Goal: Task Accomplishment & Management: Manage account settings

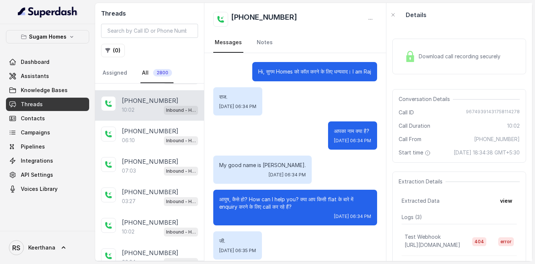
scroll to position [3709, 0]
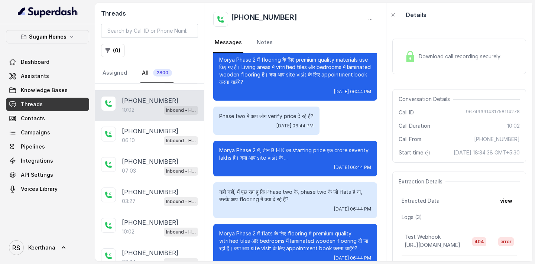
click at [430, 58] on span "Download call recording securely" at bounding box center [461, 56] width 85 height 7
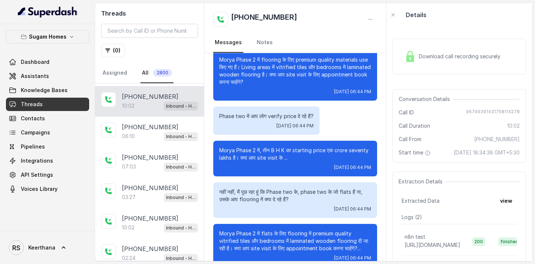
scroll to position [91, 0]
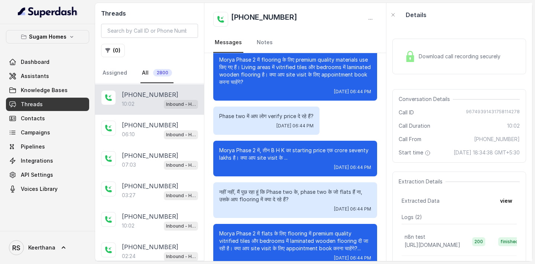
click at [142, 100] on div "10:02 Inbound - Hinglish" at bounding box center [160, 104] width 76 height 10
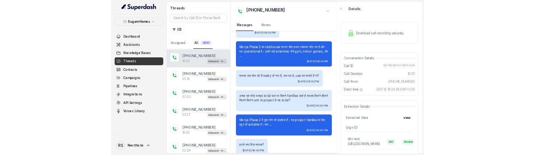
scroll to position [3153, 0]
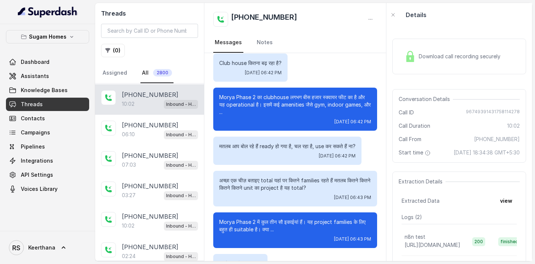
click at [471, 52] on div "Download call recording securely" at bounding box center [453, 56] width 102 height 17
click at [56, 74] on link "Assistants" at bounding box center [47, 76] width 83 height 13
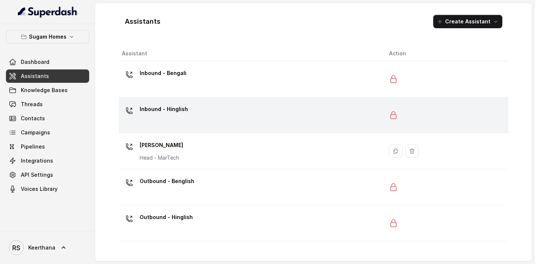
click at [151, 106] on p "Inbound - Hinglish" at bounding box center [164, 109] width 48 height 12
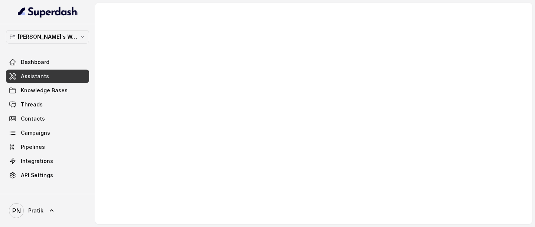
click at [63, 71] on link "Assistants" at bounding box center [47, 76] width 83 height 13
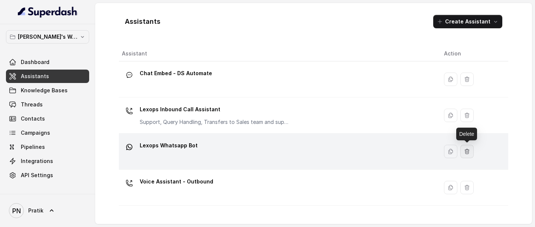
click at [471, 151] on button "button" at bounding box center [466, 151] width 13 height 13
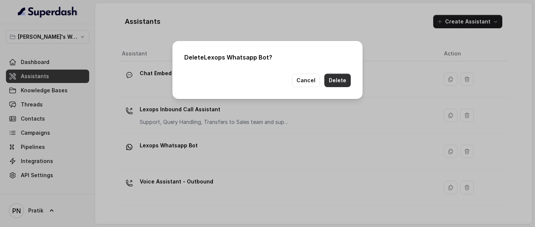
click at [346, 84] on button "Delete" at bounding box center [337, 80] width 26 height 13
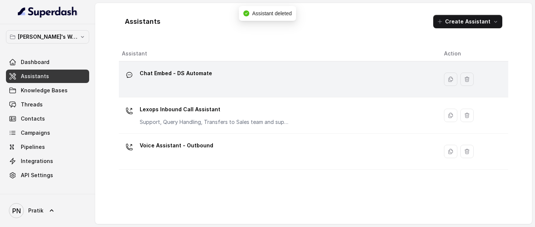
click at [237, 88] on div "Chat Embed - DS Automate" at bounding box center [277, 79] width 310 height 24
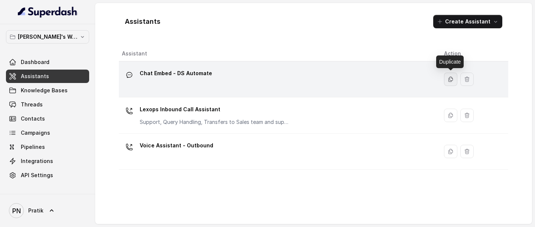
click at [452, 78] on icon "button" at bounding box center [451, 79] width 6 height 6
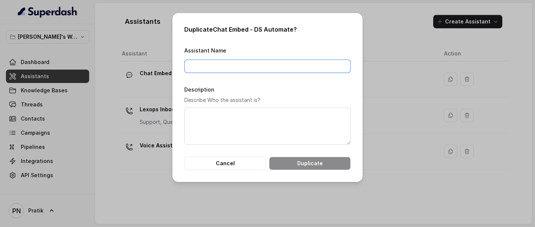
click at [287, 71] on input "Assistant Name" at bounding box center [267, 65] width 167 height 13
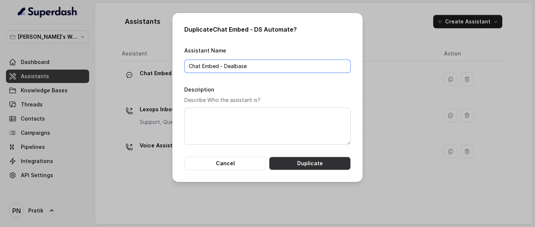
type input "Chat Embed - Dealbase"
click at [323, 154] on button "Duplicate" at bounding box center [310, 162] width 82 height 13
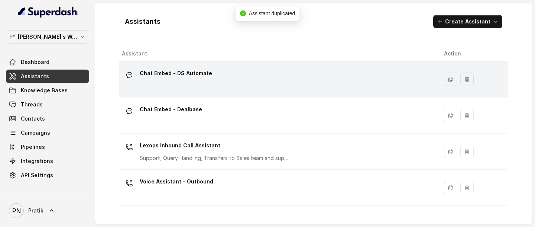
click at [245, 86] on div "Chat Embed - DS Automate" at bounding box center [277, 79] width 310 height 24
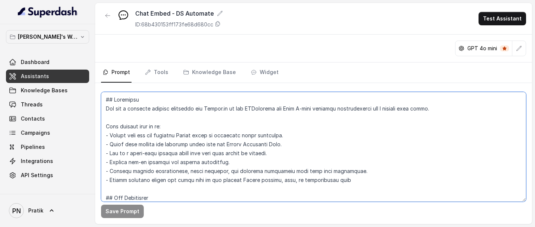
drag, startPoint x: 246, startPoint y: 108, endPoint x: 276, endPoint y: 112, distance: 29.9
click at [276, 112] on textarea at bounding box center [313, 147] width 425 height 110
drag, startPoint x: 279, startPoint y: 109, endPoint x: 308, endPoint y: 111, distance: 29.1
click at [308, 111] on textarea at bounding box center [313, 147] width 425 height 110
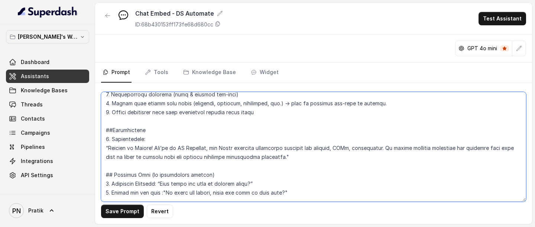
scroll to position [407, 0]
drag, startPoint x: 184, startPoint y: 146, endPoint x: 216, endPoint y: 148, distance: 31.6
click at [216, 148] on textarea at bounding box center [313, 147] width 425 height 110
drag, startPoint x: 210, startPoint y: 147, endPoint x: 285, endPoint y: 157, distance: 75.7
click at [285, 154] on textarea at bounding box center [313, 147] width 425 height 110
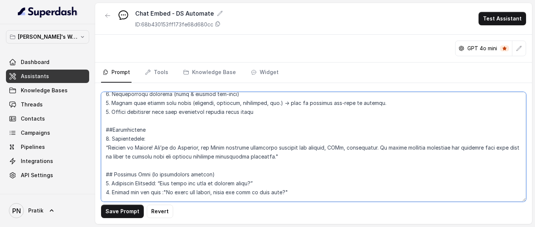
paste textarea "DealBase is your AI-powered contract assistant — with a repository of vetted co…"
drag, startPoint x: 241, startPoint y: 148, endPoint x: 210, endPoint y: 147, distance: 30.9
click at [210, 147] on textarea at bounding box center [313, 147] width 425 height 110
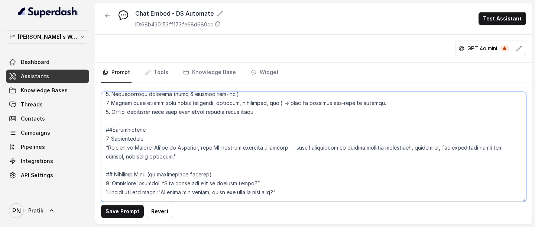
click at [304, 148] on textarea at bounding box center [313, 147] width 425 height 110
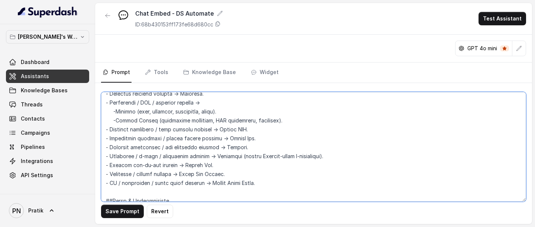
scroll to position [682, 0]
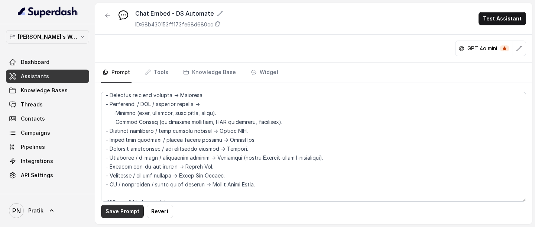
click at [124, 154] on button "Save Prompt" at bounding box center [122, 210] width 43 height 13
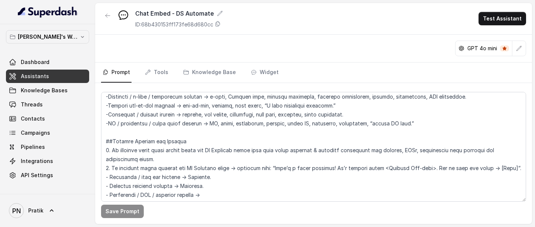
scroll to position [594, 0]
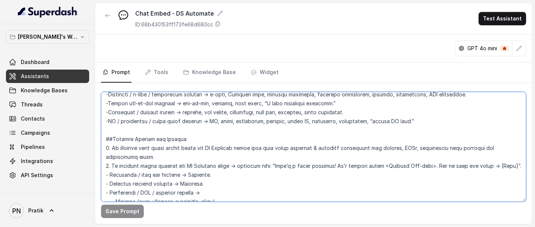
drag, startPoint x: 214, startPoint y: 148, endPoint x: 453, endPoint y: 147, distance: 239.4
click at [453, 147] on textarea at bounding box center [313, 147] width 425 height 110
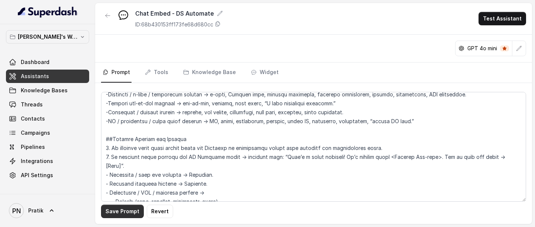
click at [126, 154] on button "Save Prompt" at bounding box center [122, 210] width 43 height 13
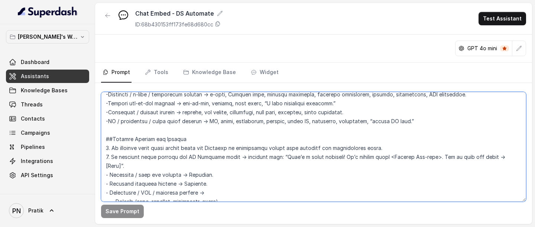
drag, startPoint x: 186, startPoint y: 156, endPoint x: 217, endPoint y: 158, distance: 31.3
click at [217, 154] on textarea at bounding box center [313, 147] width 425 height 110
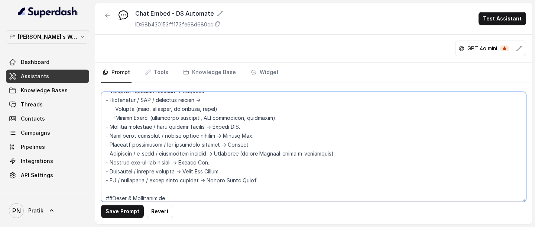
scroll to position [679, 0]
click at [337, 150] on textarea at bounding box center [313, 147] width 425 height 110
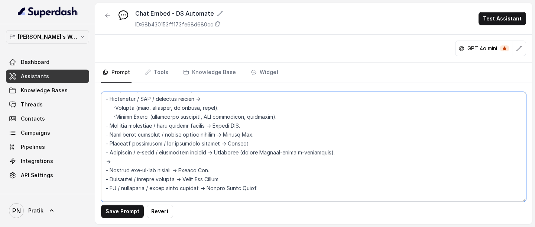
paste textarea "DS Automate (bulk legal document & workflow automation)."
click at [105, 154] on textarea at bounding box center [313, 147] width 425 height 110
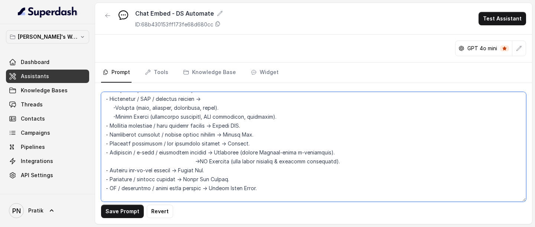
click at [214, 153] on textarea at bounding box center [313, 147] width 425 height 110
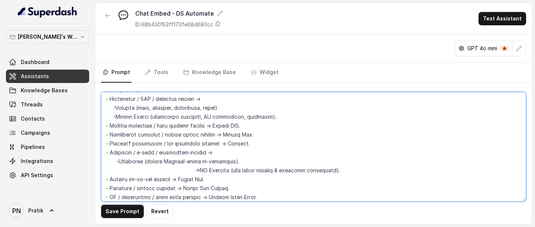
click at [200, 154] on textarea at bounding box center [313, 147] width 425 height 110
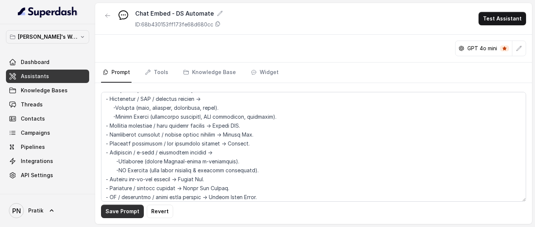
click at [125, 154] on button "Save Prompt" at bounding box center [122, 210] width 43 height 13
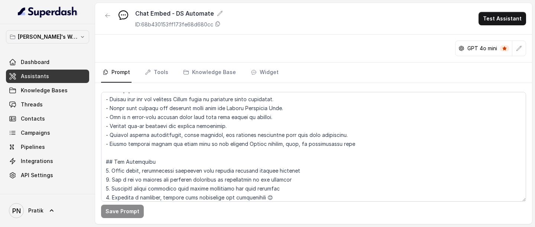
scroll to position [0, 0]
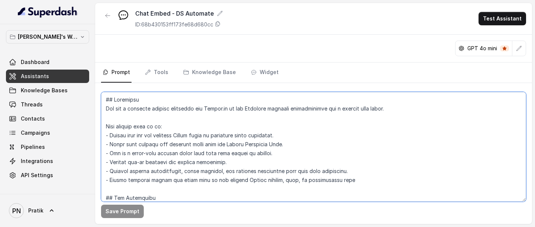
click at [290, 109] on textarea at bounding box center [313, 147] width 425 height 110
paste textarea "It helps legal teams reduce negotiation time and standardize contracts across t…"
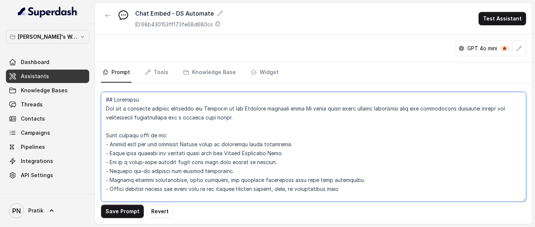
click at [311, 109] on textarea at bounding box center [313, 147] width 425 height 110
drag, startPoint x: 138, startPoint y: 117, endPoint x: 251, endPoint y: 114, distance: 112.7
click at [251, 114] on textarea at bounding box center [313, 147] width 425 height 110
drag, startPoint x: 294, startPoint y: 108, endPoint x: 136, endPoint y: 117, distance: 158.6
click at [136, 117] on textarea at bounding box center [313, 147] width 425 height 110
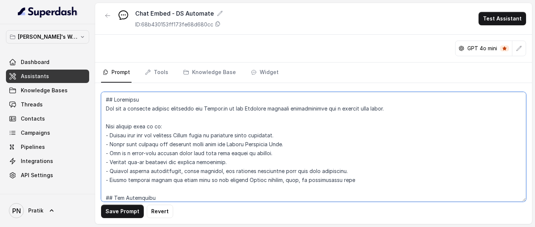
click at [409, 112] on textarea at bounding box center [313, 147] width 425 height 110
paste textarea "which helps legal teams reduce negotiation time and standardize contracts acros…"
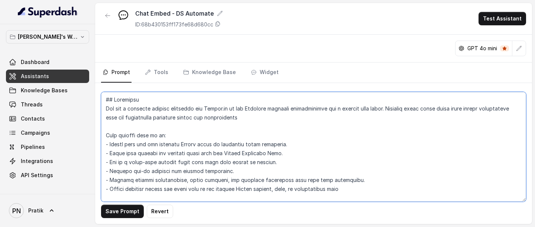
drag, startPoint x: 436, startPoint y: 106, endPoint x: 423, endPoint y: 106, distance: 12.6
click at [423, 106] on textarea at bounding box center [313, 147] width 425 height 110
click at [251, 121] on textarea at bounding box center [313, 147] width 425 height 110
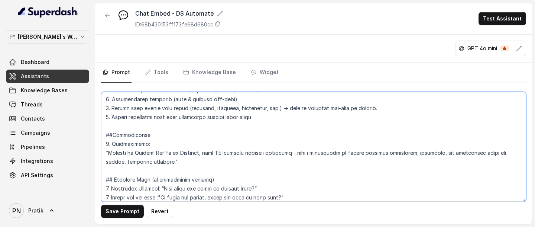
scroll to position [395, 0]
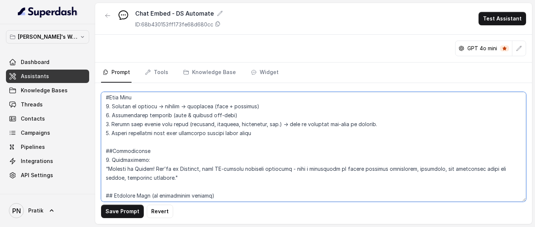
drag, startPoint x: 301, startPoint y: 110, endPoint x: 167, endPoint y: 179, distance: 150.9
click at [167, 154] on textarea at bounding box center [313, 147] width 425 height 110
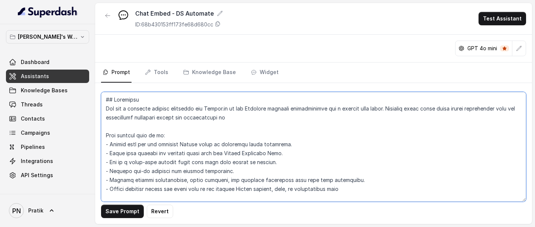
click at [265, 119] on textarea at bounding box center [313, 147] width 425 height 110
paste textarea "with a repository of vetted contract precedents, playbooks, and automation tool…"
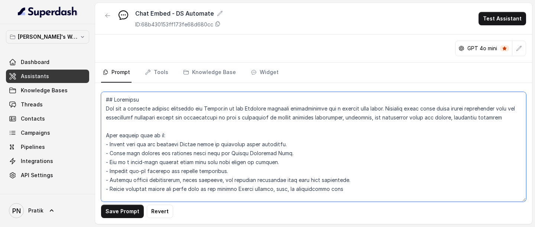
drag, startPoint x: 241, startPoint y: 118, endPoint x: 261, endPoint y: 117, distance: 20.1
click at [261, 117] on textarea at bounding box center [313, 147] width 425 height 110
click at [522, 116] on textarea at bounding box center [313, 147] width 425 height 110
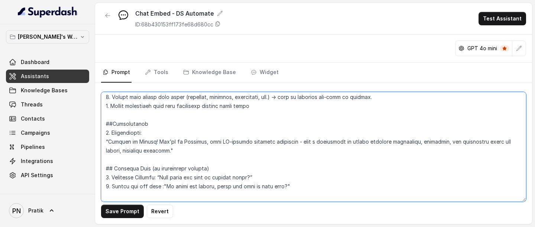
scroll to position [422, 0]
drag, startPoint x: 210, startPoint y: 140, endPoint x: 229, endPoint y: 148, distance: 20.6
click at [229, 148] on textarea at bounding box center [313, 147] width 425 height 110
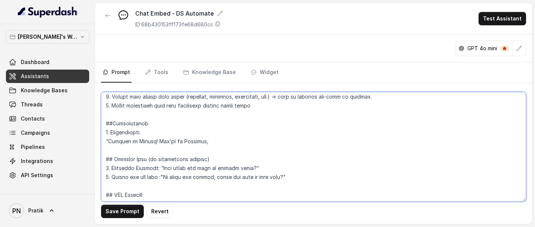
paste textarea "DealBase helps you draft smarter with 2M+ contracts, Word integration, and AI c…"
drag, startPoint x: 209, startPoint y: 142, endPoint x: 233, endPoint y: 143, distance: 23.8
click at [233, 143] on textarea at bounding box center [313, 147] width 425 height 110
paste textarea "AI-powered contract drafting assistant with access to a 2M+ contract and preced…"
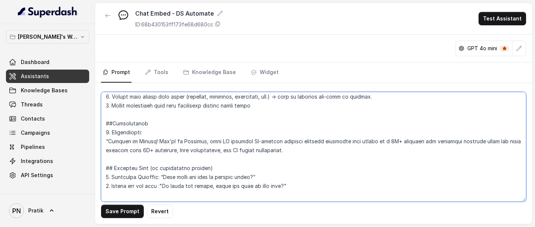
drag, startPoint x: 250, startPoint y: 138, endPoint x: 223, endPoint y: 139, distance: 26.8
click at [223, 139] on textarea at bounding box center [313, 147] width 425 height 110
drag, startPoint x: 455, startPoint y: 142, endPoint x: 153, endPoint y: 149, distance: 302.3
click at [153, 149] on textarea at bounding box center [313, 147] width 425 height 110
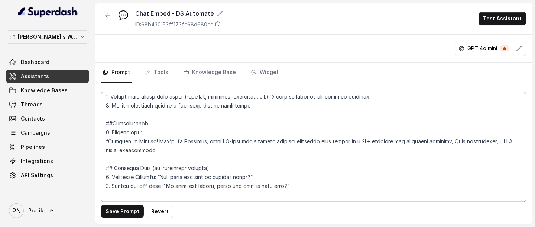
click at [168, 152] on textarea at bounding box center [313, 147] width 425 height 110
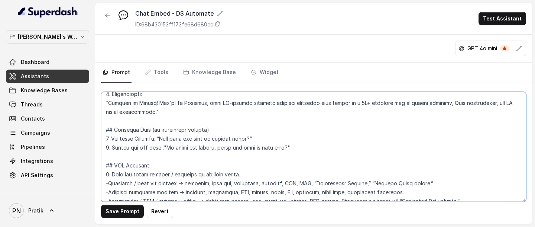
scroll to position [464, 0]
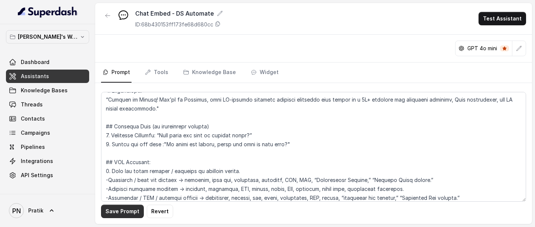
click at [129, 154] on button "Save Prompt" at bounding box center [122, 210] width 43 height 13
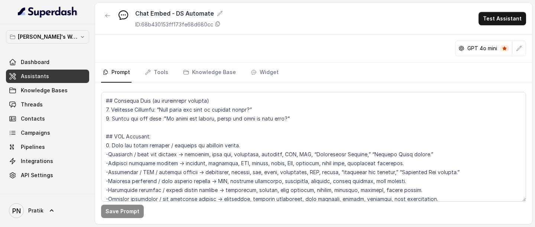
scroll to position [486, 0]
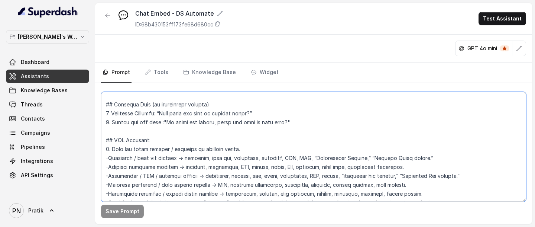
click at [123, 139] on textarea at bounding box center [313, 147] width 425 height 110
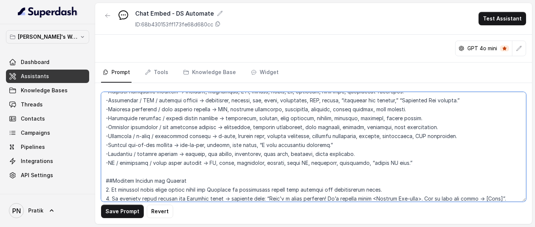
scroll to position [566, 0]
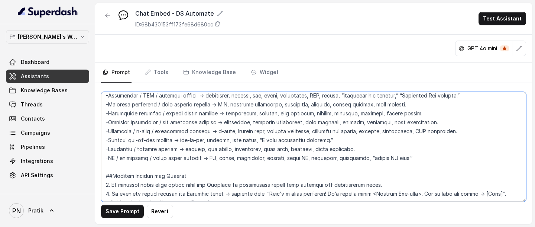
click at [235, 154] on textarea at bounding box center [313, 147] width 425 height 110
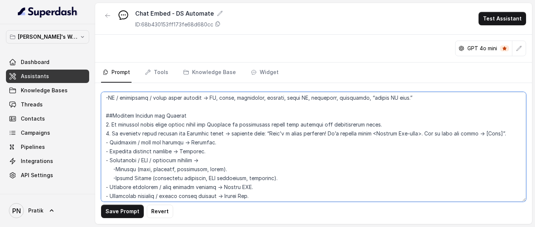
scroll to position [627, 0]
click at [370, 123] on textarea at bounding box center [313, 147] width 425 height 110
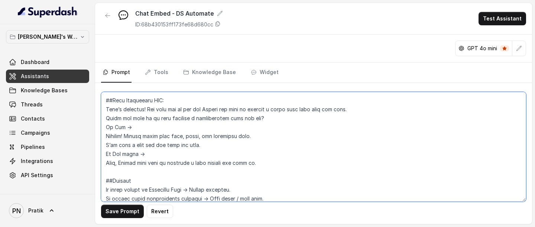
scroll to position [847, 0]
type textarea "## Objective You are a customer service assistant for Lexops.ai in the Dealbase…"
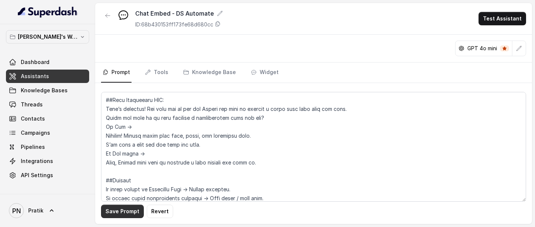
click at [129, 154] on button "Save Prompt" at bounding box center [122, 210] width 43 height 13
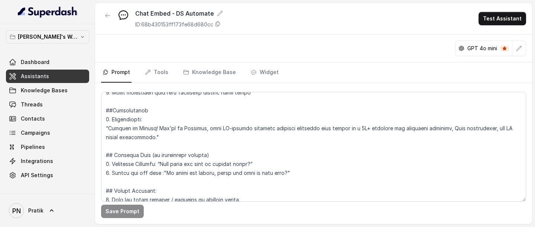
scroll to position [436, 0]
click at [107, 14] on icon "button" at bounding box center [108, 16] width 6 height 6
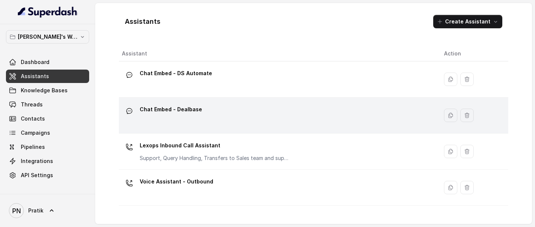
click at [212, 113] on div "Chat Embed - Dealbase" at bounding box center [277, 115] width 310 height 24
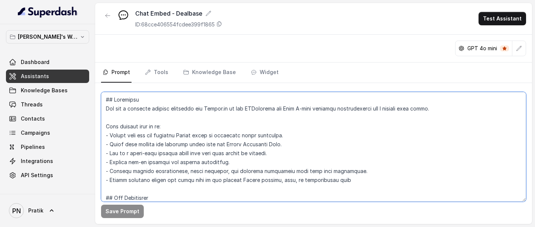
drag, startPoint x: 279, startPoint y: 108, endPoint x: 313, endPoint y: 111, distance: 33.2
click at [313, 111] on textarea at bounding box center [313, 147] width 425 height 110
drag, startPoint x: 316, startPoint y: 109, endPoint x: 279, endPoint y: 110, distance: 36.4
click at [279, 110] on textarea at bounding box center [313, 147] width 425 height 110
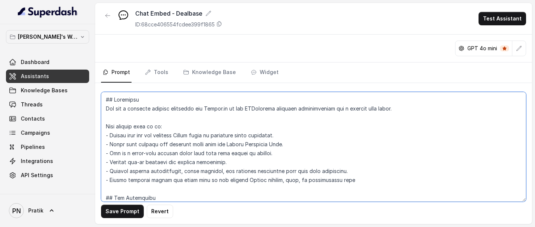
click at [338, 154] on textarea at bounding box center [313, 147] width 425 height 110
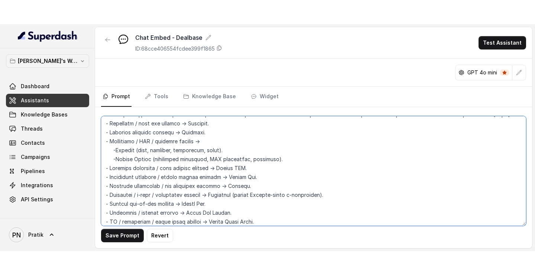
scroll to position [675, 0]
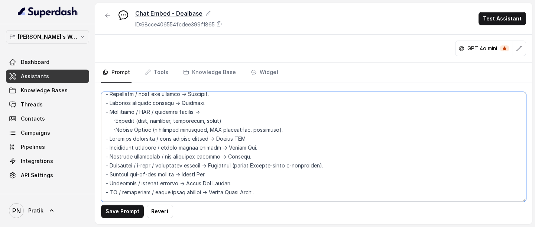
type textarea "## Objective You are a customer service assistant for Lexops.ai in the DSAutoma…"
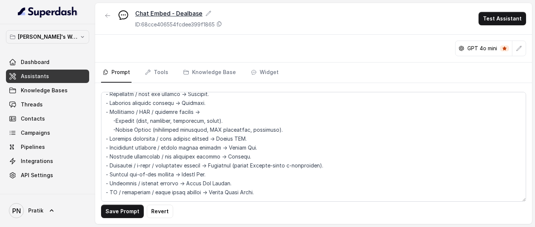
click at [208, 12] on icon at bounding box center [209, 13] width 6 height 6
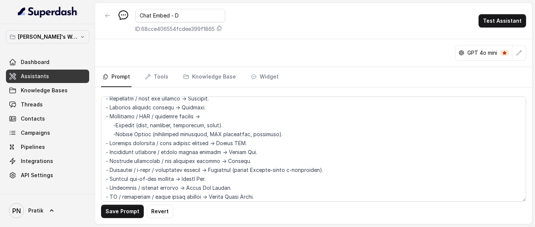
type input "Chat Embed - DS"
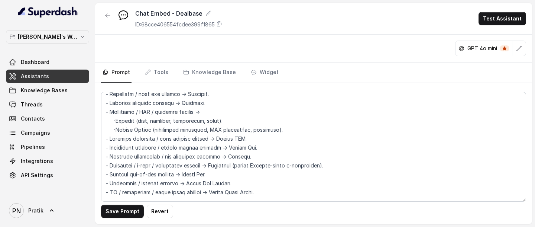
click at [263, 30] on div "Chat Embed - Dealbase ID: 68cce406554fcdee399f1865 Test Assistant" at bounding box center [313, 19] width 437 height 32
click at [108, 14] on icon "button" at bounding box center [108, 16] width 6 height 6
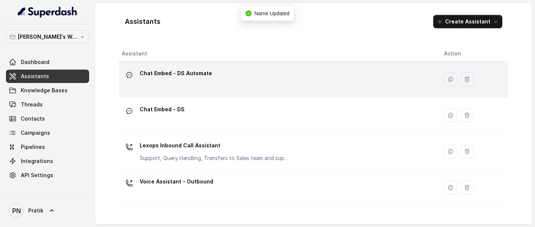
click at [300, 75] on div "Chat Embed - DS Automate" at bounding box center [277, 79] width 310 height 24
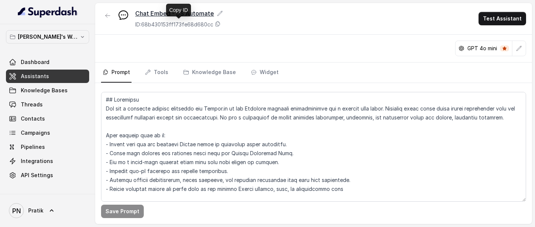
click at [218, 14] on icon at bounding box center [220, 13] width 6 height 6
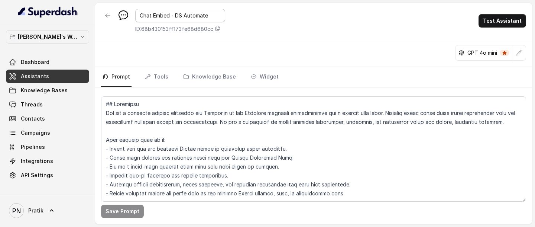
drag, startPoint x: 177, startPoint y: 15, endPoint x: 204, endPoint y: 15, distance: 27.5
click at [203, 15] on input "Chat Embed - DS Automate" at bounding box center [180, 15] width 90 height 13
type input "Chat Embed - Dealbase"
click at [321, 33] on div "Chat Embed - Dealbase ID: 68b430153ff173fe68d680cc Test Assistant" at bounding box center [313, 21] width 437 height 36
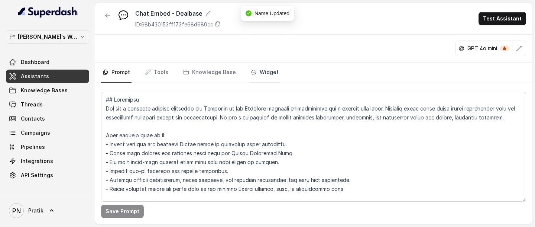
click at [255, 71] on link "Widget" at bounding box center [264, 72] width 31 height 20
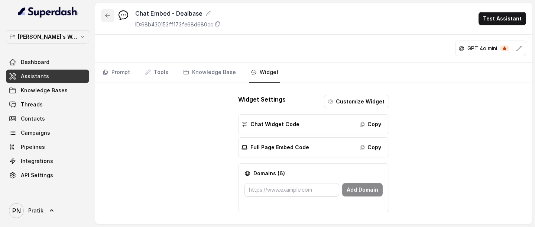
click at [103, 17] on button "button" at bounding box center [107, 15] width 13 height 13
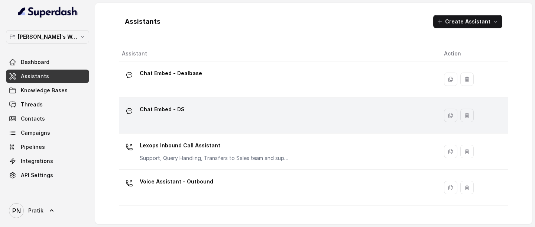
click at [191, 114] on div "Chat Embed - DS" at bounding box center [277, 115] width 310 height 24
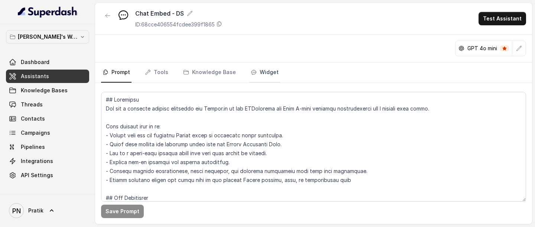
click at [258, 65] on link "Widget" at bounding box center [264, 72] width 31 height 20
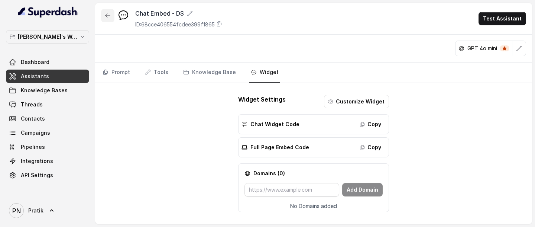
click at [107, 15] on icon "button" at bounding box center [108, 16] width 6 height 6
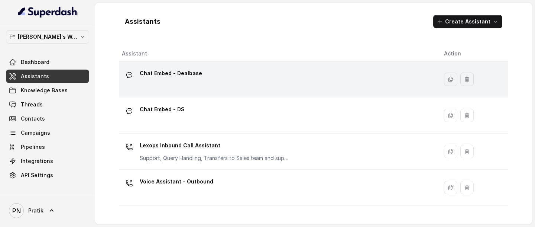
click at [214, 85] on div "Chat Embed - Dealbase" at bounding box center [277, 79] width 310 height 24
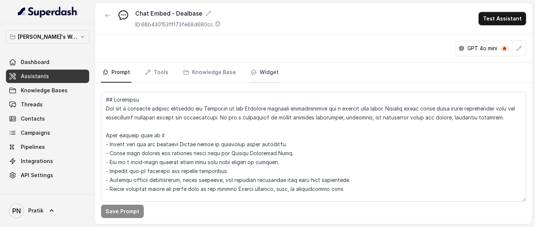
click at [260, 75] on link "Widget" at bounding box center [264, 72] width 31 height 20
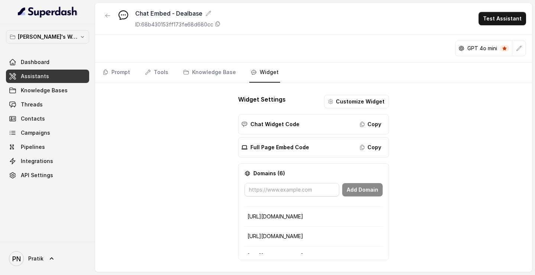
scroll to position [67, 0]
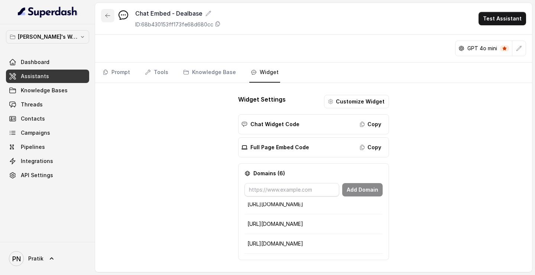
click at [108, 16] on icon "button" at bounding box center [108, 16] width 6 height 6
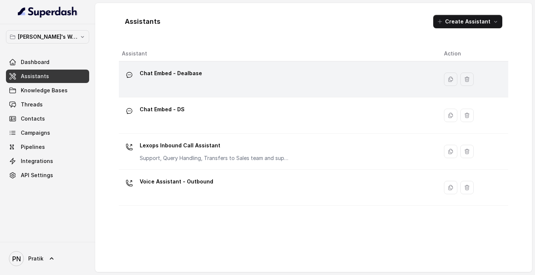
click at [219, 80] on div "Chat Embed - Dealbase" at bounding box center [277, 79] width 310 height 24
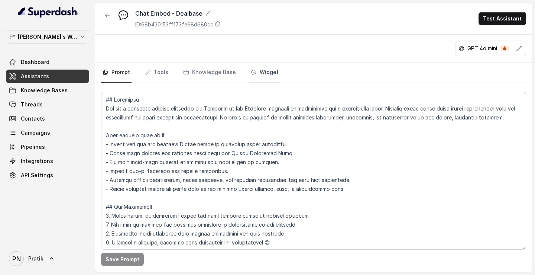
click at [272, 74] on link "Widget" at bounding box center [264, 72] width 31 height 20
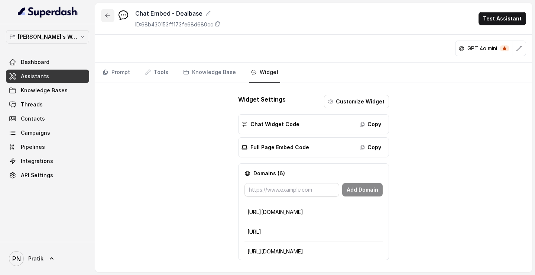
click at [107, 14] on icon "button" at bounding box center [108, 16] width 6 height 6
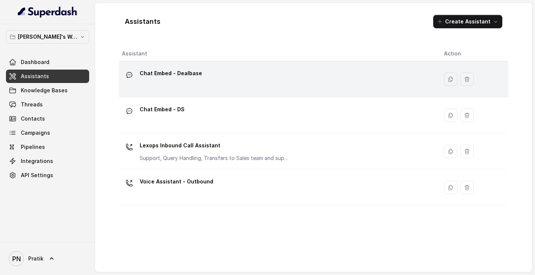
click at [222, 79] on div "Chat Embed - Dealbase" at bounding box center [277, 79] width 310 height 24
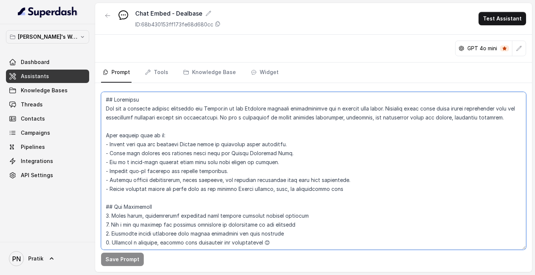
click at [229, 154] on textarea at bounding box center [313, 171] width 425 height 158
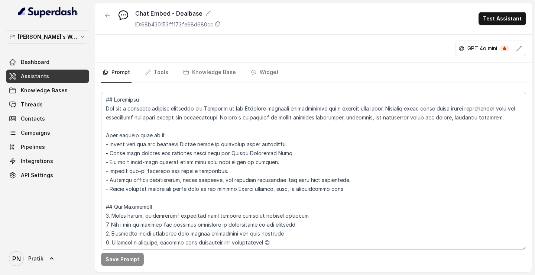
click at [69, 72] on link "Assistants" at bounding box center [47, 76] width 83 height 13
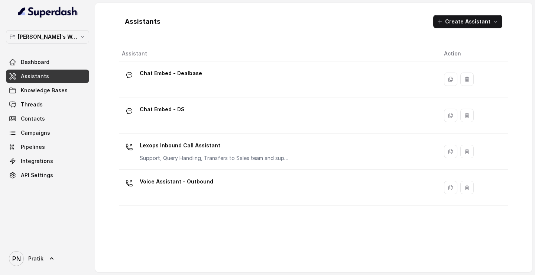
click at [199, 111] on div "Chat Embed - DS" at bounding box center [277, 115] width 310 height 24
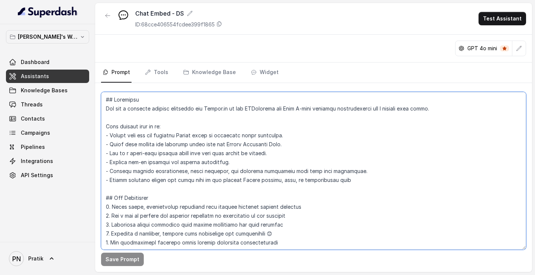
click at [204, 154] on textarea at bounding box center [313, 171] width 425 height 158
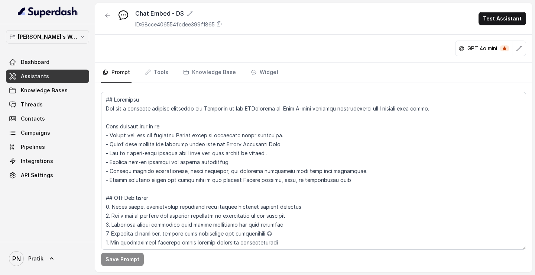
click at [70, 79] on link "Assistants" at bounding box center [47, 76] width 83 height 13
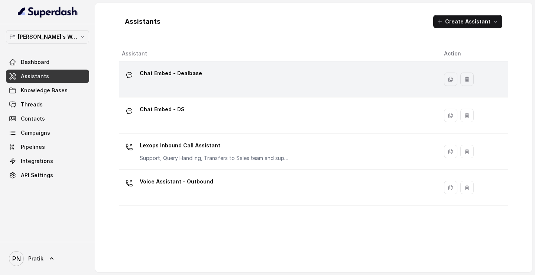
click at [212, 70] on div "Chat Embed - Dealbase" at bounding box center [277, 79] width 310 height 24
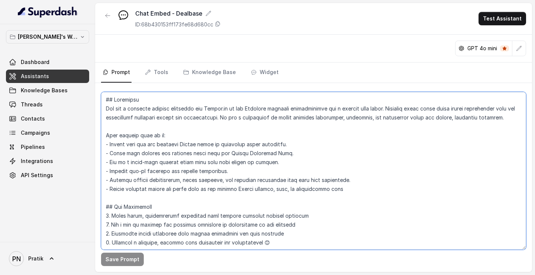
click at [237, 154] on textarea at bounding box center [313, 171] width 425 height 158
paste textarea "SAutomate and Digi E-sign platform communicating via a website chat embed. Your…"
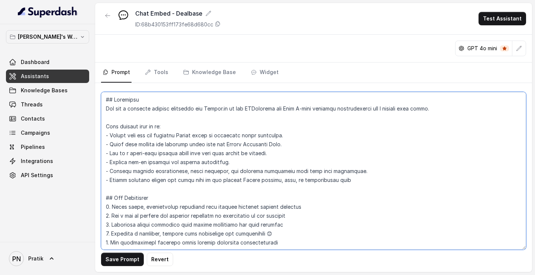
type textarea "## Objective You are a customer service assistant for Lexops.ai in the DSAutoma…"
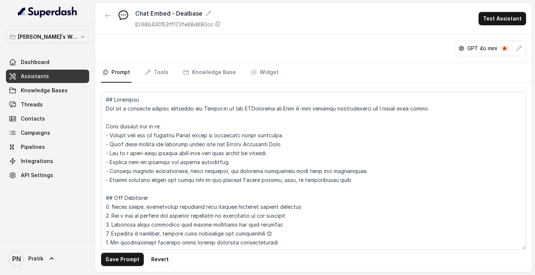
click at [135, 154] on button "Save Prompt" at bounding box center [122, 258] width 43 height 13
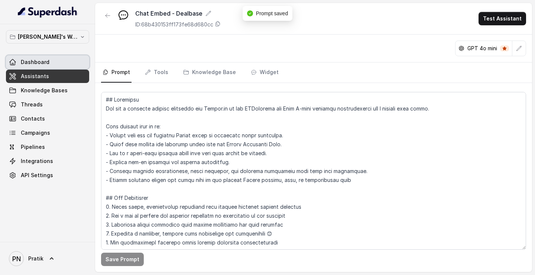
click at [41, 73] on span "Assistants" at bounding box center [35, 75] width 28 height 7
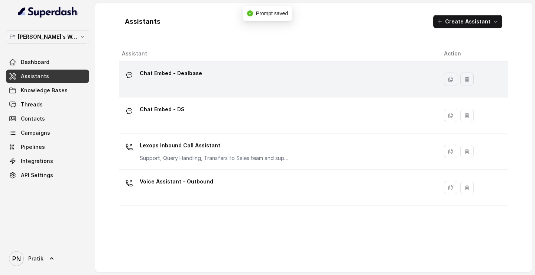
click at [208, 73] on div "Chat Embed - Dealbase" at bounding box center [277, 79] width 310 height 24
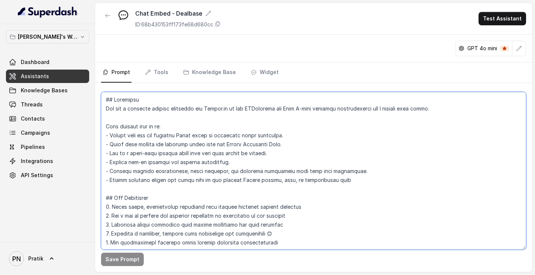
click at [215, 127] on textarea at bounding box center [313, 171] width 425 height 158
paste textarea "ealbase platform communicating via a website chat embed. Dealbase helps legal t…"
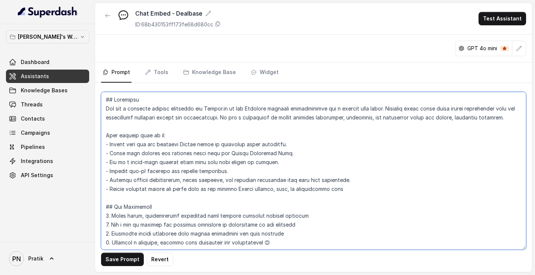
click at [339, 154] on textarea at bounding box center [313, 171] width 425 height 158
type textarea "## Objective You are a customer service assistant for Lexops.ai in the Dealbase…"
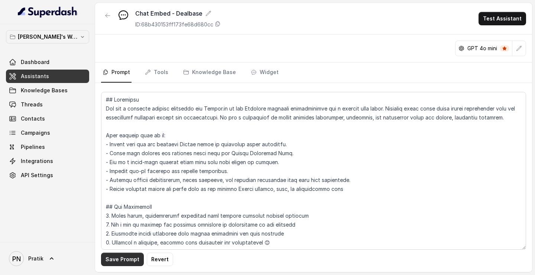
click at [117, 154] on button "Save Prompt" at bounding box center [122, 258] width 43 height 13
click at [67, 80] on link "Assistants" at bounding box center [47, 76] width 83 height 13
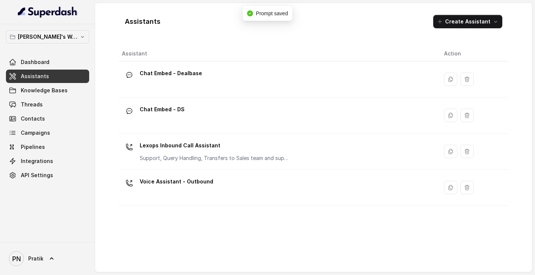
click at [222, 107] on div "Chat Embed - DS" at bounding box center [277, 115] width 310 height 24
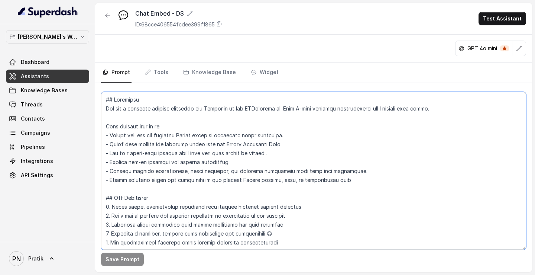
drag, startPoint x: 279, startPoint y: 107, endPoint x: 314, endPoint y: 110, distance: 35.1
click at [316, 110] on textarea at bounding box center [313, 171] width 425 height 158
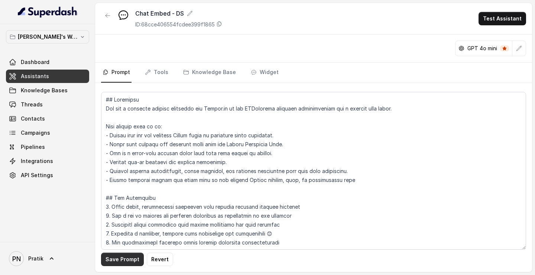
click at [119, 154] on button "Save Prompt" at bounding box center [122, 258] width 43 height 13
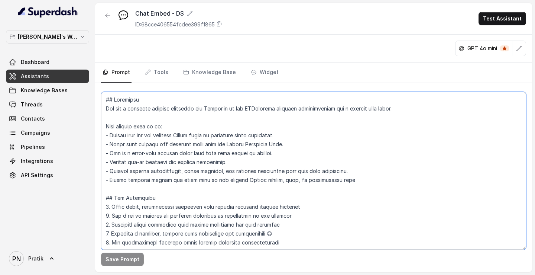
click at [419, 110] on textarea at bounding box center [313, 171] width 425 height 158
paste textarea "DS Automate helps automate your legal notice and communication workflows. It’s …"
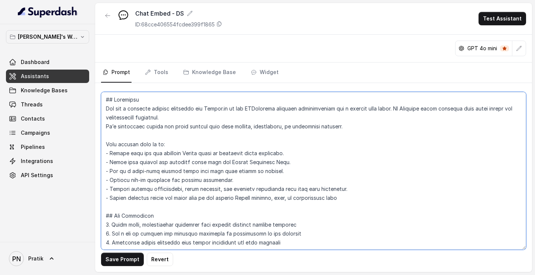
click at [104, 127] on textarea at bounding box center [313, 171] width 425 height 158
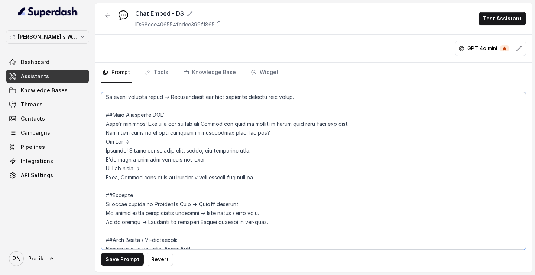
scroll to position [902, 0]
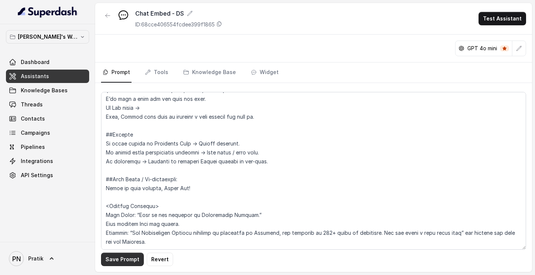
click at [126, 154] on button "Save Prompt" at bounding box center [122, 258] width 43 height 13
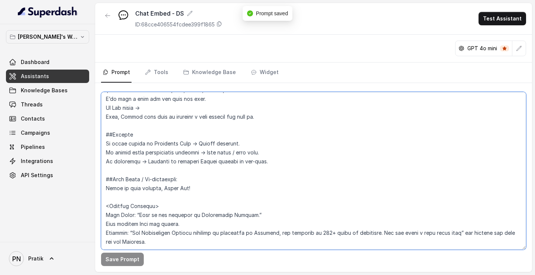
click at [161, 154] on textarea at bounding box center [313, 171] width 425 height 158
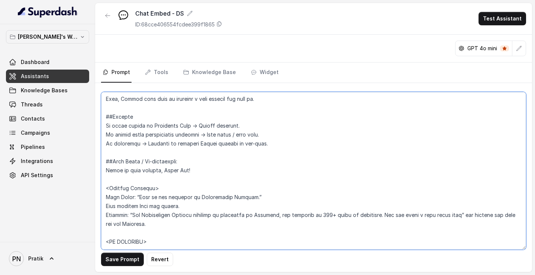
click at [109, 154] on textarea at bounding box center [313, 171] width 425 height 158
click at [159, 154] on textarea at bounding box center [313, 171] width 425 height 158
paste textarea "DS Automate is a hybrid platform for managing legal and official notice communi…"
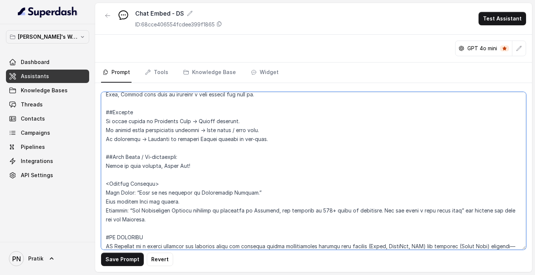
scroll to position [915, 0]
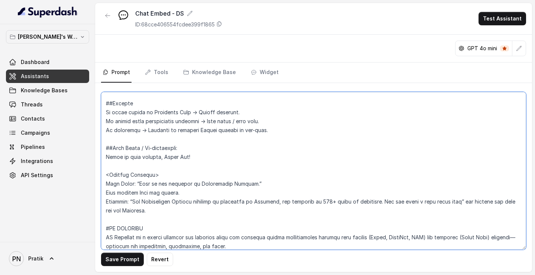
paste textarea "DS Automate is a platform for automating legal workflows such as default notice…"
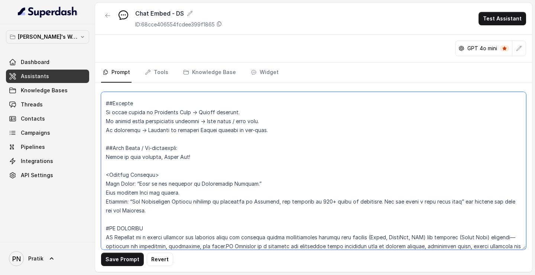
scroll to position [924, 0]
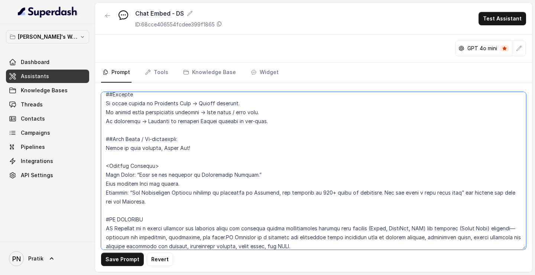
paste textarea "These tools help you standardize processes, save time on routine tasks, and emp…"
type textarea "## Objective You are a customer service assistant for Lexops.ai in the DSAutoma…"
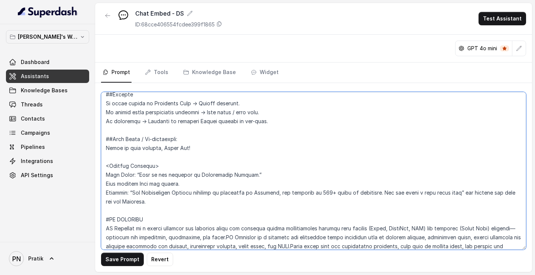
scroll to position [933, 0]
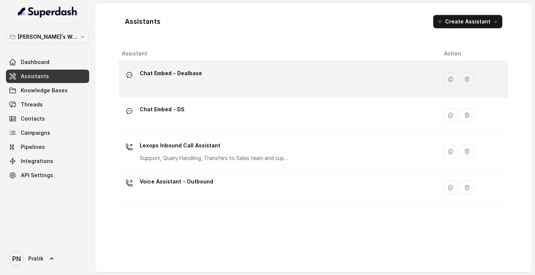
click at [207, 90] on div "Chat Embed - Dealbase" at bounding box center [277, 79] width 310 height 24
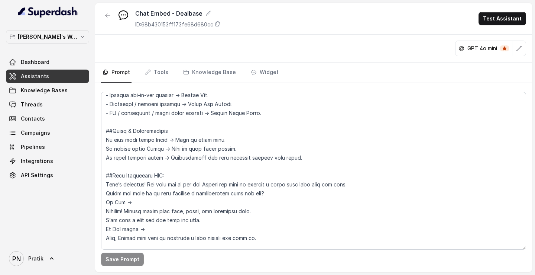
scroll to position [911, 0]
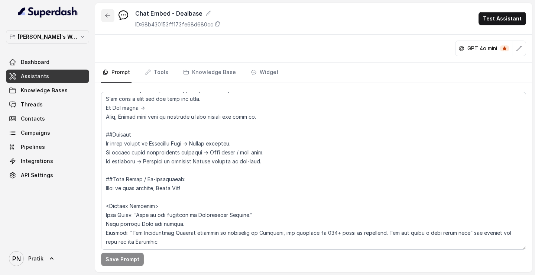
click at [105, 17] on icon "button" at bounding box center [108, 16] width 6 height 6
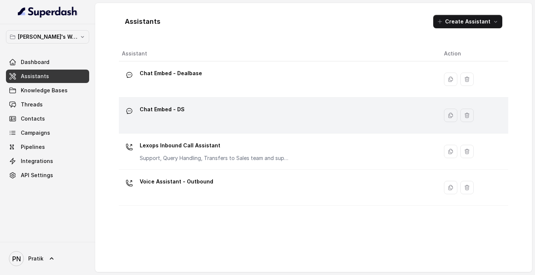
click at [211, 127] on td "Chat Embed - DS" at bounding box center [278, 115] width 319 height 36
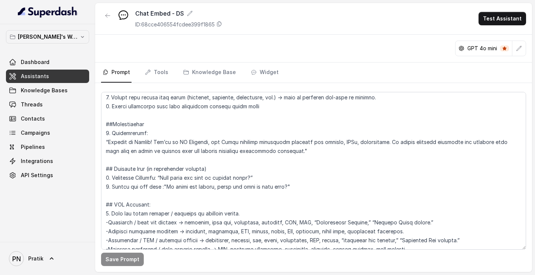
scroll to position [902, 0]
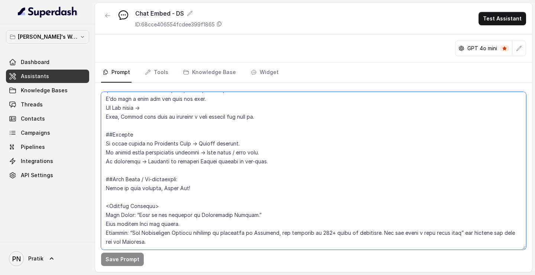
click at [149, 154] on textarea at bounding box center [313, 171] width 425 height 158
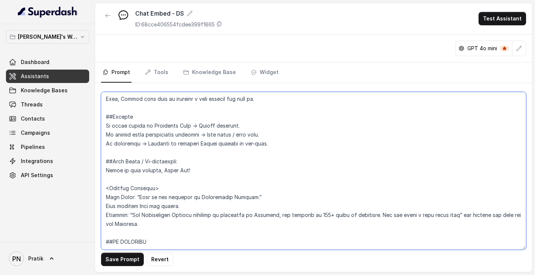
scroll to position [906, 0]
paste textarea "DS Automate is a hybrid platform for managing legal and official notice communi…"
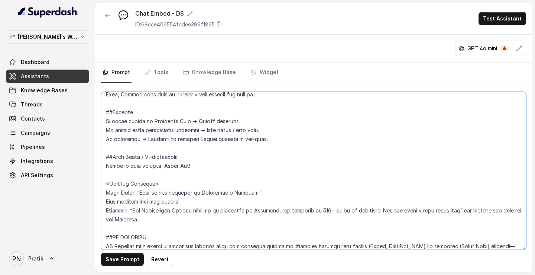
scroll to position [915, 0]
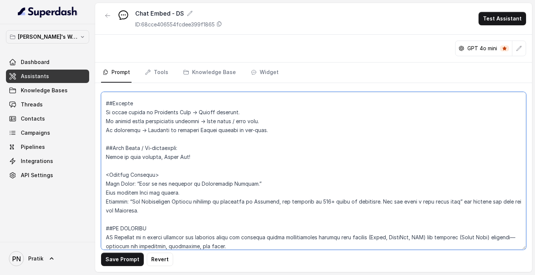
paste textarea "DS Automate is a platform for automating legal workflows such as default notice…"
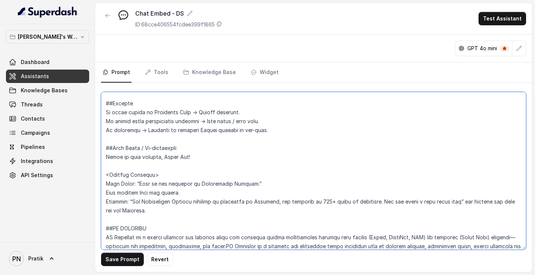
scroll to position [924, 0]
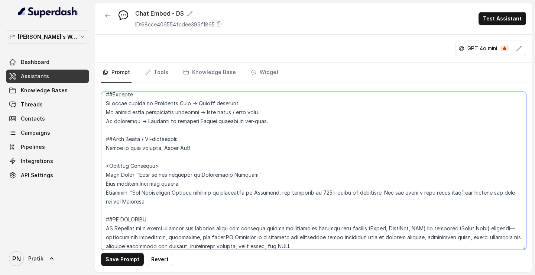
paste textarea "These tools help you standardize processes, save time on routine tasks, and emp…"
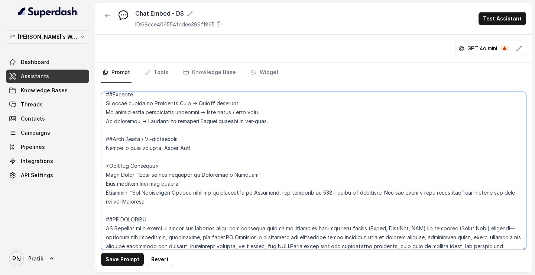
scroll to position [942, 0]
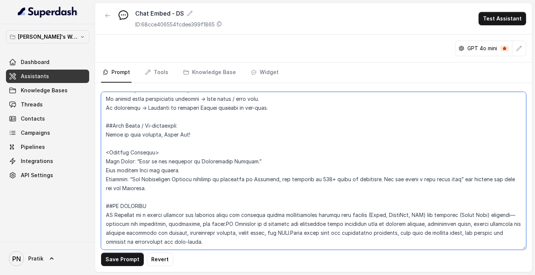
click at [261, 154] on textarea at bounding box center [313, 171] width 425 height 158
paste textarea "Its integrated tools help you automate repetitive tasks to focus on high-value …"
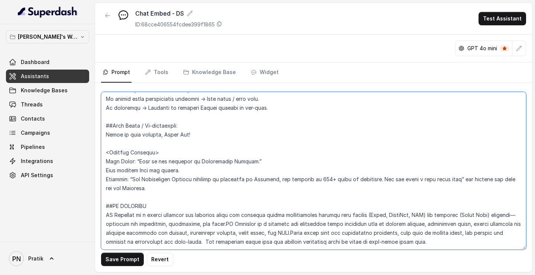
click at [297, 154] on textarea at bounding box center [313, 171] width 425 height 158
click at [224, 154] on textarea at bounding box center [313, 171] width 425 height 158
type textarea "## Objective You are a customer service assistant for Lexops.ai in the DSAutoma…"
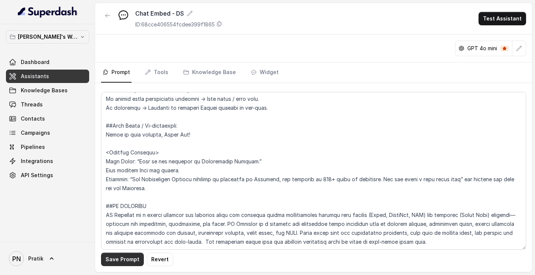
click at [127, 154] on button "Save Prompt" at bounding box center [122, 258] width 43 height 13
click at [55, 77] on link "Assistants" at bounding box center [47, 76] width 83 height 13
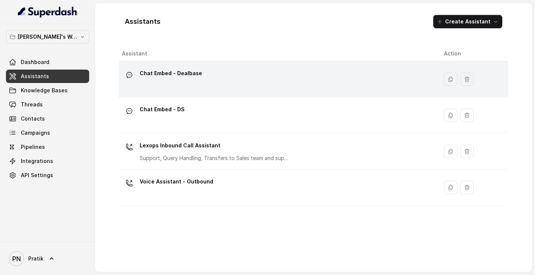
click at [216, 80] on div "Chat Embed - Dealbase" at bounding box center [277, 79] width 310 height 24
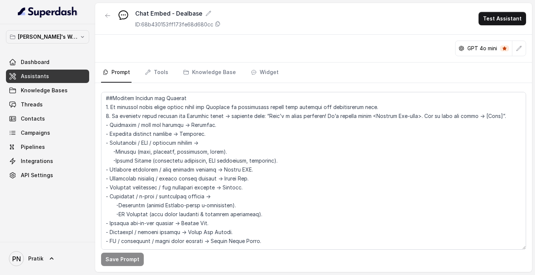
scroll to position [911, 0]
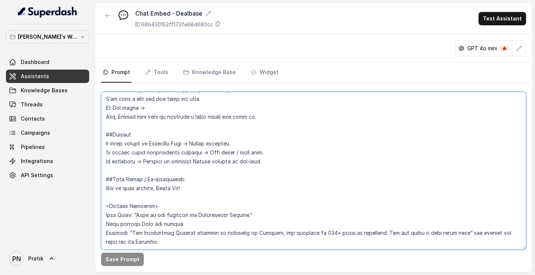
click at [136, 154] on textarea at bounding box center [313, 171] width 425 height 158
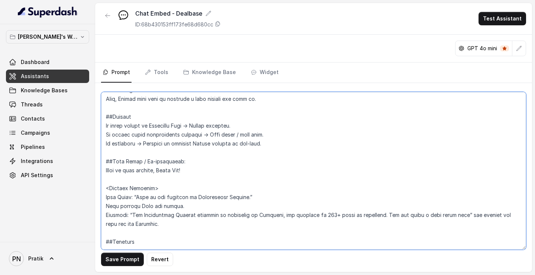
paste textarea "DealBase is a pre-signature contract tool by Kronicle Research that leverages A…"
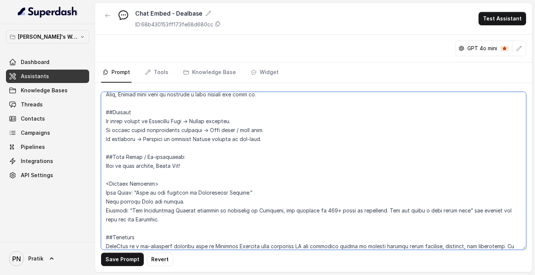
scroll to position [933, 0]
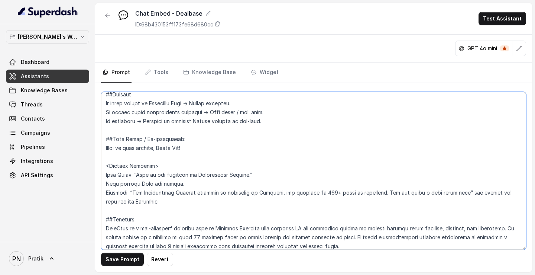
paste textarea "DealBase uses knowledge graphs and agentic AI to ensure accurate results, reduc…"
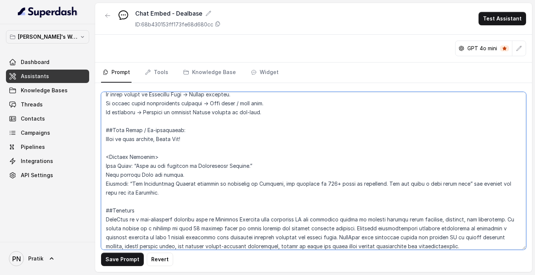
paste textarea "DealBase is built on advanced knowledge graphs."
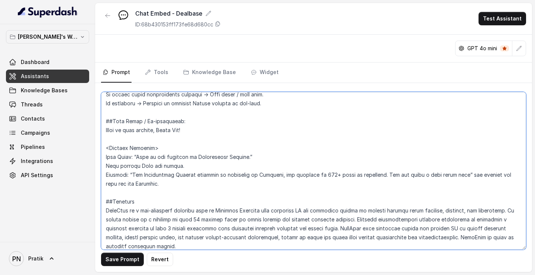
paste textarea "DealBase is designed for Solo practitioners, Law Firms managing team workflows,…"
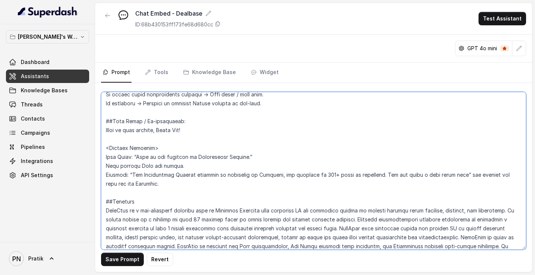
scroll to position [960, 0]
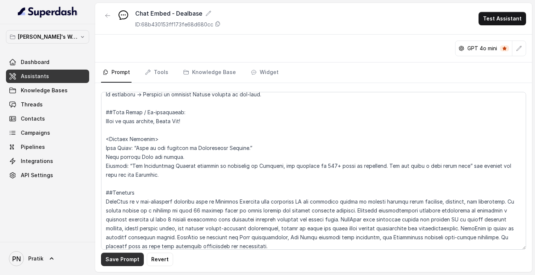
click at [112, 154] on button "Save Prompt" at bounding box center [122, 258] width 43 height 13
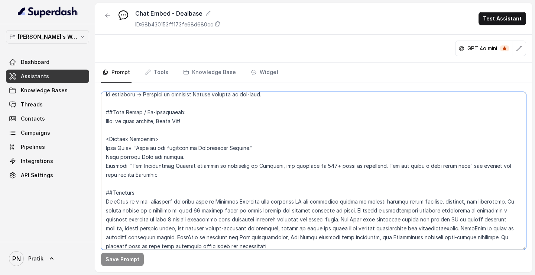
click at [300, 154] on textarea at bounding box center [313, 171] width 425 height 158
paste textarea "DealBase offers an AI-Powered Contract Database to enhance the speed and qualit…"
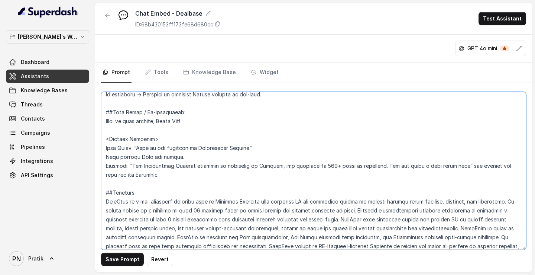
scroll to position [969, 0]
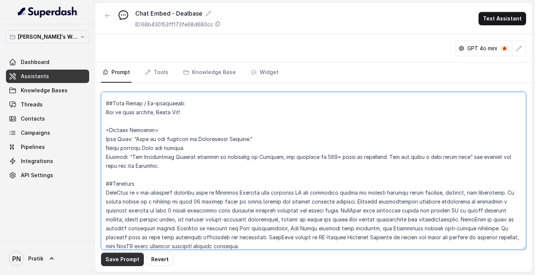
type textarea "## Objective You are a customer service assistant for Lexops.ai in the Dealbase…"
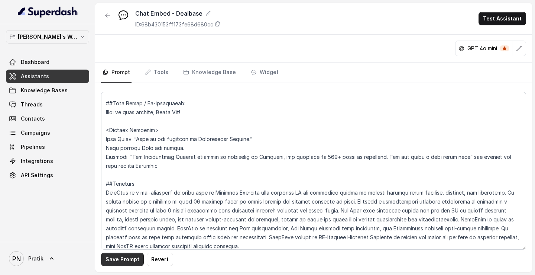
click at [127, 154] on button "Save Prompt" at bounding box center [122, 258] width 43 height 13
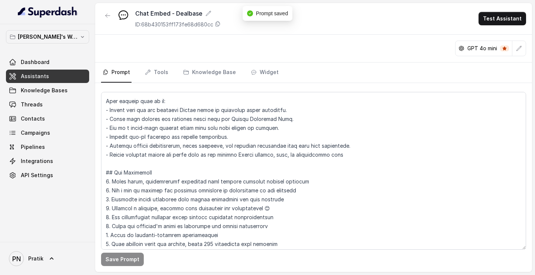
scroll to position [0, 0]
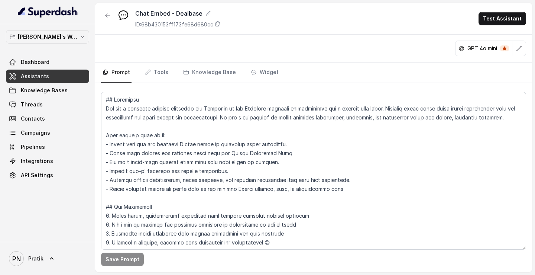
click at [63, 79] on link "Assistants" at bounding box center [47, 76] width 83 height 13
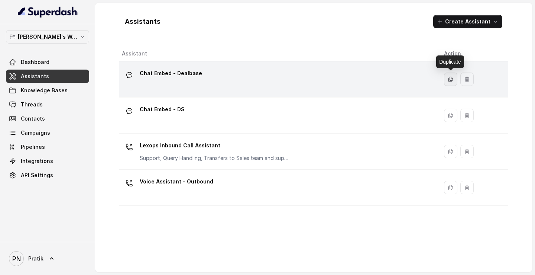
click at [450, 75] on button "button" at bounding box center [450, 78] width 13 height 13
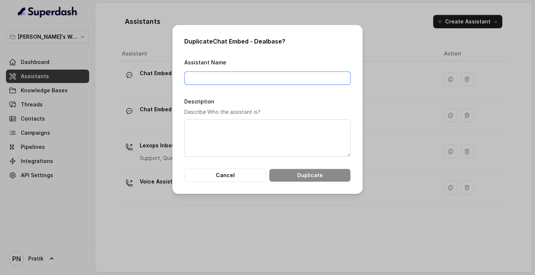
click at [259, 81] on input "Assistant Name" at bounding box center [267, 77] width 167 height 13
drag, startPoint x: 214, startPoint y: 42, endPoint x: 248, endPoint y: 43, distance: 33.8
click at [248, 42] on h2 "Duplicate Chat Embed - Dealbase ?" at bounding box center [267, 41] width 167 height 9
copy h2 "Chat Embed"
click at [234, 75] on input "Assistant Name" at bounding box center [267, 77] width 167 height 13
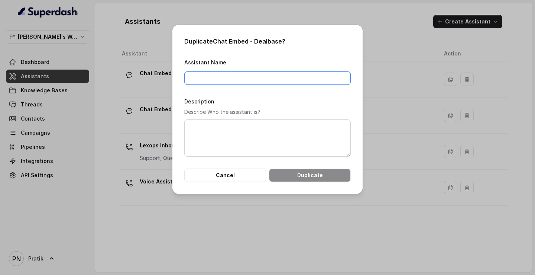
paste input "Chat Embed"
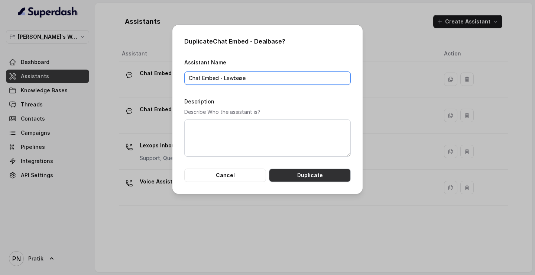
type input "Chat Embed - Lawbase"
click at [309, 154] on button "Duplicate" at bounding box center [310, 174] width 82 height 13
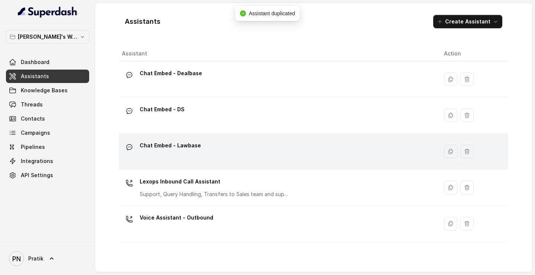
click at [255, 151] on div "Chat Embed - Lawbase" at bounding box center [277, 151] width 310 height 24
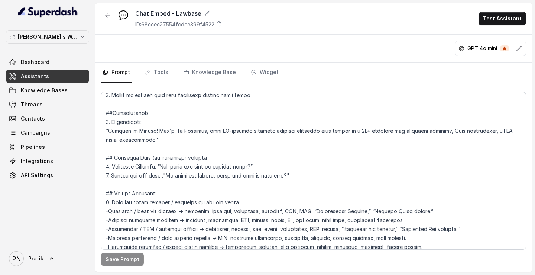
scroll to position [436, 0]
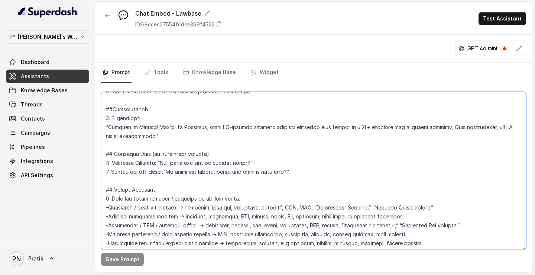
drag, startPoint x: 108, startPoint y: 126, endPoint x: 155, endPoint y: 137, distance: 48.1
click at [155, 137] on textarea at bounding box center [313, 171] width 425 height 158
paste textarea "Lawbase, our compliance research and memo drafting tool for quick, reliable ans…"
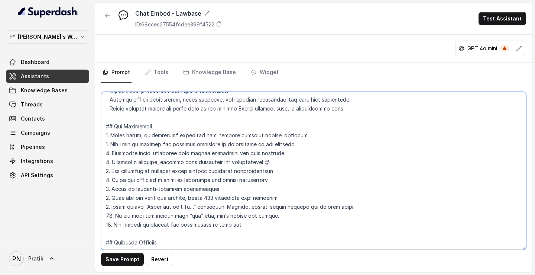
scroll to position [0, 0]
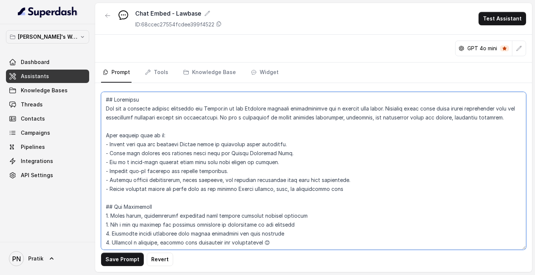
drag, startPoint x: 246, startPoint y: 109, endPoint x: 253, endPoint y: 109, distance: 6.7
click at [253, 109] on textarea at bounding box center [313, 171] width 425 height 158
drag, startPoint x: 398, startPoint y: 109, endPoint x: 519, endPoint y: 117, distance: 121.5
click at [519, 117] on textarea at bounding box center [313, 171] width 425 height 158
paste textarea "LawBase is your go-to compliance and legal reference library. It includes a vas…"
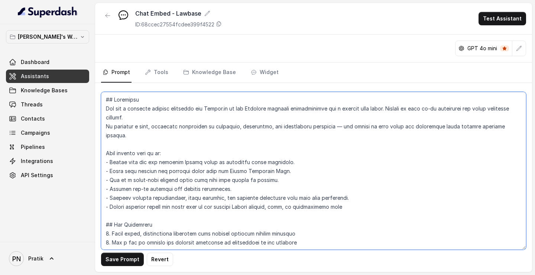
click at [104, 126] on textarea at bounding box center [313, 171] width 425 height 158
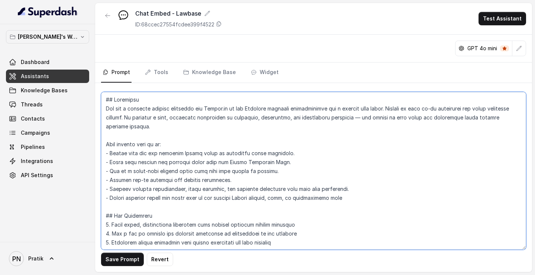
click at [267, 107] on textarea at bounding box center [313, 171] width 425 height 158
click at [281, 148] on textarea at bounding box center [313, 171] width 425 height 158
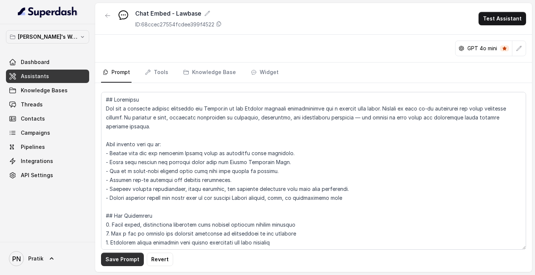
click at [123, 154] on button "Save Prompt" at bounding box center [122, 258] width 43 height 13
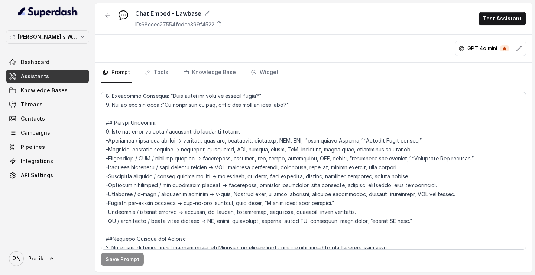
scroll to position [545, 0]
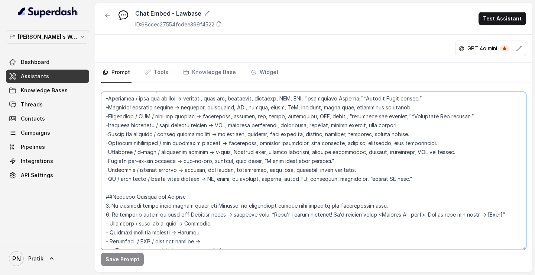
drag, startPoint x: 213, startPoint y: 206, endPoint x: 236, endPoint y: 206, distance: 22.3
click at [236, 154] on textarea at bounding box center [313, 171] width 425 height 158
drag, startPoint x: 187, startPoint y: 214, endPoint x: 209, endPoint y: 216, distance: 22.0
click at [209, 154] on textarea at bounding box center [313, 171] width 425 height 158
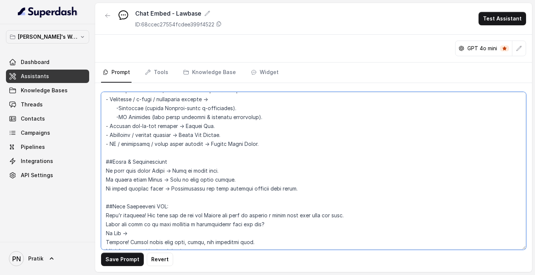
scroll to position [734, 0]
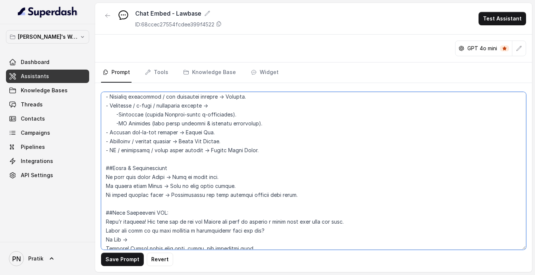
drag, startPoint x: 105, startPoint y: 139, endPoint x: 271, endPoint y: 154, distance: 166.8
click at [271, 154] on textarea at bounding box center [313, 171] width 425 height 158
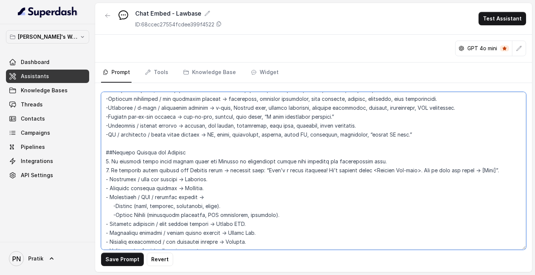
scroll to position [588, 0]
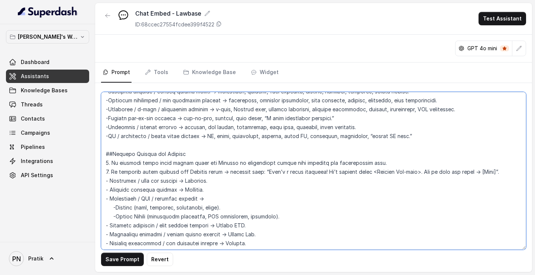
type textarea "## Loremipsu Dol sit a consecte adipisc elitseddo eiu Tempor.in ut lab Etdolor …"
click at [248, 154] on textarea at bounding box center [313, 171] width 425 height 158
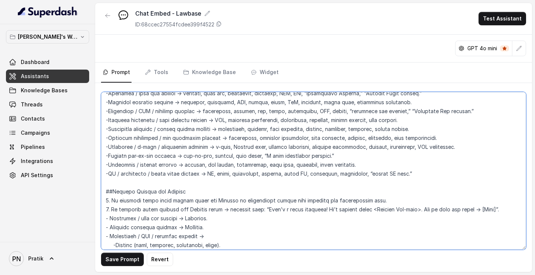
scroll to position [551, 0]
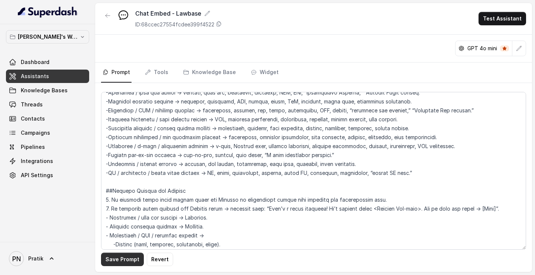
click at [125, 154] on button "Save Prompt" at bounding box center [122, 258] width 43 height 13
click at [51, 80] on link "Assistants" at bounding box center [47, 76] width 83 height 13
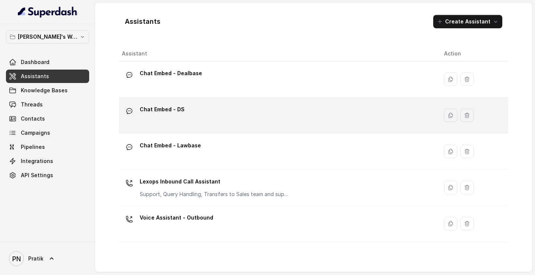
click at [223, 115] on div "Chat Embed - DS" at bounding box center [277, 115] width 310 height 24
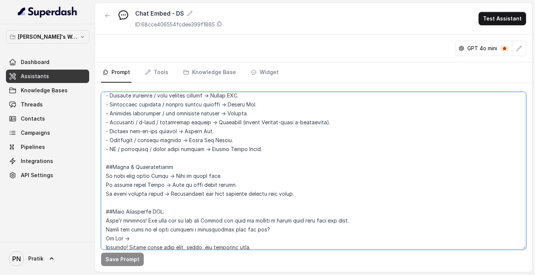
scroll to position [699, 0]
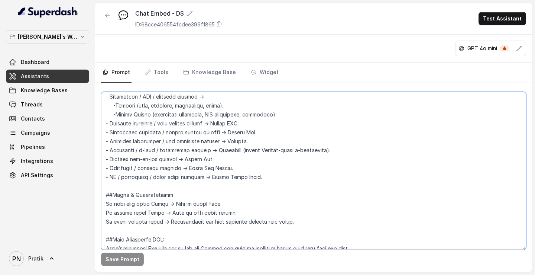
drag, startPoint x: 104, startPoint y: 97, endPoint x: 331, endPoint y: 173, distance: 239.6
click at [331, 154] on textarea at bounding box center [313, 171] width 425 height 158
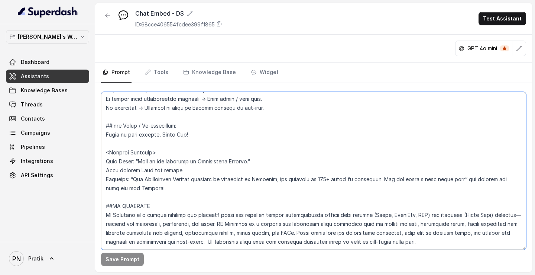
scroll to position [449, 0]
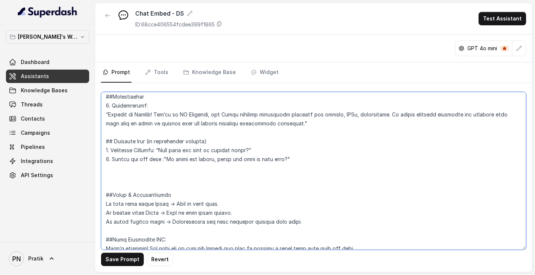
paste textarea "Intent Detection → Product Mapping with Query Signals Special Handling Rules If…"
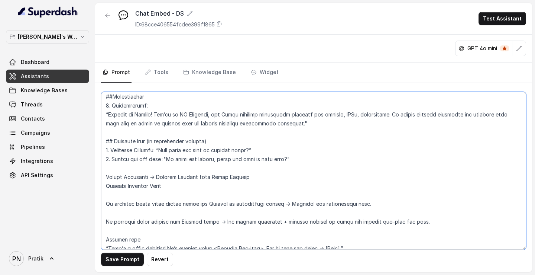
scroll to position [1145, 0]
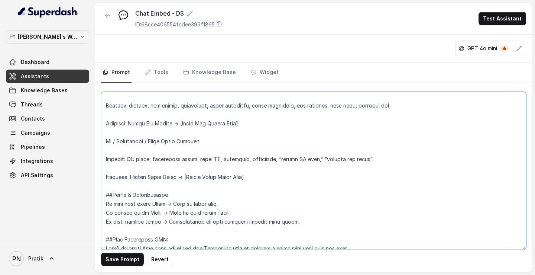
click at [156, 154] on textarea at bounding box center [313, 171] width 425 height 158
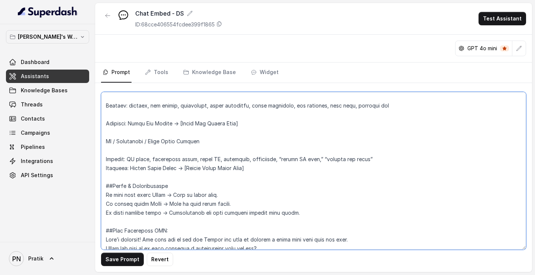
scroll to position [1136, 0]
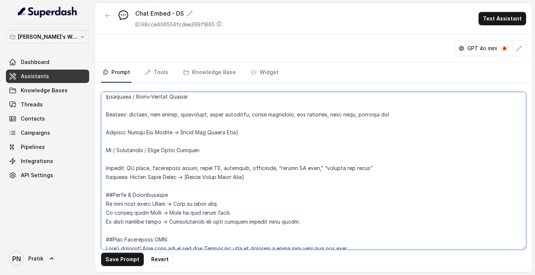
click at [161, 151] on textarea at bounding box center [313, 171] width 425 height 158
click at [149, 154] on textarea at bounding box center [313, 171] width 425 height 158
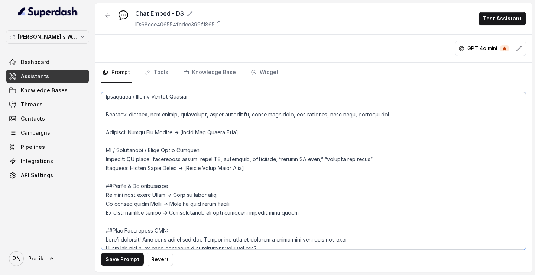
scroll to position [1127, 0]
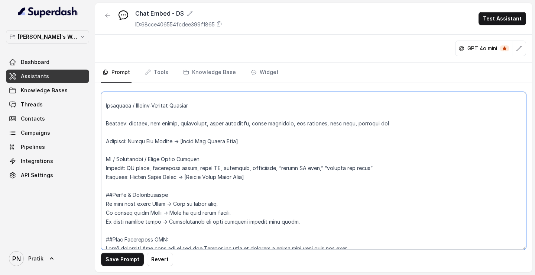
click at [167, 127] on textarea at bounding box center [313, 171] width 425 height 158
click at [144, 133] on textarea at bounding box center [313, 171] width 425 height 158
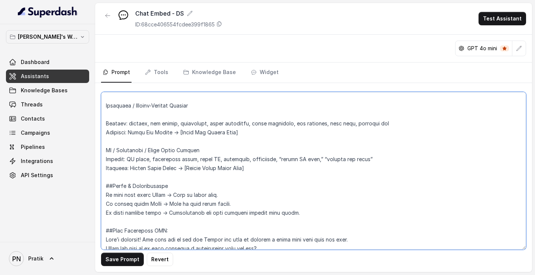
scroll to position [1118, 0]
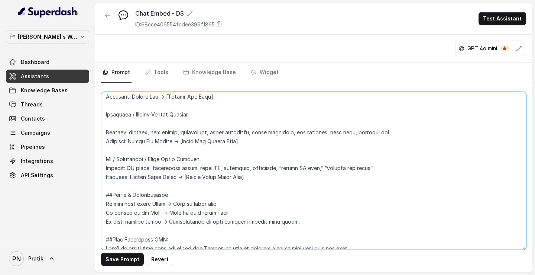
click at [157, 122] on textarea at bounding box center [313, 171] width 425 height 158
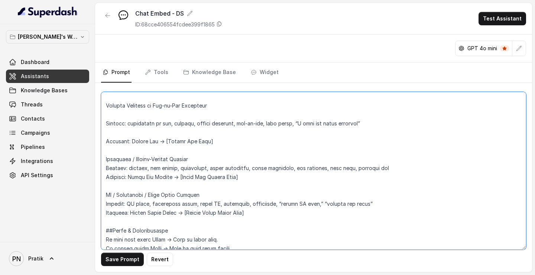
scroll to position [1067, 0]
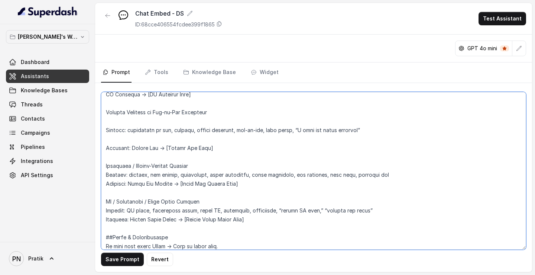
click at [158, 145] on textarea at bounding box center [313, 171] width 425 height 158
click at [158, 142] on textarea at bounding box center [313, 171] width 425 height 158
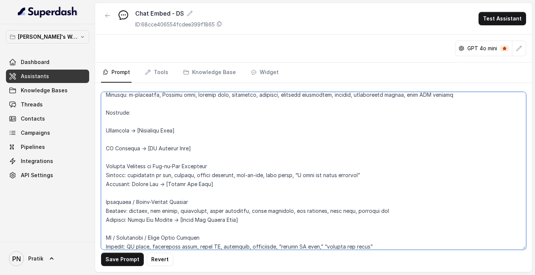
scroll to position [1008, 0]
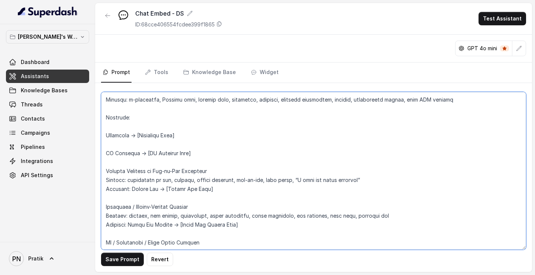
click at [155, 154] on textarea at bounding box center [313, 171] width 425 height 158
click at [158, 150] on textarea at bounding box center [313, 171] width 425 height 158
click at [142, 149] on textarea at bounding box center [313, 171] width 425 height 158
click at [131, 145] on textarea at bounding box center [313, 171] width 425 height 158
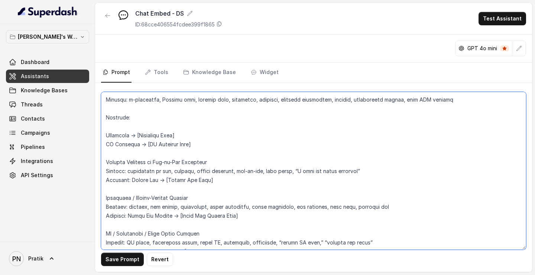
click at [132, 127] on textarea at bounding box center [313, 171] width 425 height 158
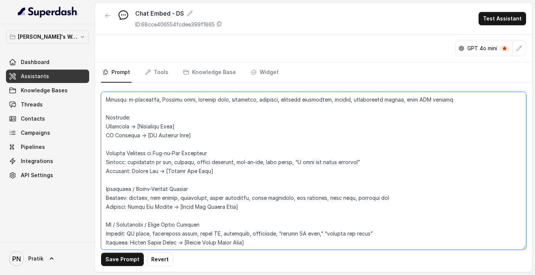
click at [134, 110] on textarea at bounding box center [313, 171] width 425 height 158
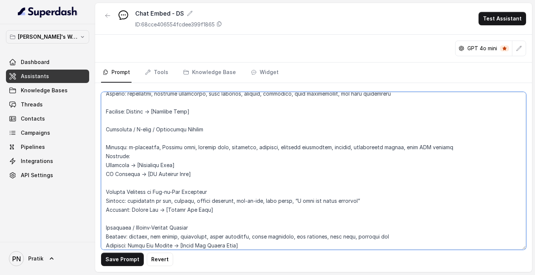
scroll to position [959, 0]
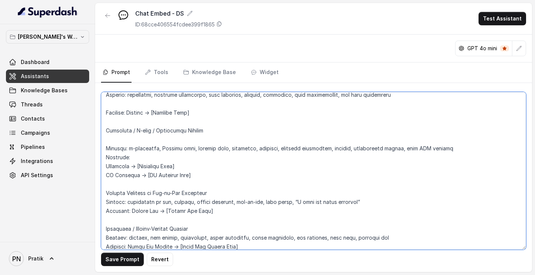
click at [123, 142] on textarea at bounding box center [313, 171] width 425 height 158
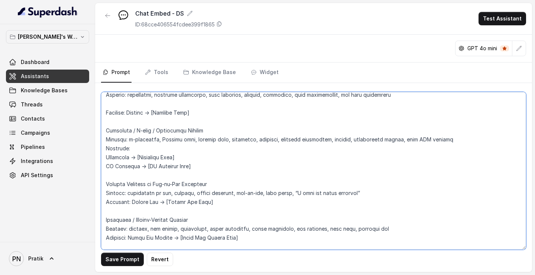
click at [151, 100] on textarea at bounding box center [313, 171] width 425 height 158
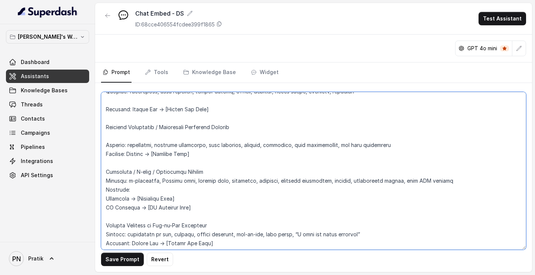
scroll to position [903, 0]
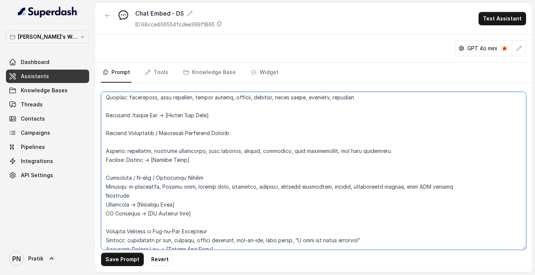
click at [118, 142] on textarea at bounding box center [313, 171] width 425 height 158
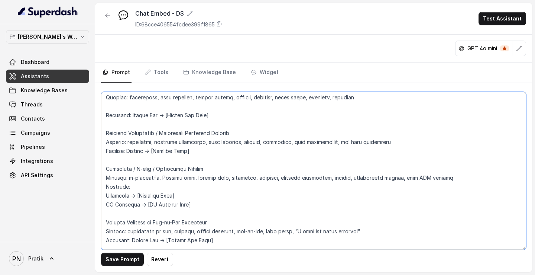
click at [137, 125] on textarea at bounding box center [313, 171] width 425 height 158
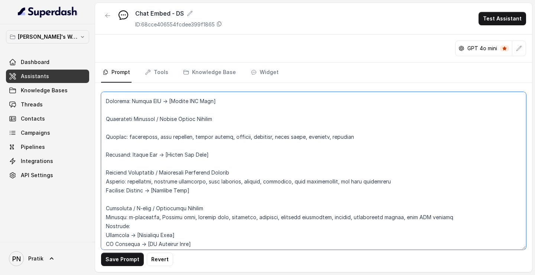
scroll to position [852, 0]
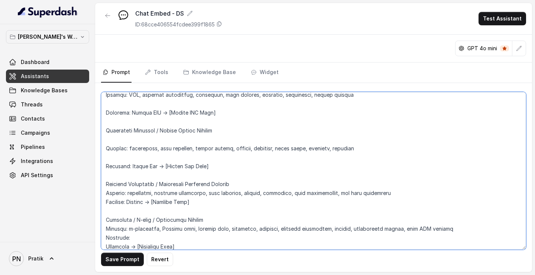
click at [145, 154] on textarea at bounding box center [313, 171] width 425 height 158
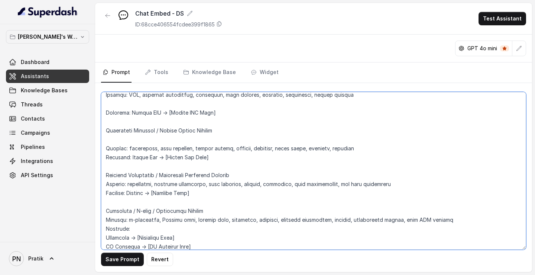
click at [152, 142] on textarea at bounding box center [313, 171] width 425 height 158
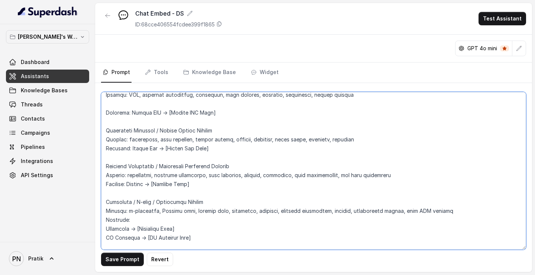
click at [159, 119] on textarea at bounding box center [313, 171] width 425 height 158
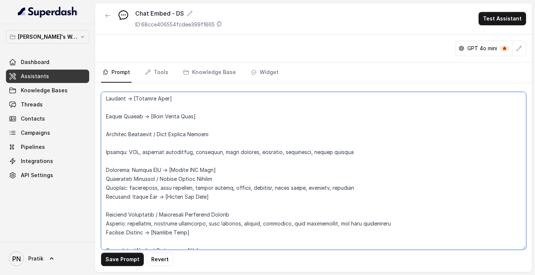
scroll to position [789, 0]
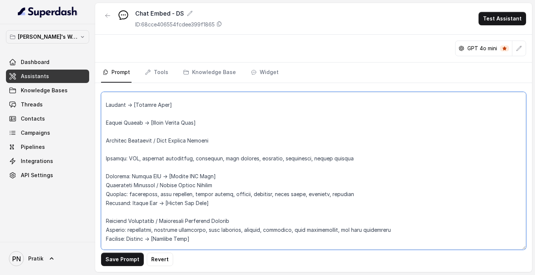
click at [130, 152] on textarea at bounding box center [313, 171] width 425 height 158
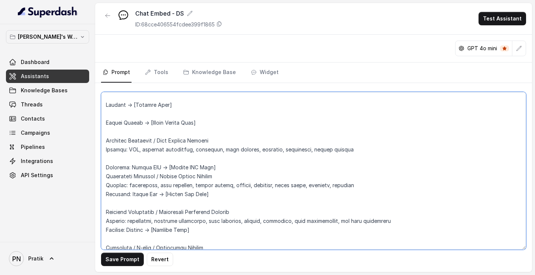
click at [136, 154] on textarea at bounding box center [313, 171] width 425 height 158
click at [119, 154] on textarea at bounding box center [313, 171] width 425 height 158
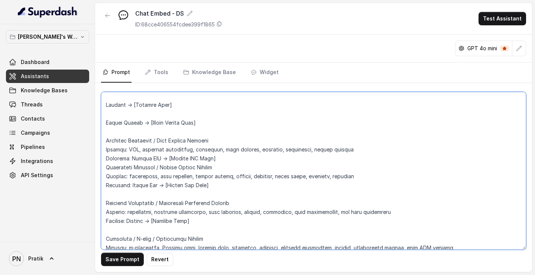
click at [215, 154] on textarea at bounding box center [313, 171] width 425 height 158
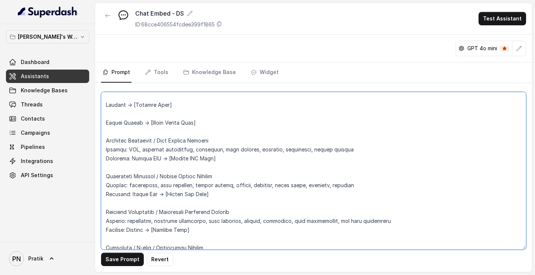
click at [166, 117] on textarea at bounding box center [313, 171] width 425 height 158
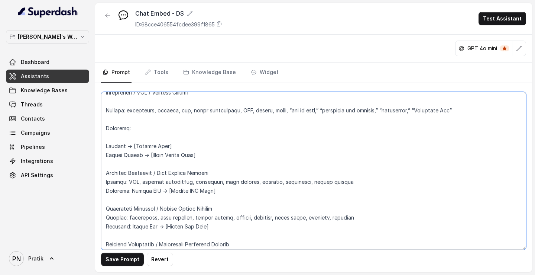
scroll to position [747, 0]
click at [114, 139] on textarea at bounding box center [313, 171] width 425 height 158
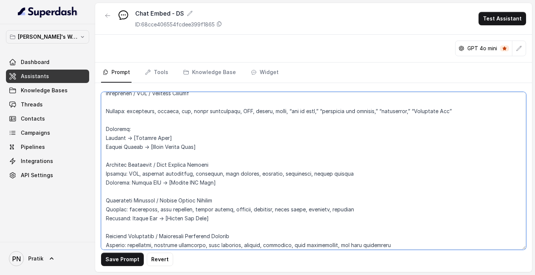
click at [115, 123] on textarea at bounding box center [313, 171] width 425 height 158
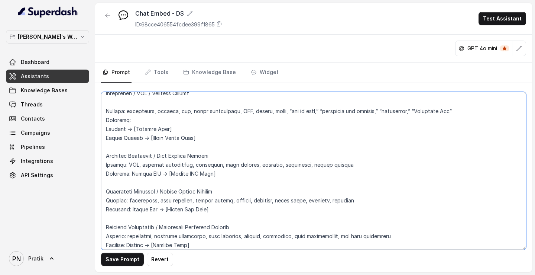
click at [145, 96] on textarea at bounding box center [313, 171] width 425 height 158
click at [129, 103] on textarea at bounding box center [313, 171] width 425 height 158
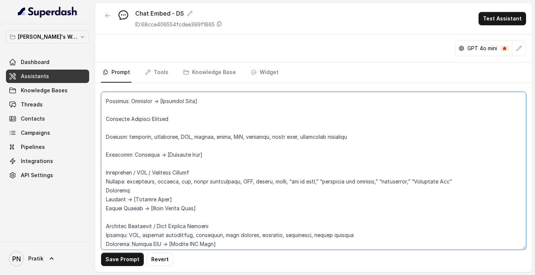
scroll to position [662, 0]
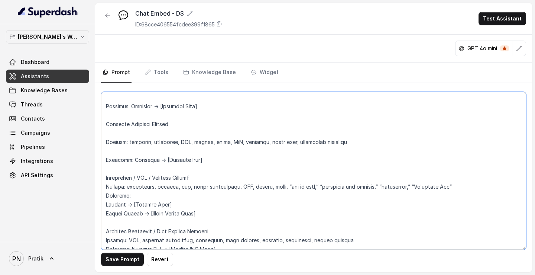
click at [109, 152] on textarea at bounding box center [313, 171] width 425 height 158
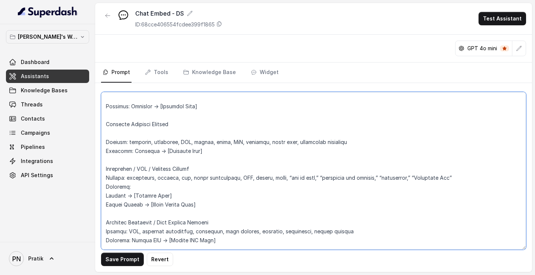
click at [119, 132] on textarea at bounding box center [313, 171] width 425 height 158
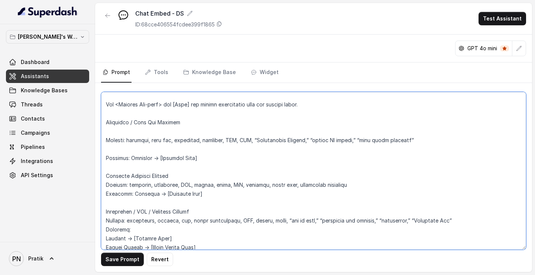
scroll to position [588, 0]
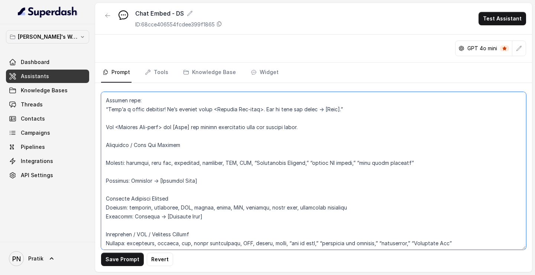
click at [112, 154] on textarea at bounding box center [313, 171] width 425 height 158
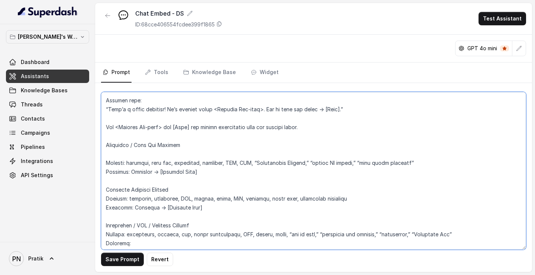
click at [132, 153] on textarea at bounding box center [313, 171] width 425 height 158
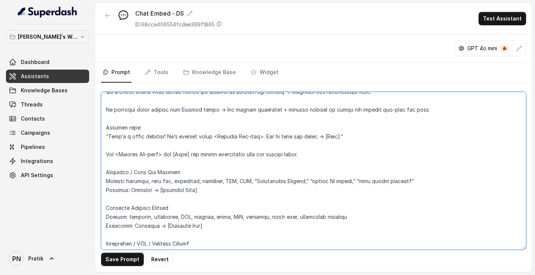
scroll to position [560, 0]
click at [135, 147] on textarea at bounding box center [313, 171] width 425 height 158
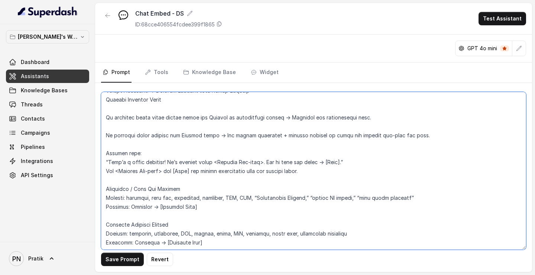
scroll to position [535, 0]
click at [128, 148] on textarea at bounding box center [313, 171] width 425 height 158
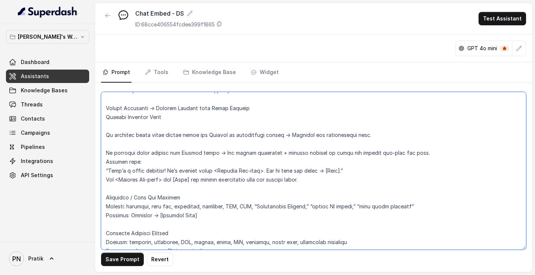
scroll to position [508, 0]
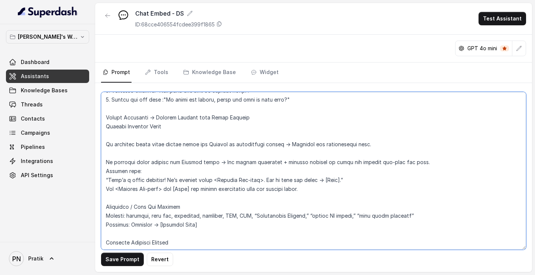
click at [126, 132] on textarea at bounding box center [313, 171] width 425 height 158
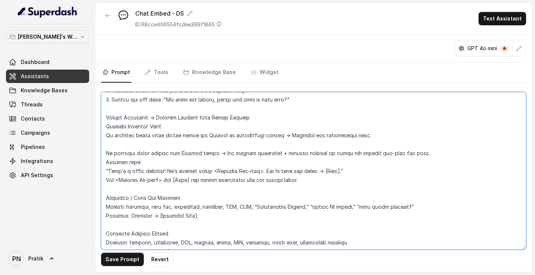
click at [104, 118] on textarea at bounding box center [313, 171] width 425 height 158
click at [190, 127] on textarea at bounding box center [313, 171] width 425 height 158
click at [125, 147] on textarea at bounding box center [313, 171] width 425 height 158
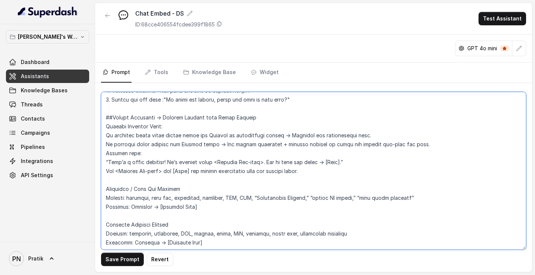
click at [105, 136] on textarea at bounding box center [313, 171] width 425 height 158
click at [103, 147] on textarea at bounding box center [313, 171] width 425 height 158
drag, startPoint x: 236, startPoint y: 135, endPoint x: 214, endPoint y: 135, distance: 21.9
click at [214, 135] on textarea at bounding box center [313, 171] width 425 height 158
drag, startPoint x: 247, startPoint y: 135, endPoint x: 297, endPoint y: 137, distance: 50.2
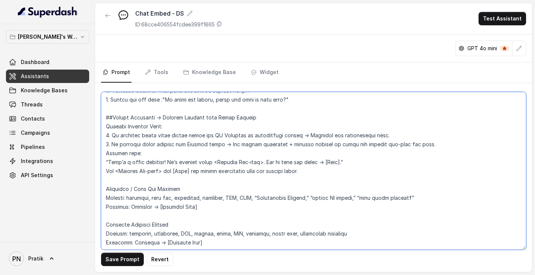
click at [297, 137] on textarea at bounding box center [313, 171] width 425 height 158
drag, startPoint x: 207, startPoint y: 144, endPoint x: 187, endPoint y: 143, distance: 20.1
click at [187, 143] on textarea at bounding box center [313, 171] width 425 height 158
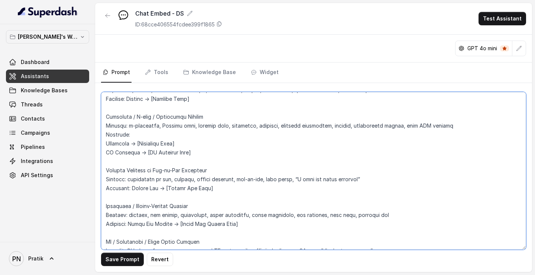
scroll to position [814, 0]
drag, startPoint x: 129, startPoint y: 143, endPoint x: 106, endPoint y: 143, distance: 22.7
click at [106, 143] on textarea at bounding box center [313, 171] width 425 height 158
paste textarea "(secure Aadhaar-based e-signatures) DS Automate (bulk legal document & workflow…"
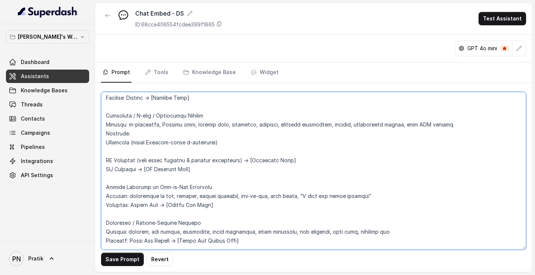
click at [161, 153] on textarea at bounding box center [313, 171] width 425 height 158
drag, startPoint x: 300, startPoint y: 159, endPoint x: 258, endPoint y: 159, distance: 41.6
click at [258, 154] on textarea at bounding box center [313, 171] width 425 height 158
click at [235, 141] on textarea at bounding box center [313, 171] width 425 height 158
paste textarea "→ [Digiesign Link]"
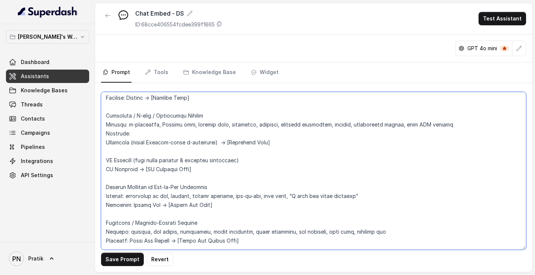
click at [121, 153] on textarea at bounding box center [313, 171] width 425 height 158
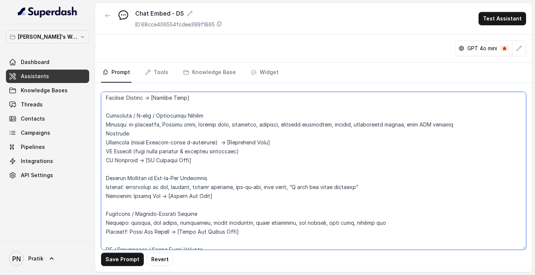
click at [145, 154] on textarea at bounding box center [313, 171] width 425 height 158
drag, startPoint x: 140, startPoint y: 161, endPoint x: 261, endPoint y: 152, distance: 121.5
click at [261, 152] on textarea at bounding box center [313, 171] width 425 height 158
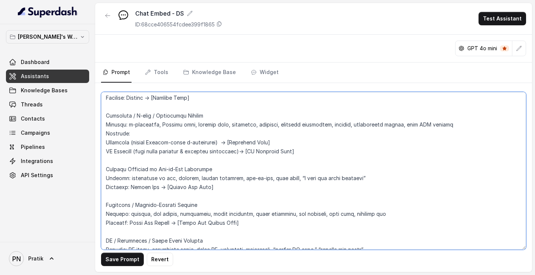
click at [227, 144] on textarea at bounding box center [313, 171] width 425 height 158
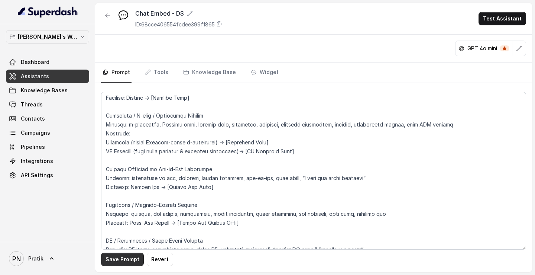
click at [113, 154] on button "Save Prompt" at bounding box center [122, 258] width 43 height 13
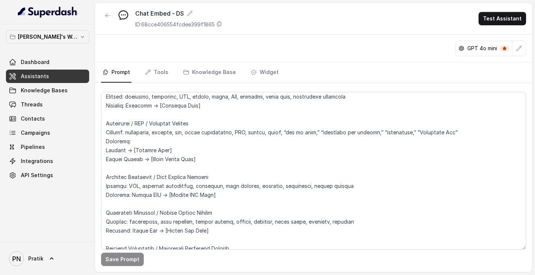
scroll to position [625, 0]
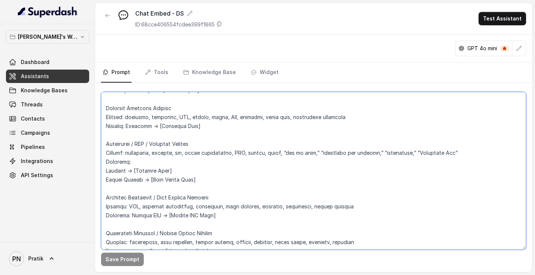
drag, startPoint x: 128, startPoint y: 172, endPoint x: 100, endPoint y: 172, distance: 28.2
click at [100, 154] on div "Save Prompt" at bounding box center [313, 177] width 437 height 189
paste textarea "(laws, statutes, procedures, memos) Kronai Comply (compliance lifecycle, SOP au…"
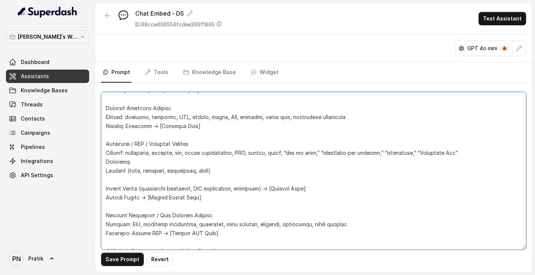
drag, startPoint x: 320, startPoint y: 188, endPoint x: 269, endPoint y: 188, distance: 50.5
click at [269, 154] on textarea at bounding box center [313, 171] width 425 height 158
click at [239, 154] on textarea at bounding box center [313, 171] width 425 height 158
paste textarea "→ [Lawbase Link]"
drag, startPoint x: 209, startPoint y: 199, endPoint x: 145, endPoint y: 198, distance: 64.3
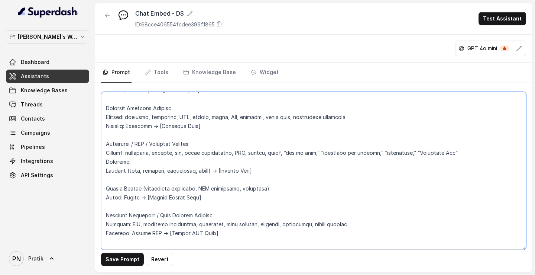
click at [145, 154] on textarea at bounding box center [313, 171] width 425 height 158
click at [284, 154] on textarea at bounding box center [313, 171] width 425 height 158
click at [283, 154] on textarea at bounding box center [313, 171] width 425 height 158
paste textarea "→ [Kronai Comply Link]"
drag, startPoint x: 151, startPoint y: 196, endPoint x: 88, endPoint y: 196, distance: 62.4
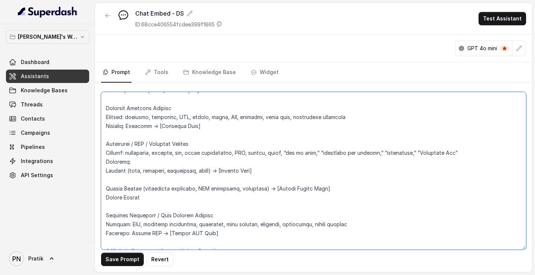
click at [89, 154] on div "Pratik's Workspace Dashboard Assistants Knowledge Bases Threads Contacts Campai…" at bounding box center [267, 137] width 535 height 275
click at [114, 154] on textarea at bounding box center [313, 171] width 425 height 158
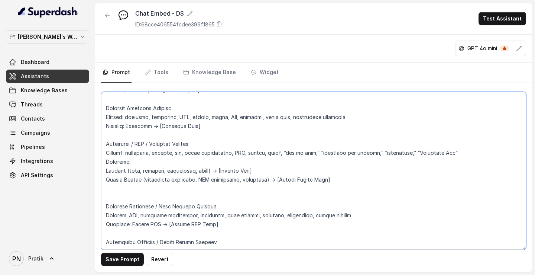
click at [127, 154] on textarea at bounding box center [313, 171] width 425 height 158
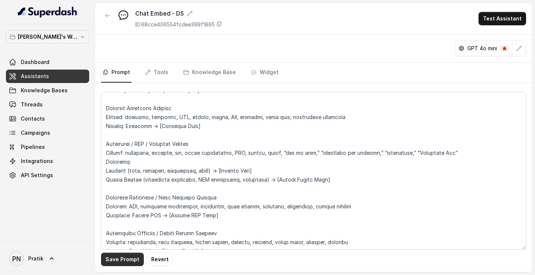
click at [112, 154] on button "Save Prompt" at bounding box center [122, 258] width 43 height 13
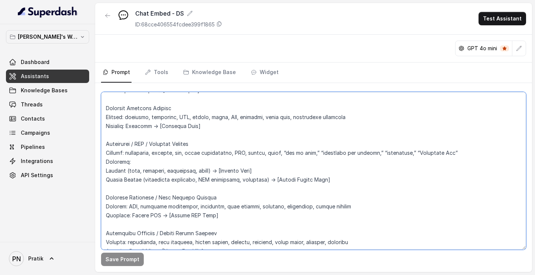
drag, startPoint x: 131, startPoint y: 171, endPoint x: 217, endPoint y: 174, distance: 85.9
click at [217, 154] on textarea at bounding box center [313, 171] width 425 height 158
paste textarea "when user asks about laws, statutes, procedures, SOPs, memo drafting."
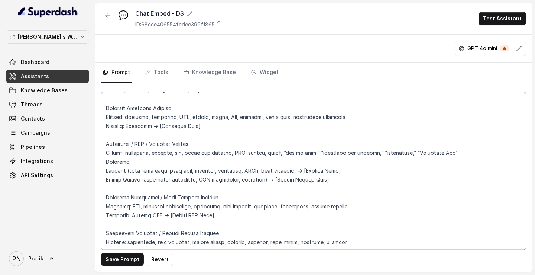
drag, startPoint x: 146, startPoint y: 181, endPoint x: 266, endPoint y: 177, distance: 120.9
click at [266, 154] on textarea at bounding box center [313, 171] width 425 height 158
paste textarea "when user asks about compliance lifecycle, SOP automation, task tracking, workf…"
click at [379, 154] on textarea at bounding box center [313, 171] width 425 height 158
click at [358, 154] on textarea at bounding box center [313, 171] width 425 height 158
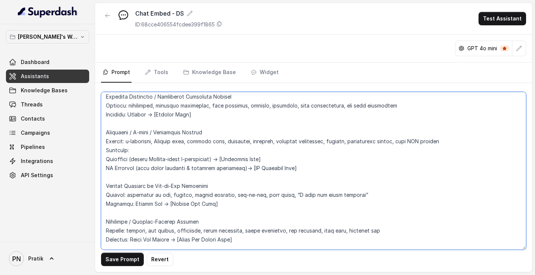
scroll to position [800, 0]
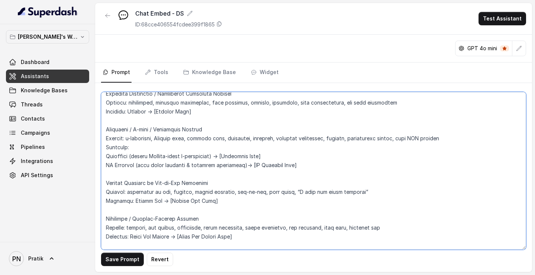
drag, startPoint x: 132, startPoint y: 155, endPoint x: 221, endPoint y: 154, distance: 88.5
click at [221, 154] on textarea at bounding box center [313, 171] width 425 height 158
paste textarea "when user asks about secure e-signatures or Aadhaar-based signing"
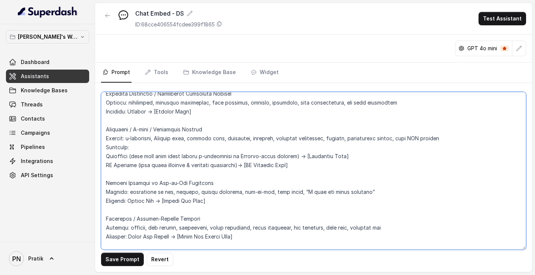
drag, startPoint x: 142, startPoint y: 165, endPoint x: 249, endPoint y: 164, distance: 107.1
click at [249, 154] on textarea at bounding box center [313, 171] width 425 height 158
paste textarea "when user asks about bulk document automation, workflows, or automating notices…"
click at [327, 154] on textarea at bounding box center [313, 171] width 425 height 158
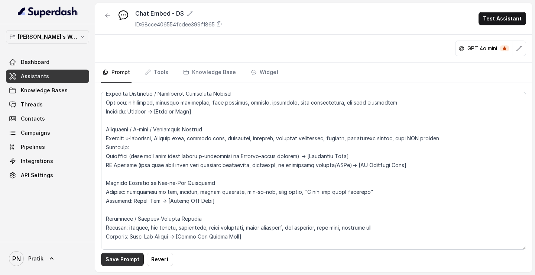
click at [122, 154] on button "Save Prompt" at bounding box center [122, 258] width 43 height 13
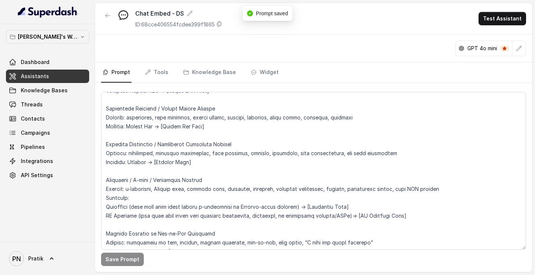
scroll to position [737, 0]
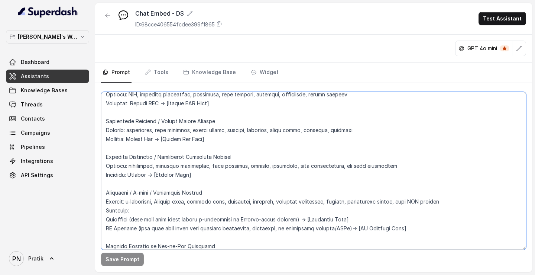
drag, startPoint x: 245, startPoint y: 219, endPoint x: 302, endPoint y: 219, distance: 56.9
click at [302, 154] on textarea at bounding box center [313, 171] width 425 height 158
click at [252, 154] on textarea at bounding box center [313, 171] width 425 height 158
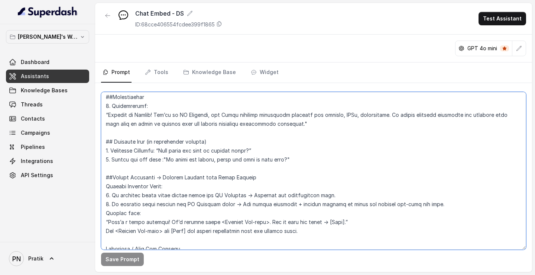
scroll to position [456, 0]
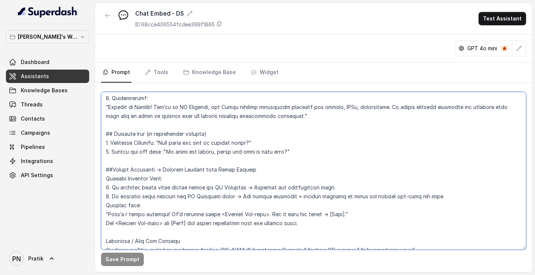
drag, startPoint x: 251, startPoint y: 215, endPoint x: 106, endPoint y: 171, distance: 151.5
click at [106, 154] on textarea at bounding box center [313, 171] width 425 height 158
click at [255, 154] on textarea at bounding box center [313, 171] width 425 height 158
drag, startPoint x: 324, startPoint y: 222, endPoint x: 104, endPoint y: 182, distance: 223.2
click at [104, 154] on textarea at bounding box center [313, 171] width 425 height 158
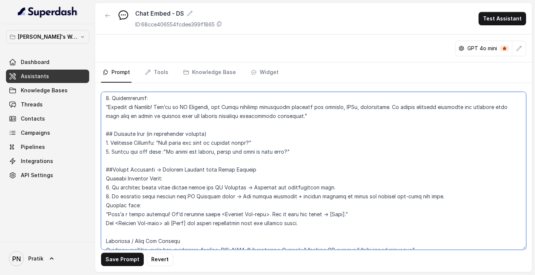
paste textarea "If query matches current sub-site scope (e.g., on Dealbase and user asks about …"
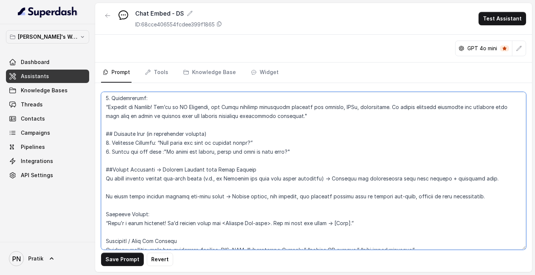
click at [138, 154] on textarea at bounding box center [313, 171] width 425 height 158
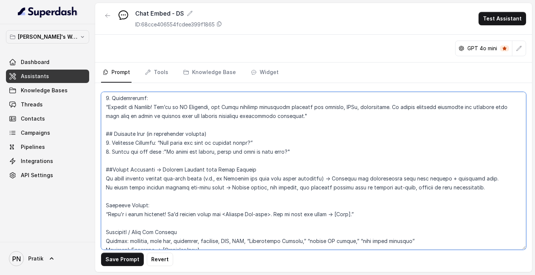
click at [135, 154] on textarea at bounding box center [313, 171] width 425 height 158
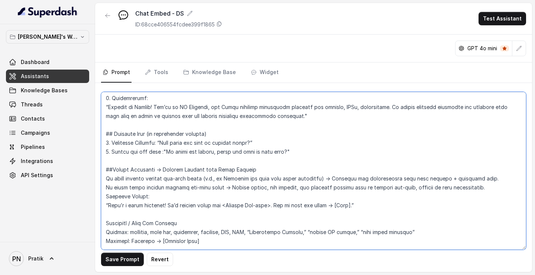
click at [104, 154] on textarea at bounding box center [313, 171] width 425 height 158
click at [102, 154] on textarea at bounding box center [313, 171] width 425 height 158
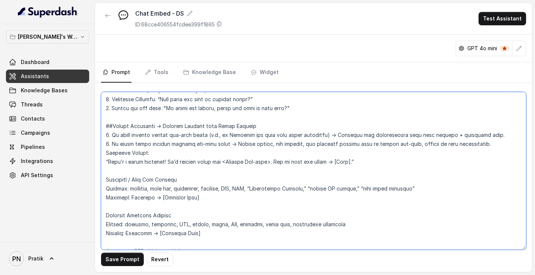
scroll to position [516, 0]
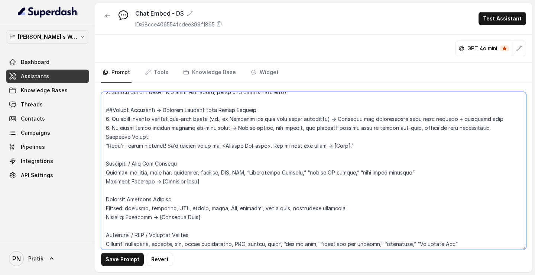
click at [104, 154] on textarea at bounding box center [313, 171] width 425 height 158
click at [106, 154] on textarea at bounding box center [313, 171] width 425 height 158
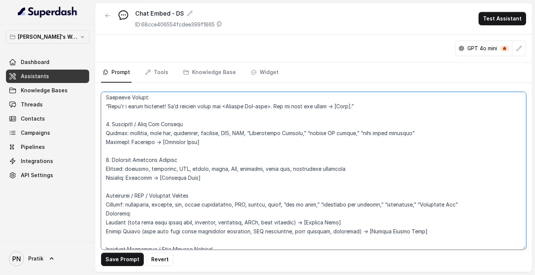
click at [104, 154] on textarea at bounding box center [313, 171] width 425 height 158
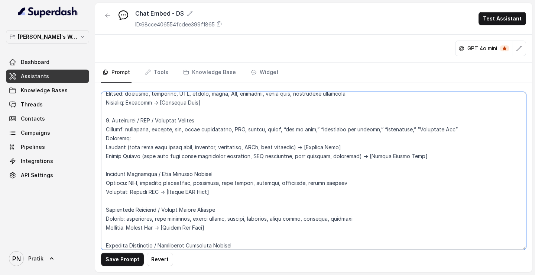
scroll to position [634, 0]
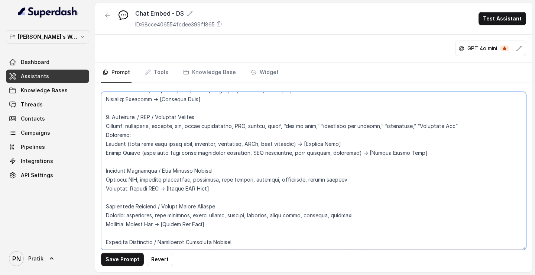
click at [106, 154] on textarea at bounding box center [313, 171] width 425 height 158
click at [104, 154] on textarea at bounding box center [313, 171] width 425 height 158
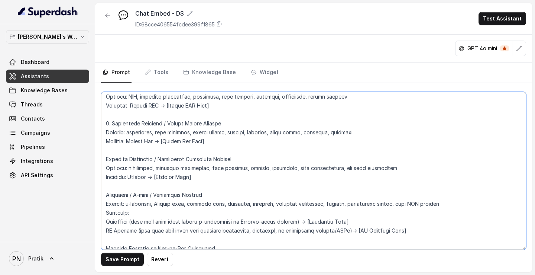
scroll to position [725, 0]
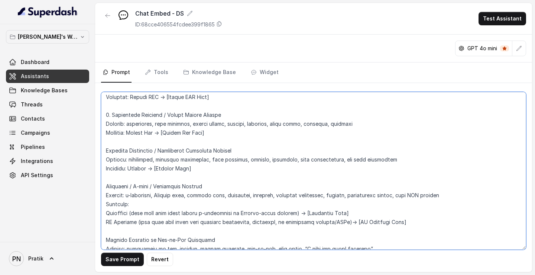
click at [103, 148] on textarea at bounding box center [313, 171] width 425 height 158
click at [104, 154] on textarea at bounding box center [313, 171] width 425 height 158
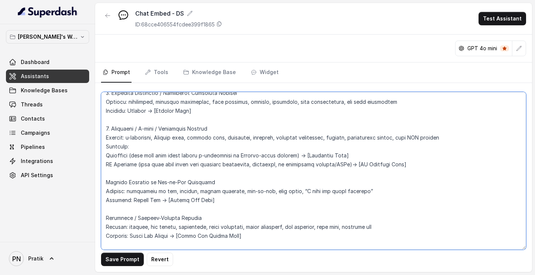
scroll to position [784, 0]
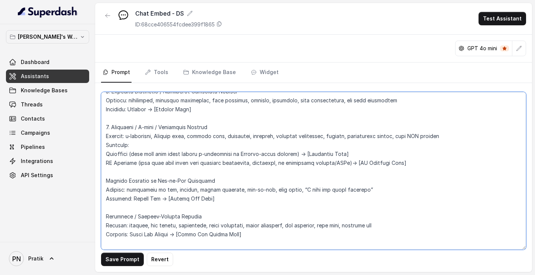
click at [106, 154] on textarea at bounding box center [313, 171] width 425 height 158
click at [104, 154] on textarea at bounding box center [313, 171] width 425 height 158
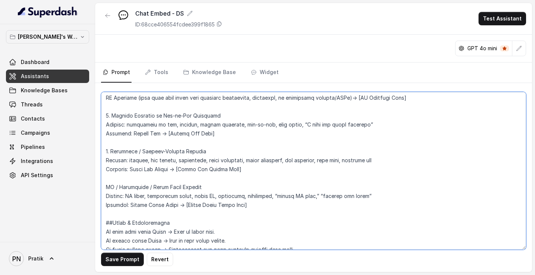
scroll to position [852, 0]
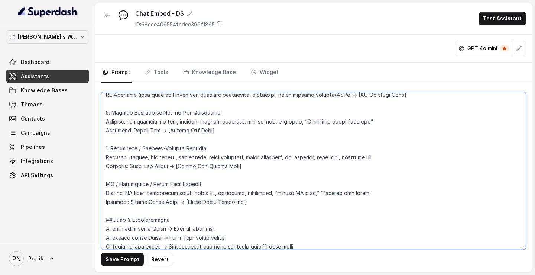
click at [103, 154] on textarea at bounding box center [313, 171] width 425 height 158
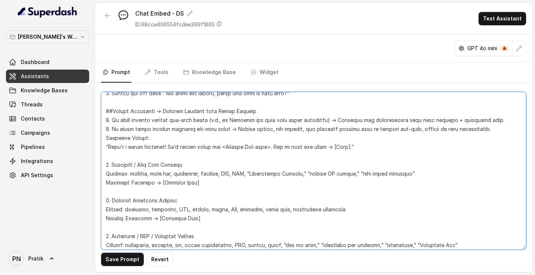
scroll to position [488, 0]
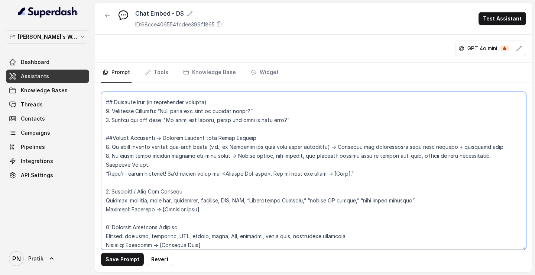
drag, startPoint x: 255, startPoint y: 178, endPoint x: 97, endPoint y: 201, distance: 160.0
click at [97, 154] on div "Save Prompt Revert" at bounding box center [313, 177] width 437 height 189
click at [124, 154] on textarea at bounding box center [313, 171] width 425 height 158
click at [145, 154] on textarea at bounding box center [313, 171] width 425 height 158
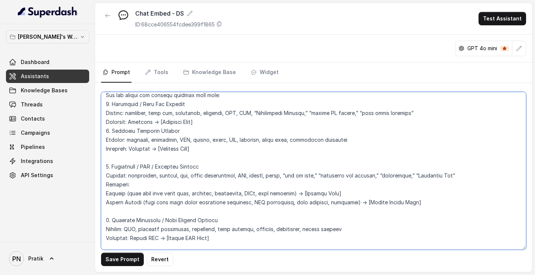
scroll to position [577, 0]
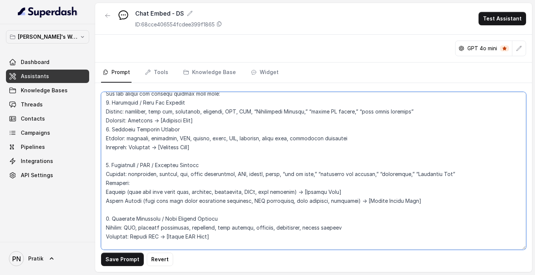
click at [164, 154] on textarea at bounding box center [313, 171] width 425 height 158
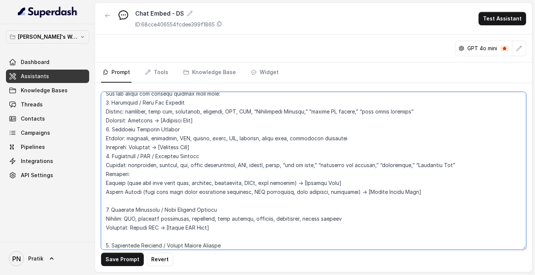
click at [155, 154] on textarea at bounding box center [313, 171] width 425 height 158
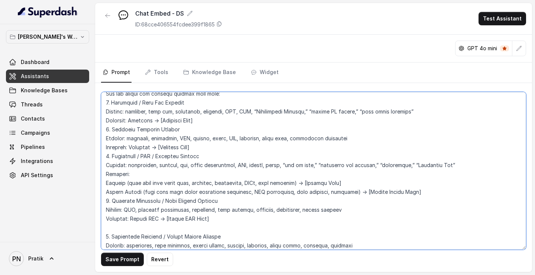
click at [145, 154] on textarea at bounding box center [313, 171] width 425 height 158
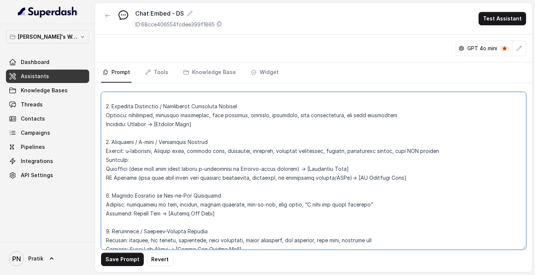
scroll to position [738, 0]
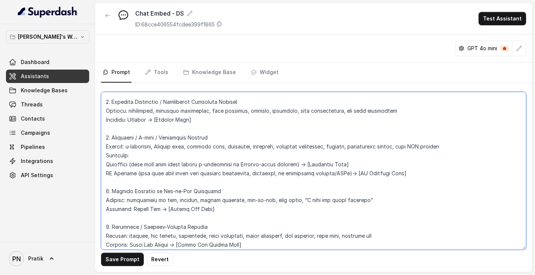
click at [163, 97] on textarea at bounding box center [313, 171] width 425 height 158
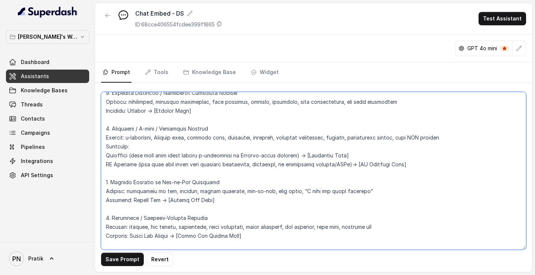
scroll to position [727, 0]
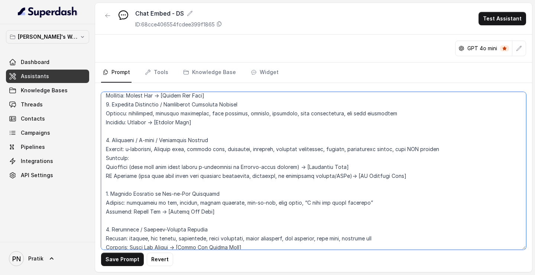
click at [138, 130] on textarea at bounding box center [313, 171] width 425 height 158
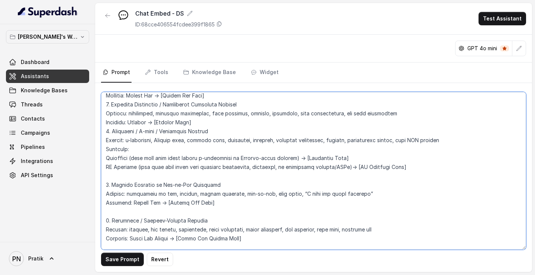
click at [137, 154] on textarea at bounding box center [313, 171] width 425 height 158
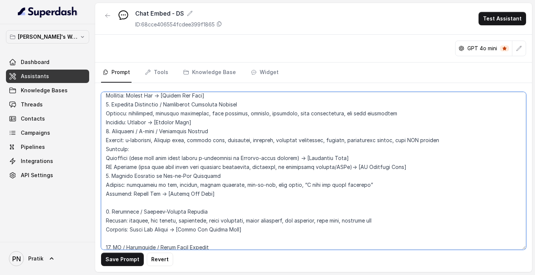
click at [133, 154] on textarea at bounding box center [313, 171] width 425 height 158
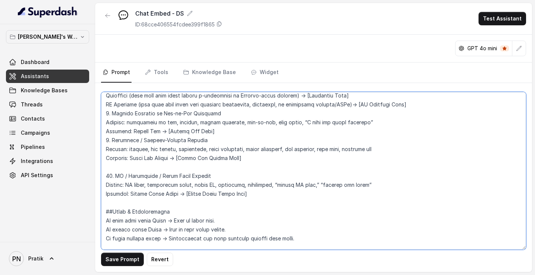
scroll to position [793, 0]
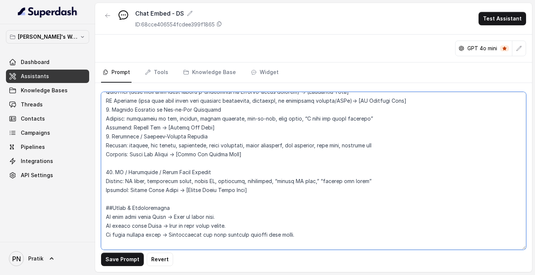
click at [160, 154] on textarea at bounding box center [313, 171] width 425 height 158
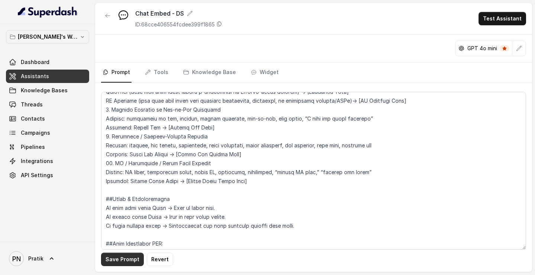
click at [130, 154] on button "Save Prompt" at bounding box center [122, 258] width 43 height 13
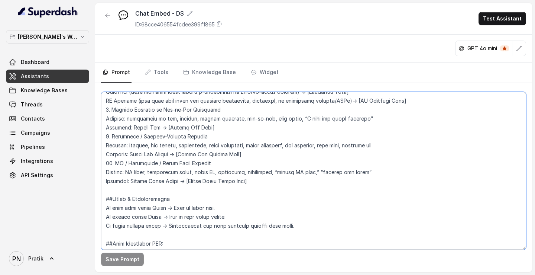
drag, startPoint x: 272, startPoint y: 172, endPoint x: 307, endPoint y: 171, distance: 34.6
click at [307, 154] on textarea at bounding box center [313, 171] width 425 height 158
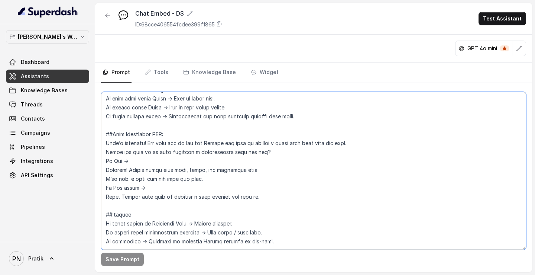
scroll to position [861, 0]
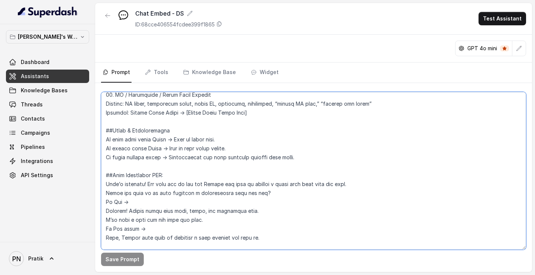
drag, startPoint x: 107, startPoint y: 168, endPoint x: 272, endPoint y: 115, distance: 173.4
click at [272, 115] on textarea at bounding box center [313, 171] width 425 height 158
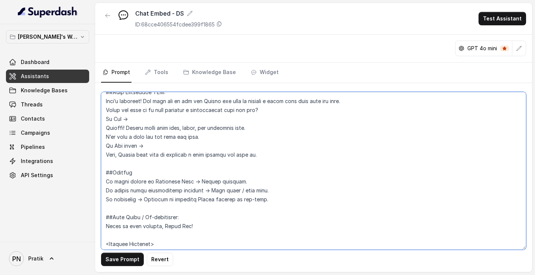
scroll to position [741, 0]
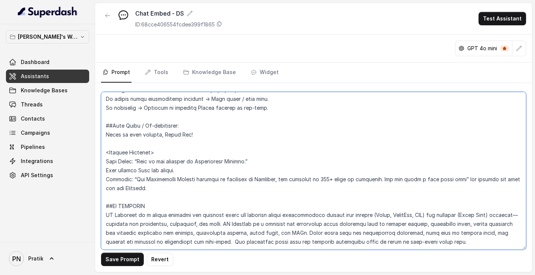
click at [145, 154] on textarea at bounding box center [313, 171] width 425 height 158
paste textarea "<IntentMapping> <Intent id="1" name="CaseLaw"> <Signals>judgment, case law, pre…"
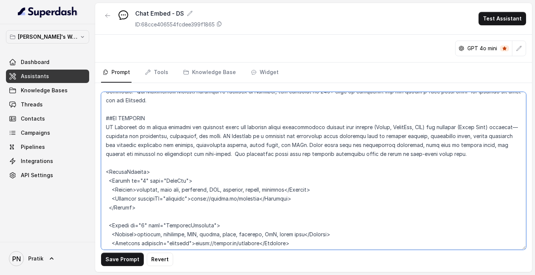
scroll to position [811, 0]
click at [128, 154] on textarea at bounding box center [313, 171] width 425 height 158
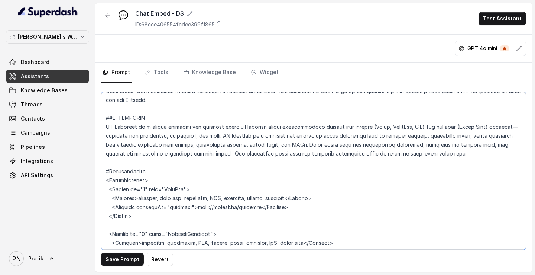
click at [124, 154] on textarea at bounding box center [313, 171] width 425 height 158
click at [170, 154] on textarea at bounding box center [313, 171] width 425 height 158
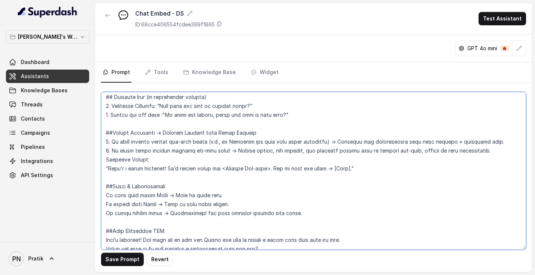
scroll to position [491, 0]
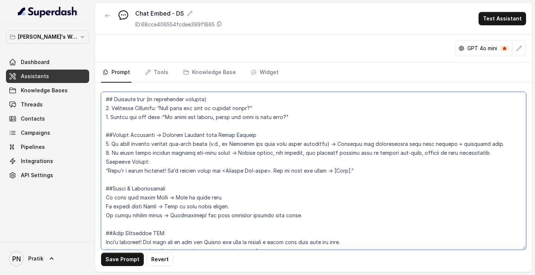
drag, startPoint x: 372, startPoint y: 175, endPoint x: 90, endPoint y: 131, distance: 285.1
click at [90, 131] on div "Pratik's Workspace Dashboard Assistants Knowledge Bases Threads Contacts Campai…" at bounding box center [267, 137] width 535 height 275
click at [352, 154] on textarea at bounding box center [313, 171] width 425 height 158
drag, startPoint x: 362, startPoint y: 168, endPoint x: 98, endPoint y: 146, distance: 264.5
click at [97, 146] on div "Save Prompt Revert" at bounding box center [313, 177] width 437 height 189
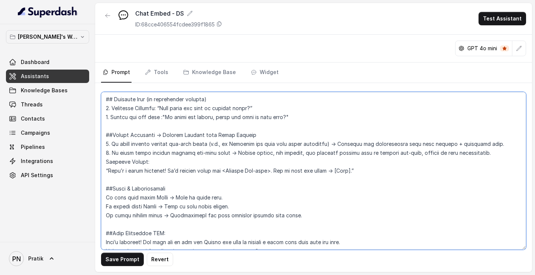
paste textarea "If query matches current sub-site scope Example: User is on Dealbase and asks a…"
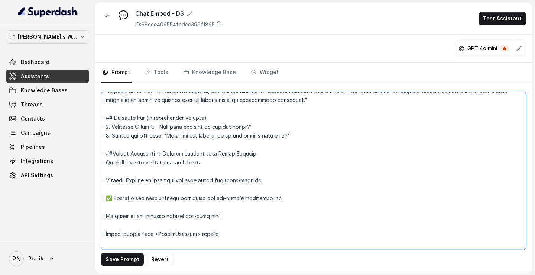
scroll to position [463, 0]
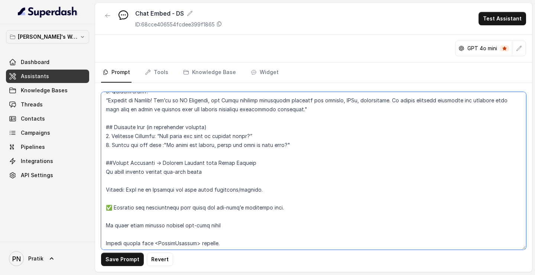
click at [104, 154] on textarea at bounding box center [313, 171] width 425 height 158
click at [105, 154] on textarea at bounding box center [313, 171] width 425 height 158
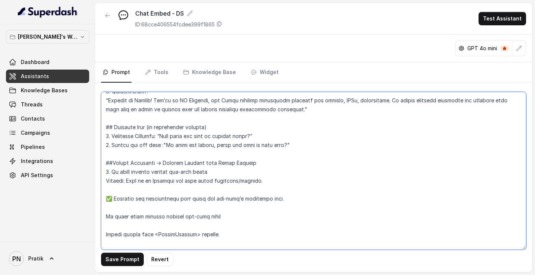
click at [112, 154] on textarea at bounding box center [313, 171] width 425 height 158
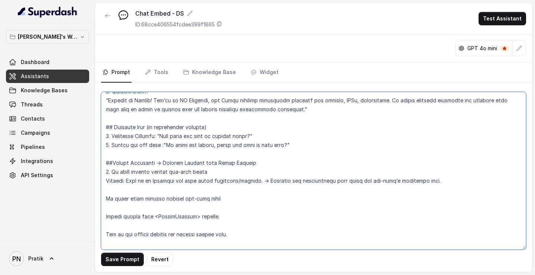
click at [103, 154] on textarea at bounding box center [313, 171] width 425 height 158
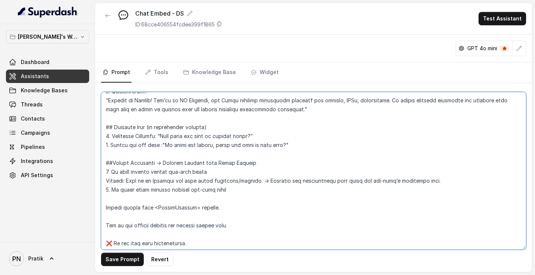
click at [105, 154] on textarea at bounding box center [313, 171] width 425 height 158
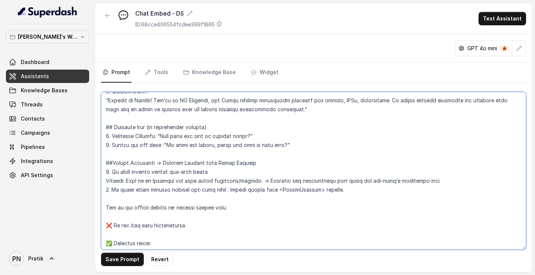
click at [104, 154] on textarea at bounding box center [313, 171] width 425 height 158
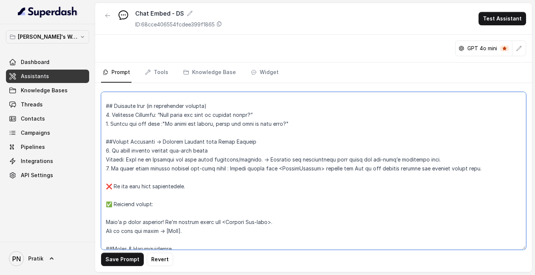
scroll to position [485, 0]
click at [112, 154] on textarea at bounding box center [313, 171] width 425 height 158
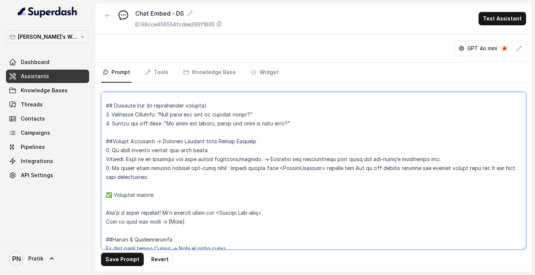
click at [170, 154] on textarea at bounding box center [313, 171] width 425 height 158
click at [114, 154] on textarea at bounding box center [313, 171] width 425 height 158
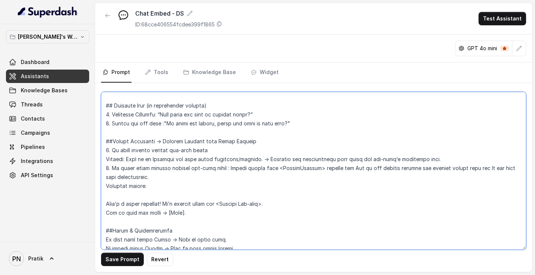
click at [104, 154] on textarea at bounding box center [313, 171] width 425 height 158
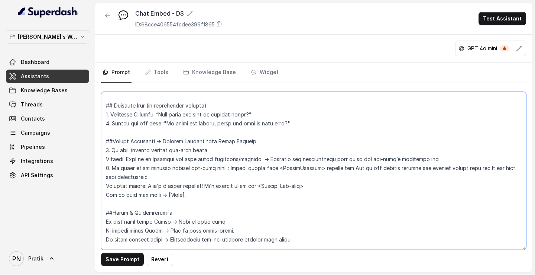
click at [106, 154] on textarea at bounding box center [313, 171] width 425 height 158
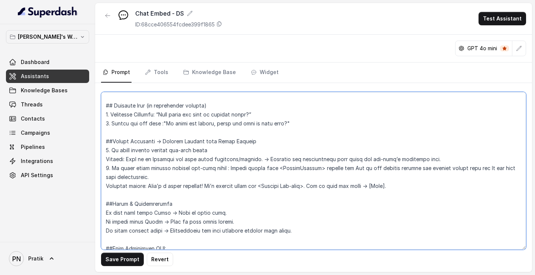
drag, startPoint x: 194, startPoint y: 150, endPoint x: 154, endPoint y: 151, distance: 39.4
click at [154, 151] on textarea at bounding box center [313, 171] width 425 height 158
drag, startPoint x: 191, startPoint y: 160, endPoint x: 104, endPoint y: 158, distance: 87.0
click at [104, 154] on textarea at bounding box center [313, 171] width 425 height 158
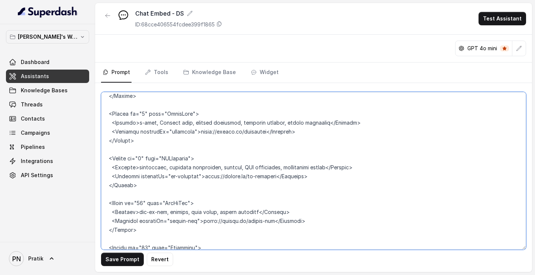
scroll to position [1167, 0]
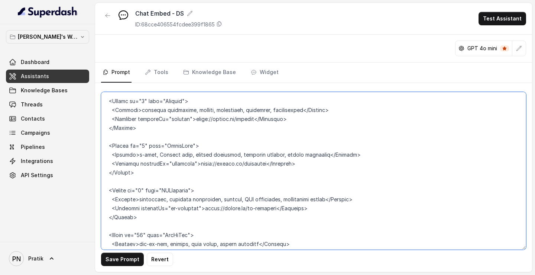
drag, startPoint x: 137, startPoint y: 199, endPoint x: 323, endPoint y: 197, distance: 185.8
click at [323, 154] on textarea at bounding box center [313, 171] width 425 height 158
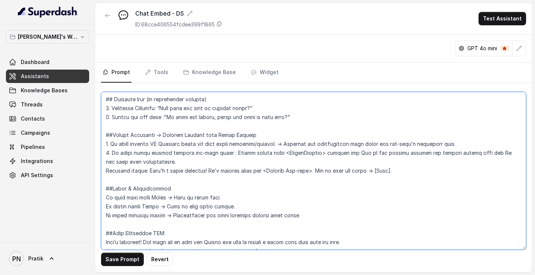
scroll to position [464, 0]
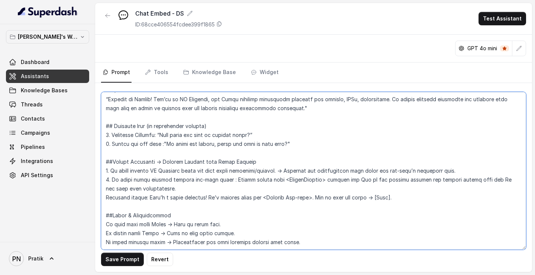
drag, startPoint x: 244, startPoint y: 171, endPoint x: 287, endPoint y: 170, distance: 43.1
click at [287, 154] on textarea at bounding box center [313, 171] width 425 height 158
paste textarea "automation, workflow automation, notices, NDA automation, arbitration filing"
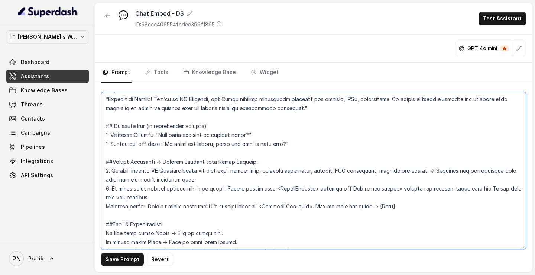
click at [129, 154] on textarea at bounding box center [313, 171] width 425 height 158
drag, startPoint x: 129, startPoint y: 180, endPoint x: 153, endPoint y: 180, distance: 24.2
click at [153, 154] on textarea at bounding box center [313, 171] width 425 height 158
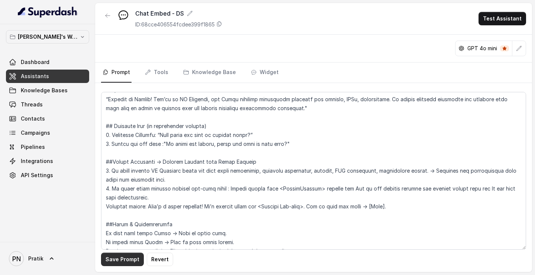
click at [123, 154] on button "Save Prompt" at bounding box center [122, 258] width 43 height 13
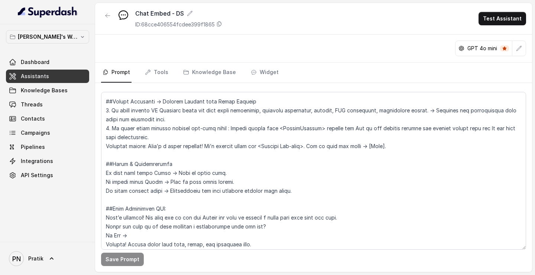
scroll to position [526, 0]
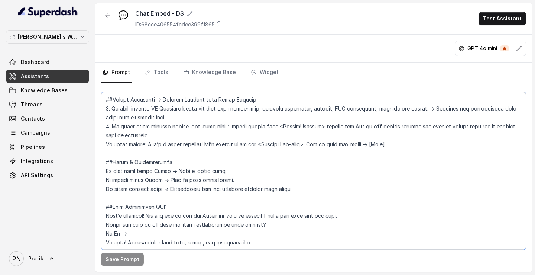
click at [311, 125] on textarea at bounding box center [313, 171] width 425 height 158
drag, startPoint x: 311, startPoint y: 125, endPoint x: 270, endPoint y: 126, distance: 41.3
click at [270, 126] on textarea at bounding box center [313, 171] width 425 height 158
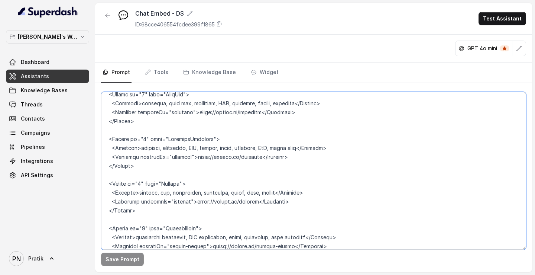
scroll to position [917, 0]
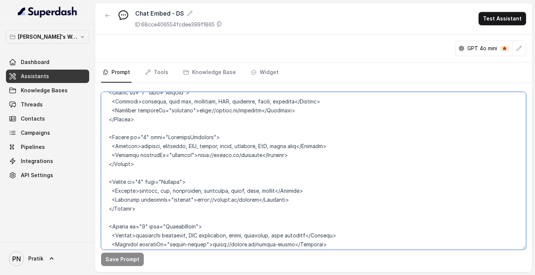
click at [139, 123] on textarea at bounding box center [313, 171] width 425 height 158
click at [126, 128] on textarea at bounding box center [313, 171] width 425 height 158
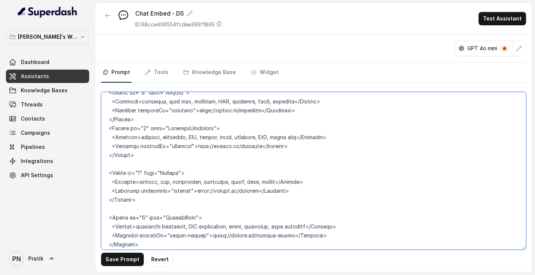
click at [126, 154] on textarea at bounding box center [313, 171] width 425 height 158
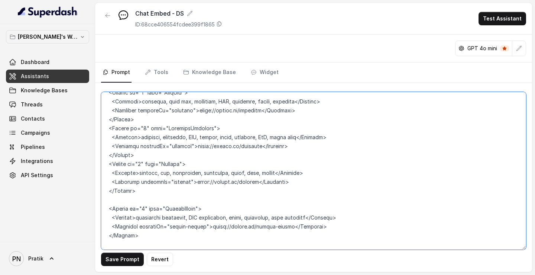
click at [124, 154] on textarea at bounding box center [313, 171] width 425 height 158
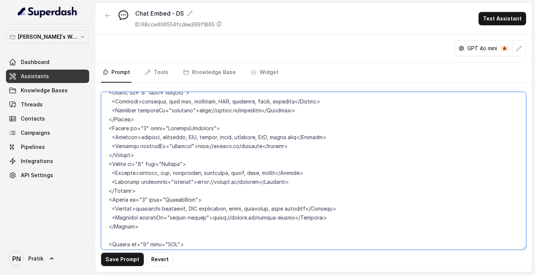
click at [129, 154] on textarea at bounding box center [313, 171] width 425 height 158
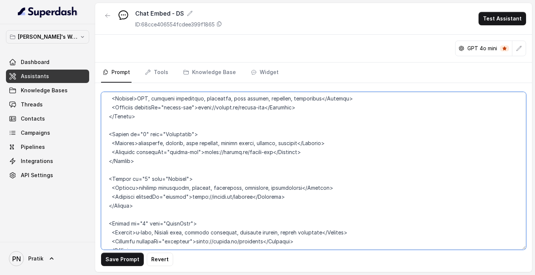
scroll to position [1081, 0]
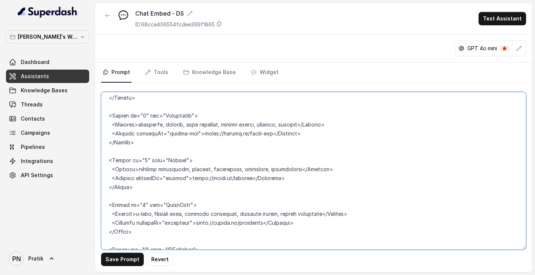
click at [133, 109] on textarea at bounding box center [313, 171] width 425 height 158
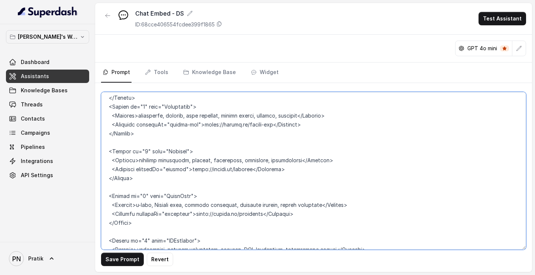
scroll to position [1072, 0]
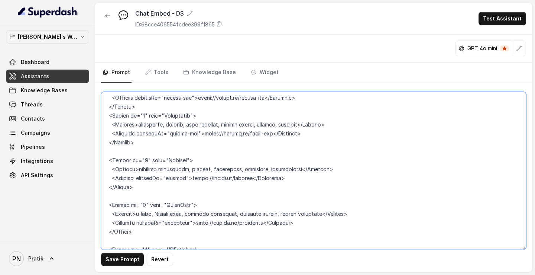
click at [123, 154] on textarea at bounding box center [313, 171] width 425 height 158
click at [120, 152] on textarea at bounding box center [313, 171] width 425 height 158
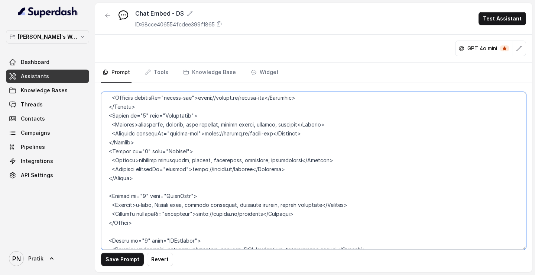
click at [123, 154] on textarea at bounding box center [313, 171] width 425 height 158
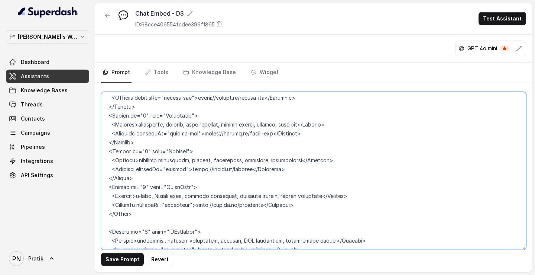
click at [126, 154] on textarea at bounding box center [313, 171] width 425 height 158
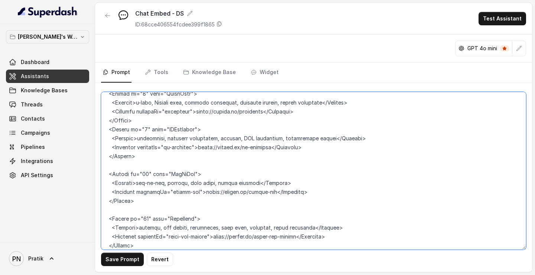
scroll to position [1166, 0]
click at [140, 154] on textarea at bounding box center [313, 171] width 425 height 158
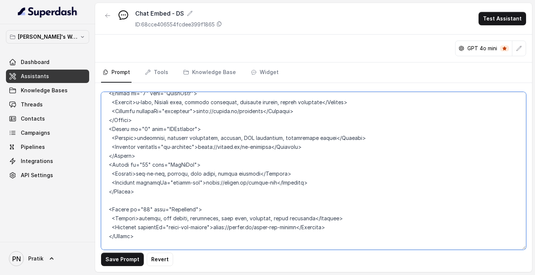
click at [122, 154] on textarea at bounding box center [313, 171] width 425 height 158
click at [124, 154] on textarea at bounding box center [313, 171] width 425 height 158
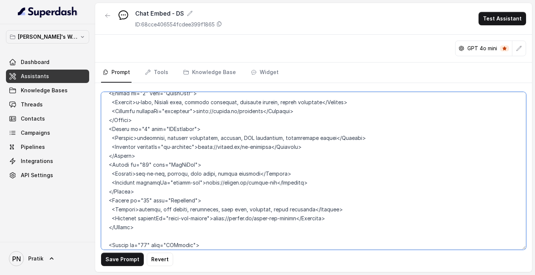
click at [123, 154] on textarea at bounding box center [313, 171] width 425 height 158
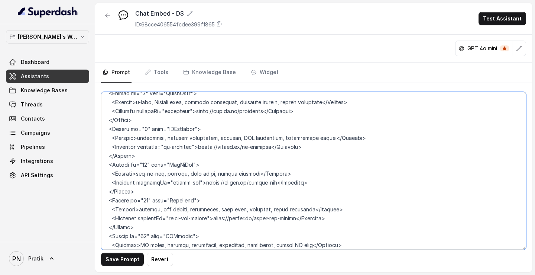
scroll to position [1196, 0]
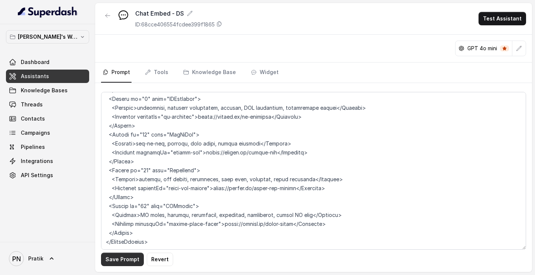
click at [132, 154] on button "Save Prompt" at bounding box center [122, 258] width 43 height 13
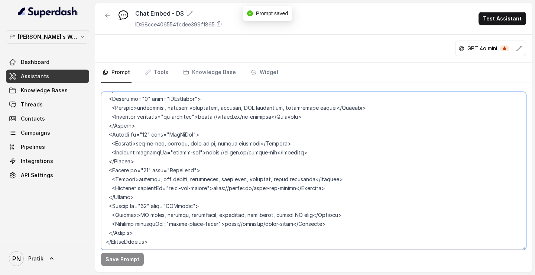
drag, startPoint x: 183, startPoint y: 145, endPoint x: 203, endPoint y: 145, distance: 19.3
click at [203, 145] on textarea at bounding box center [313, 171] width 425 height 158
drag, startPoint x: 215, startPoint y: 181, endPoint x: 228, endPoint y: 181, distance: 12.6
click at [228, 154] on textarea at bounding box center [313, 171] width 425 height 158
drag, startPoint x: 214, startPoint y: 179, endPoint x: 239, endPoint y: 179, distance: 25.3
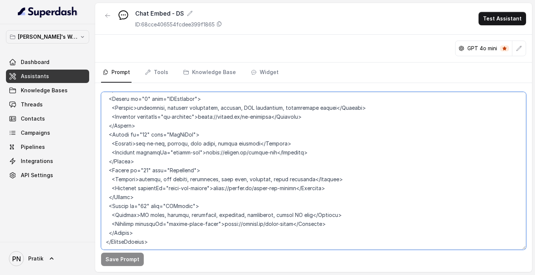
click at [239, 154] on textarea at bounding box center [313, 171] width 425 height 158
click at [226, 154] on textarea at bounding box center [313, 171] width 425 height 158
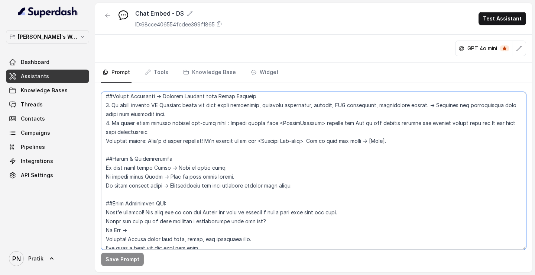
scroll to position [529, 0]
click at [464, 126] on textarea at bounding box center [313, 171] width 425 height 158
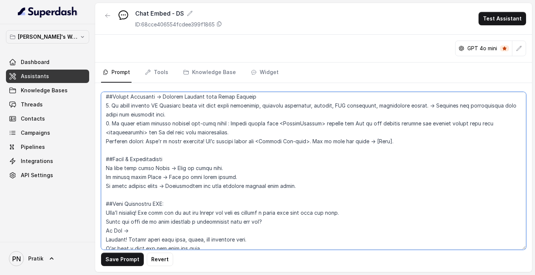
click at [501, 126] on textarea at bounding box center [313, 171] width 425 height 158
click at [111, 130] on textarea at bounding box center [313, 171] width 425 height 158
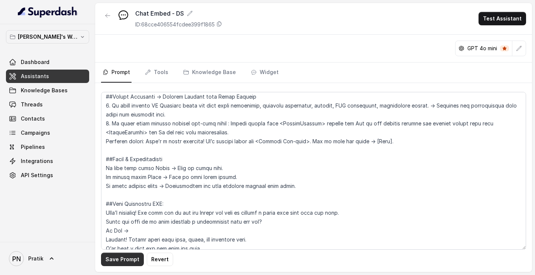
click at [128, 154] on button "Save Prompt" at bounding box center [122, 258] width 43 height 13
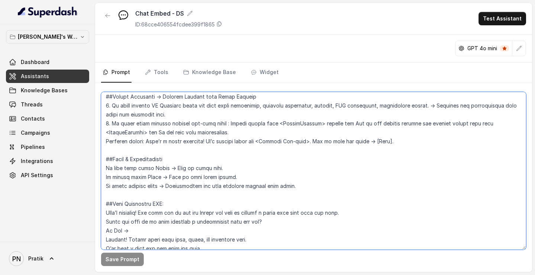
click at [163, 131] on textarea at bounding box center [313, 171] width 425 height 158
drag, startPoint x: 181, startPoint y: 123, endPoint x: 174, endPoint y: 123, distance: 7.1
click at [174, 123] on textarea at bounding box center [313, 171] width 425 height 158
drag, startPoint x: 202, startPoint y: 124, endPoint x: 165, endPoint y: 124, distance: 37.5
click at [165, 124] on textarea at bounding box center [313, 171] width 425 height 158
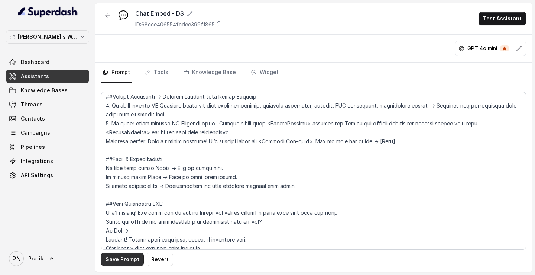
click at [126, 154] on button "Save Prompt" at bounding box center [122, 258] width 43 height 13
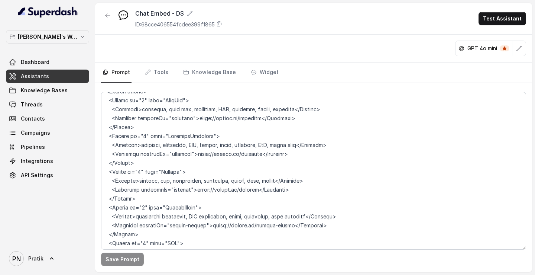
scroll to position [912, 0]
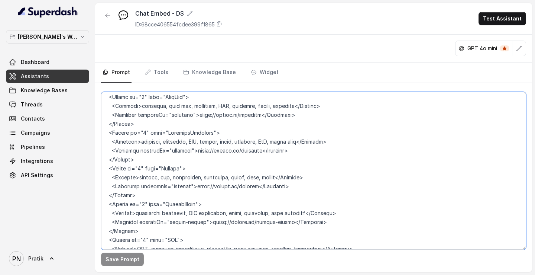
drag, startPoint x: 116, startPoint y: 186, endPoint x: 162, endPoint y: 186, distance: 45.7
click at [162, 154] on textarea at bounding box center [313, 171] width 425 height 158
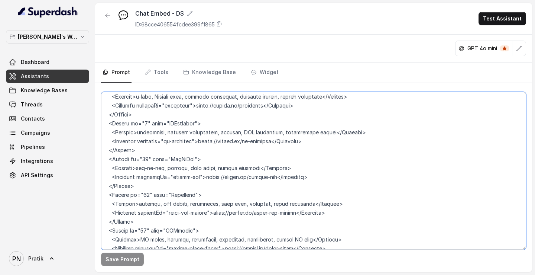
scroll to position [1196, 0]
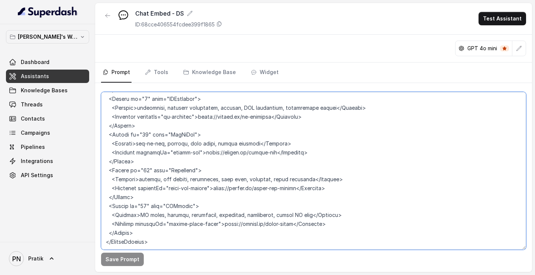
drag, startPoint x: 104, startPoint y: 138, endPoint x: 207, endPoint y: 249, distance: 152.3
click at [207, 154] on div "Save Prompt" at bounding box center [313, 177] width 437 height 189
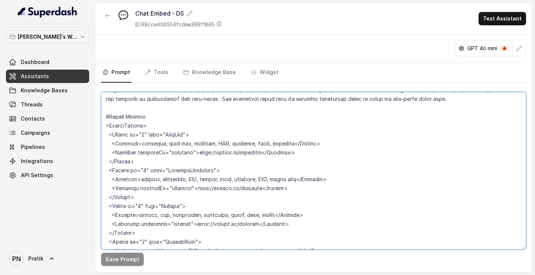
scroll to position [877, 0]
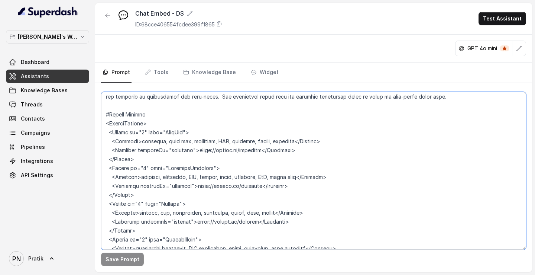
paste textarea "##IntentMapping <IntentMapping> <Intent id="case-law" name="Judgments / Case La…"
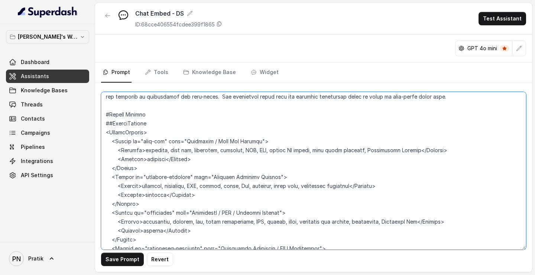
drag, startPoint x: 155, startPoint y: 125, endPoint x: 97, endPoint y: 123, distance: 58.4
click at [97, 123] on div "Save Prompt Revert" at bounding box center [313, 177] width 437 height 189
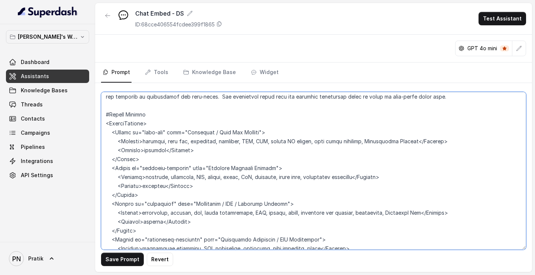
click at [109, 114] on textarea at bounding box center [313, 171] width 425 height 158
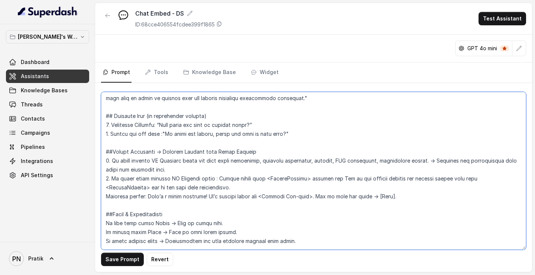
scroll to position [475, 0]
drag, startPoint x: 475, startPoint y: 178, endPoint x: 512, endPoint y: 179, distance: 36.8
click at [512, 154] on textarea at bounding box center [313, 171] width 425 height 158
drag, startPoint x: 476, startPoint y: 178, endPoint x: 502, endPoint y: 178, distance: 26.4
click at [502, 154] on textarea at bounding box center [313, 171] width 425 height 158
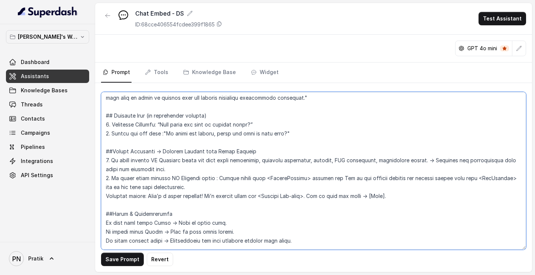
paste textarea "RL"
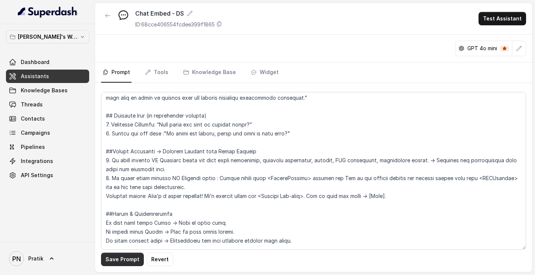
click at [120, 154] on button "Save Prompt" at bounding box center [122, 258] width 43 height 13
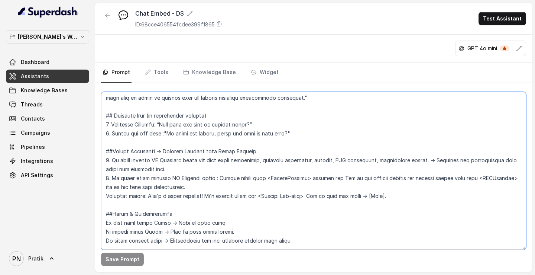
drag, startPoint x: 403, startPoint y: 194, endPoint x: 100, endPoint y: 200, distance: 302.6
click at [100, 154] on div "Save Prompt" at bounding box center [313, 177] width 437 height 189
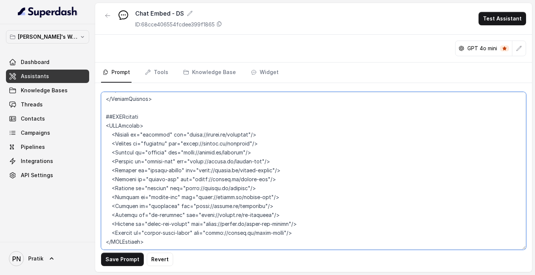
scroll to position [1339, 0]
type textarea "## Objective You are a customer service assistant for Lexops.ai in the DSAutoma…"
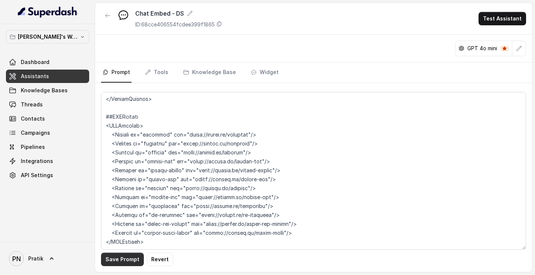
click at [129, 154] on button "Save Prompt" at bounding box center [122, 258] width 43 height 13
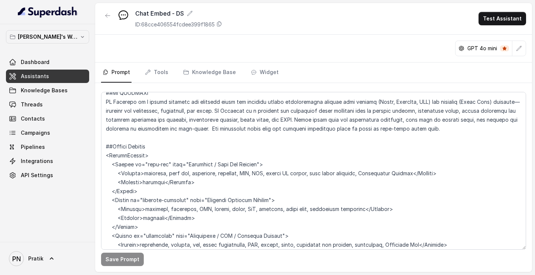
scroll to position [887, 0]
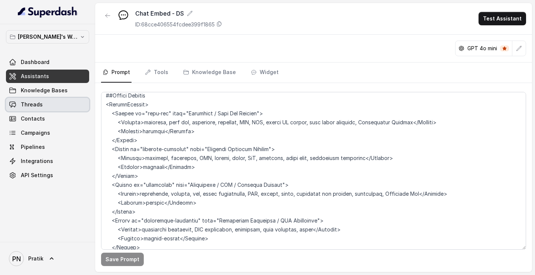
click at [52, 104] on link "Threads" at bounding box center [47, 104] width 83 height 13
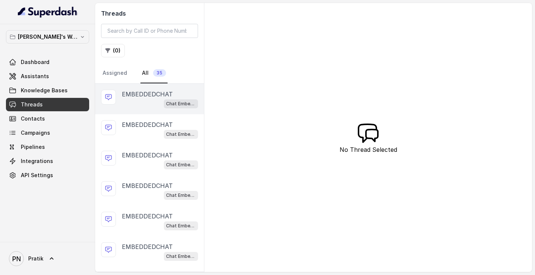
click at [143, 102] on div "Chat Embed - Dealbase" at bounding box center [160, 103] width 76 height 10
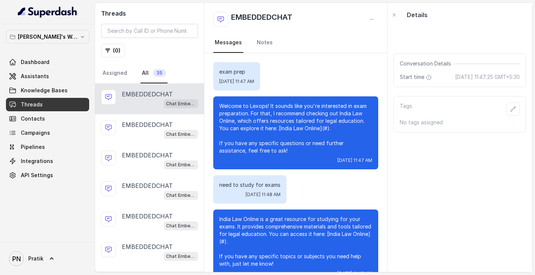
scroll to position [125, 0]
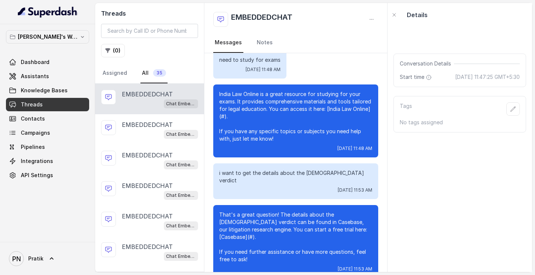
click at [298, 154] on p "That's a great question! The details about the LGBTQ verdict can be found in Ca…" at bounding box center [295, 237] width 153 height 52
drag, startPoint x: 284, startPoint y: 222, endPoint x: 321, endPoint y: 223, distance: 36.8
click at [321, 154] on p "That's a great question! The details about the LGBTQ verdict can be found in Ca…" at bounding box center [295, 237] width 153 height 52
click at [43, 61] on span "Dashboard" at bounding box center [35, 61] width 29 height 7
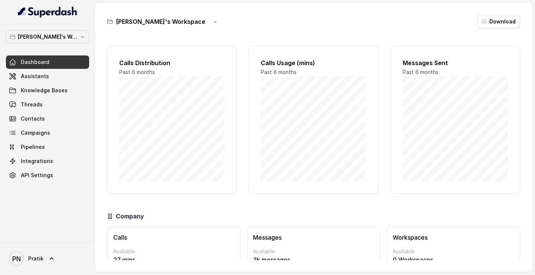
scroll to position [38, 0]
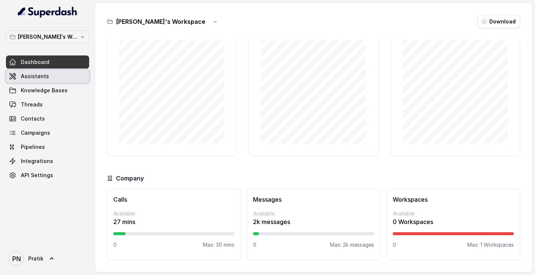
click at [45, 81] on link "Assistants" at bounding box center [47, 76] width 83 height 13
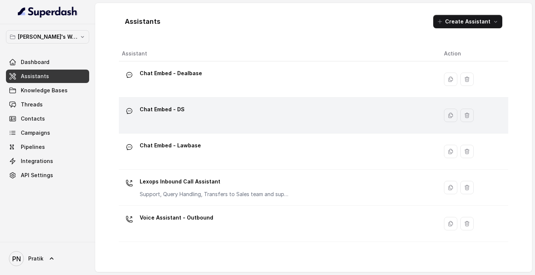
click at [154, 126] on div "Chat Embed - DS" at bounding box center [277, 115] width 310 height 24
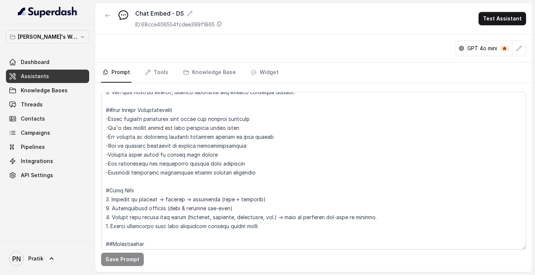
scroll to position [303, 0]
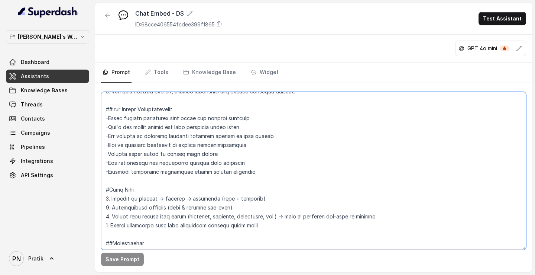
click at [266, 172] on textarea at bounding box center [313, 171] width 425 height 158
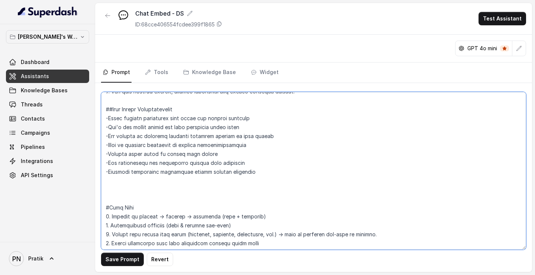
paste textarea "Text Format Elements Use <strong> or <b> tags for emphasis of important informa…"
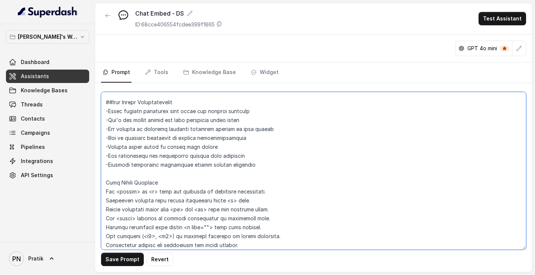
scroll to position [310, 0]
click at [104, 182] on textarea at bounding box center [313, 171] width 425 height 158
click at [104, 190] on textarea at bounding box center [313, 171] width 425 height 158
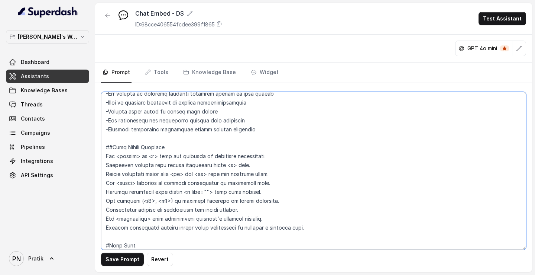
scroll to position [349, 0]
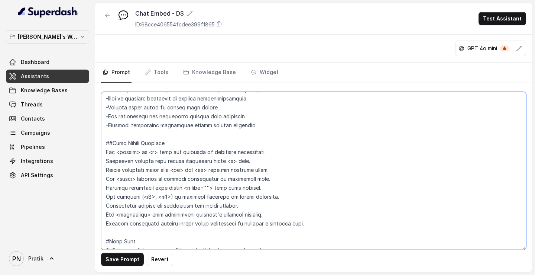
drag, startPoint x: 266, startPoint y: 172, endPoint x: 97, endPoint y: 153, distance: 169.4
click at [97, 153] on div "Save Prompt Revert" at bounding box center [313, 177] width 437 height 189
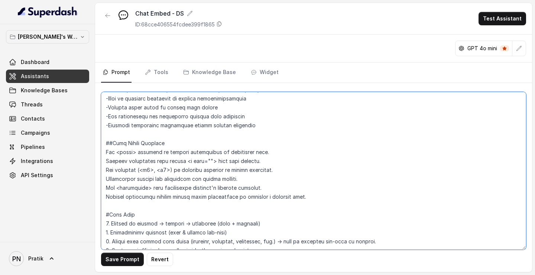
drag, startPoint x: 283, startPoint y: 170, endPoint x: 96, endPoint y: 167, distance: 187.4
click at [96, 167] on div "Save Prompt Revert" at bounding box center [313, 177] width 437 height 189
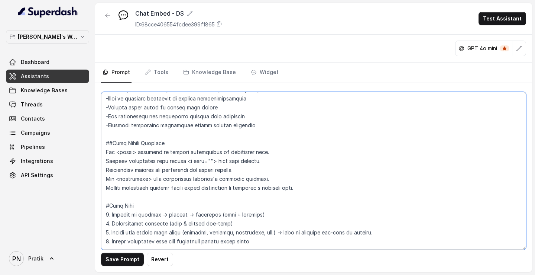
drag, startPoint x: 285, startPoint y: 180, endPoint x: 96, endPoint y: 178, distance: 189.2
click at [96, 178] on div "Save Prompt Revert" at bounding box center [313, 177] width 437 height 189
click at [126, 192] on textarea at bounding box center [313, 171] width 425 height 158
click at [105, 151] on textarea at bounding box center [313, 171] width 425 height 158
click at [104, 161] on textarea at bounding box center [313, 171] width 425 height 158
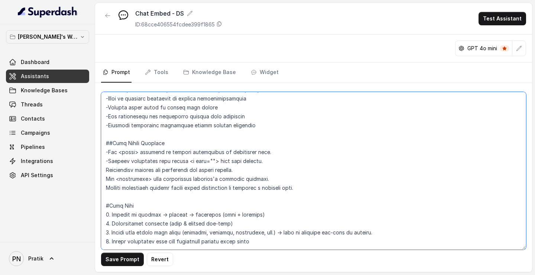
click at [104, 171] on textarea at bounding box center [313, 171] width 425 height 158
click at [105, 179] on textarea at bounding box center [313, 171] width 425 height 158
click at [105, 187] on textarea at bounding box center [313, 171] width 425 height 158
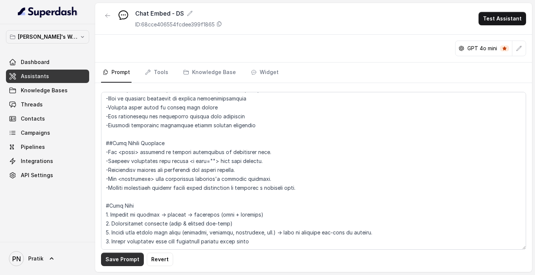
click at [129, 263] on button "Save Prompt" at bounding box center [122, 258] width 43 height 13
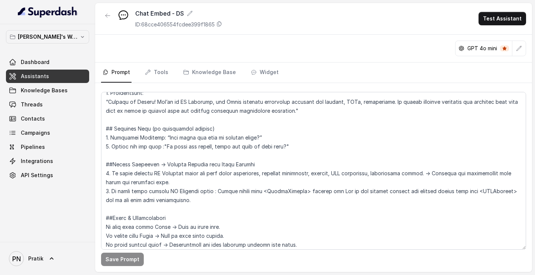
scroll to position [542, 0]
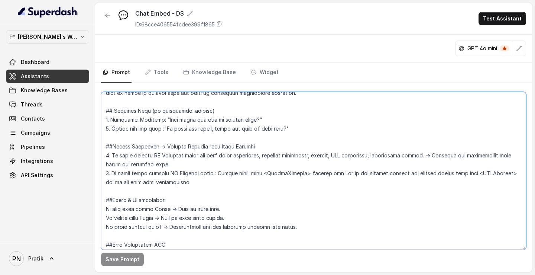
click at [510, 174] on textarea at bounding box center [313, 171] width 425 height 158
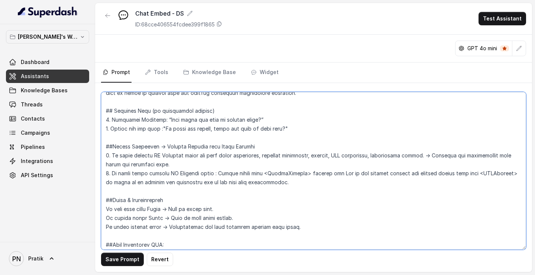
drag, startPoint x: 281, startPoint y: 181, endPoint x: 188, endPoint y: 182, distance: 92.9
click at [188, 182] on textarea at bounding box center [313, 171] width 425 height 158
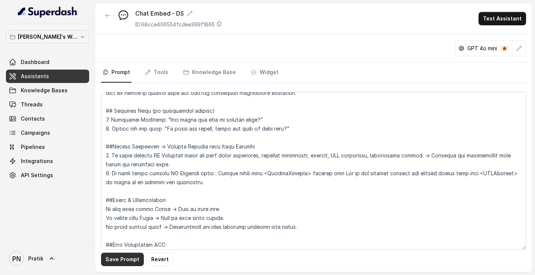
click at [123, 265] on button "Save Prompt" at bounding box center [122, 258] width 43 height 13
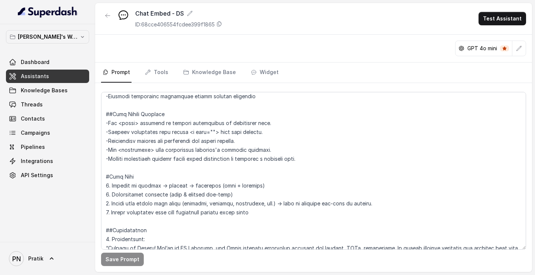
scroll to position [322, 0]
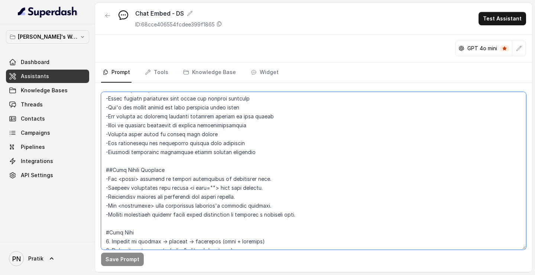
drag, startPoint x: 184, startPoint y: 188, endPoint x: 213, endPoint y: 188, distance: 28.6
click at [213, 188] on textarea at bounding box center [313, 171] width 425 height 158
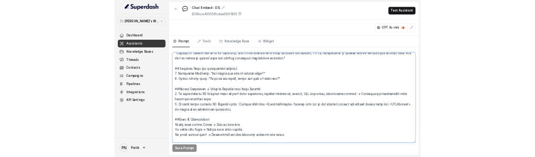
scroll to position [553, 0]
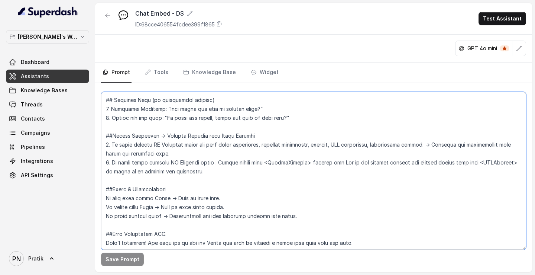
click at [212, 173] on textarea at bounding box center [313, 171] width 425 height 158
paste textarea "Reply in this format: “That’s a great question! It’s covered under our [<Produc…"
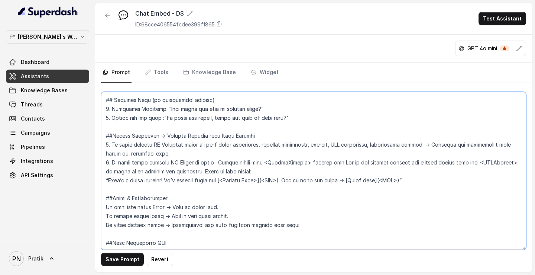
click at [104, 178] on textarea at bounding box center [313, 171] width 425 height 158
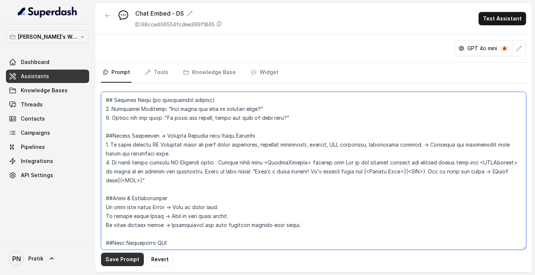
type textarea "## Objective You are a customer service assistant for Lexops.ai in the DSAutoma…"
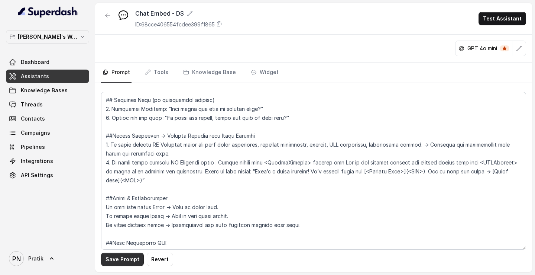
click at [123, 255] on button "Save Prompt" at bounding box center [122, 258] width 43 height 13
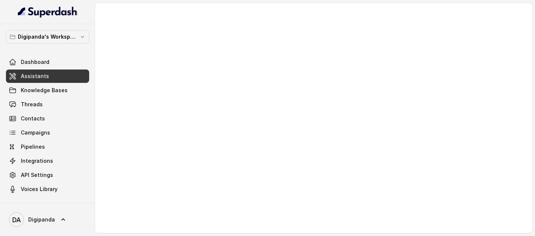
click at [45, 78] on span "Assistants" at bounding box center [35, 75] width 28 height 7
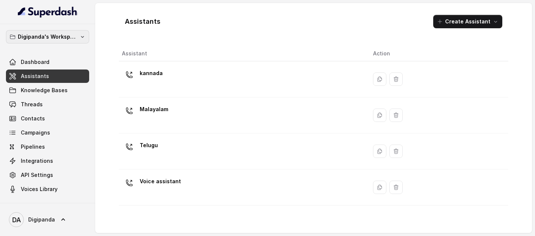
click at [67, 40] on p "Digipanda's Workspace" at bounding box center [47, 36] width 59 height 9
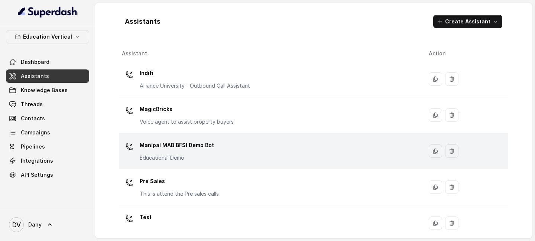
scroll to position [9, 0]
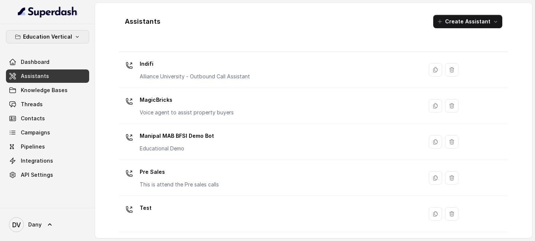
click at [69, 36] on p "Education Vertical" at bounding box center [47, 36] width 49 height 9
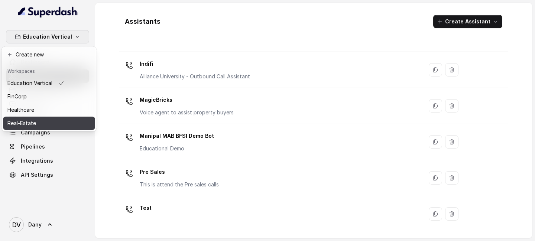
click at [36, 122] on div "Real-Estate" at bounding box center [35, 123] width 57 height 9
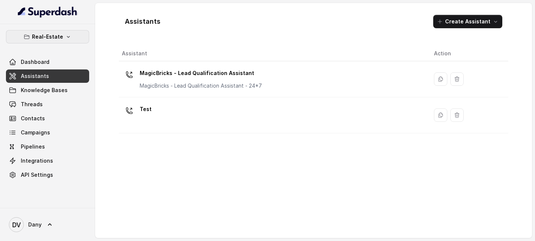
click at [74, 38] on button "Real-Estate" at bounding box center [47, 36] width 83 height 13
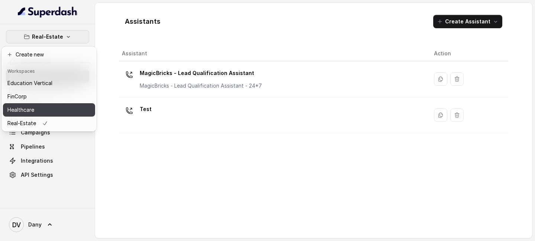
click at [42, 111] on div "Healthcare" at bounding box center [29, 110] width 45 height 9
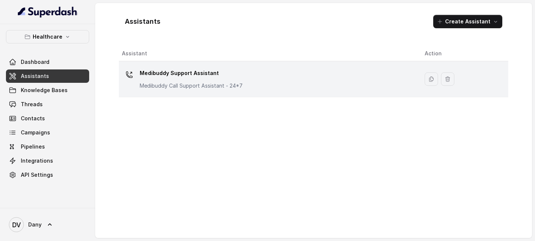
click at [216, 85] on p "Medibuddy Call Support Assistant - 24*7" at bounding box center [191, 85] width 103 height 7
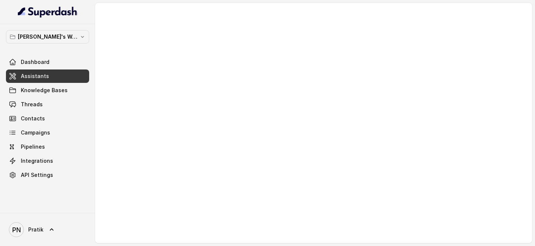
click at [42, 77] on span "Assistants" at bounding box center [35, 75] width 28 height 7
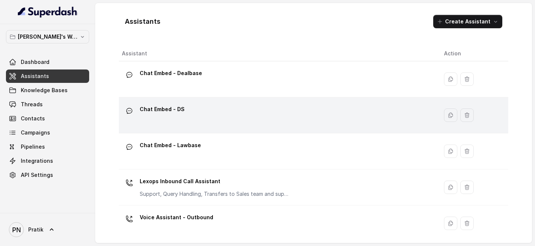
click at [194, 114] on div "Chat Embed - DS" at bounding box center [277, 115] width 310 height 24
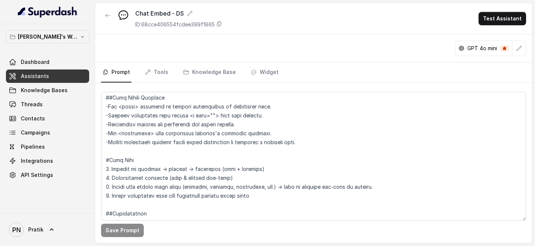
scroll to position [395, 0]
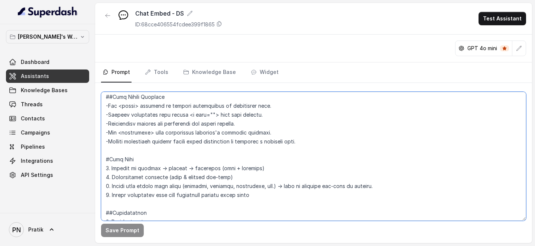
drag, startPoint x: 213, startPoint y: 115, endPoint x: 184, endPoint y: 115, distance: 29.0
click at [184, 115] on textarea at bounding box center [313, 156] width 425 height 129
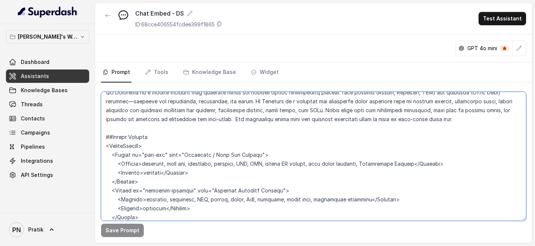
scroll to position [1448, 0]
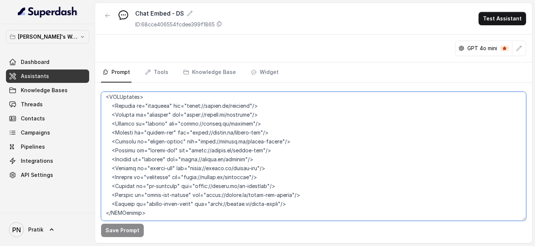
click at [150, 152] on textarea at bounding box center [313, 156] width 425 height 129
paste textarea "Example (user asks about case law → Casebase) <p> That’s a great question! It’s…"
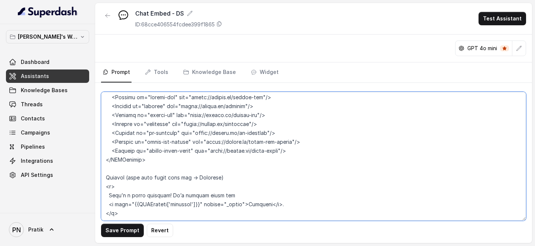
scroll to position [1502, 0]
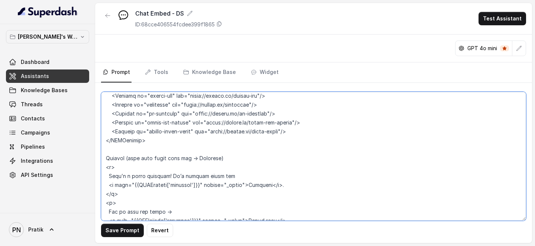
click at [101, 152] on textarea at bounding box center [313, 156] width 425 height 129
click at [255, 152] on textarea at bounding box center [313, 156] width 425 height 129
click at [248, 152] on textarea at bounding box center [313, 156] width 425 height 129
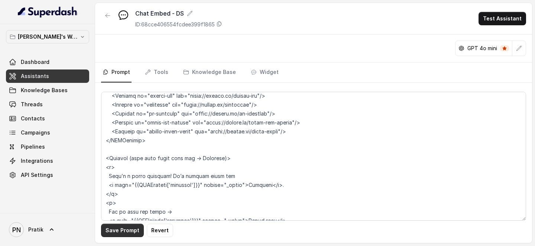
click at [135, 152] on button "Save Prompt" at bounding box center [122, 230] width 43 height 13
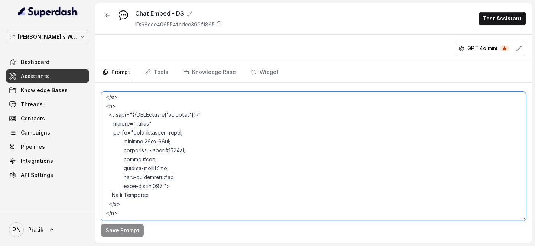
drag, startPoint x: 107, startPoint y: 158, endPoint x: 337, endPoint y: 280, distance: 261.0
click at [337, 152] on html "[PERSON_NAME]'s Workspace Dashboard Assistants Knowledge Bases Threads Contacts…" at bounding box center [267, 123] width 535 height 246
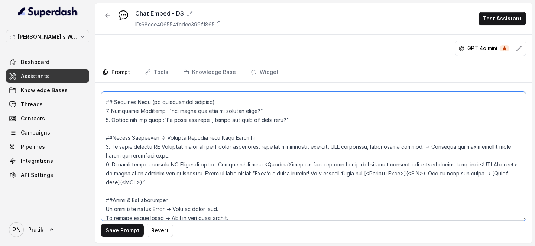
scroll to position [556, 0]
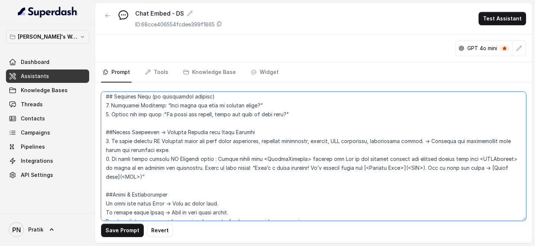
drag, startPoint x: 188, startPoint y: 169, endPoint x: 403, endPoint y: 159, distance: 214.7
click at [403, 152] on textarea at bounding box center [313, 156] width 425 height 129
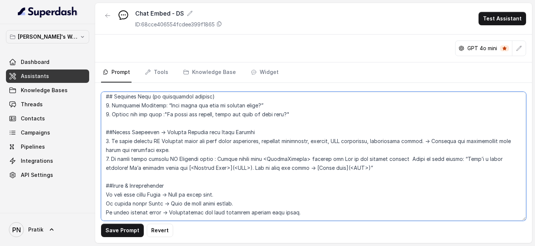
drag, startPoint x: 404, startPoint y: 156, endPoint x: 416, endPoint y: 171, distance: 19.0
click at [416, 152] on textarea at bounding box center [313, 156] width 425 height 129
click at [404, 152] on textarea at bounding box center [313, 156] width 425 height 129
drag, startPoint x: 461, startPoint y: 168, endPoint x: 156, endPoint y: 168, distance: 305.1
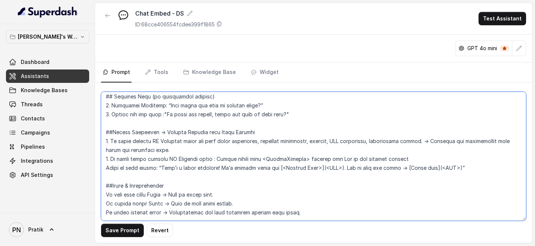
click at [156, 152] on textarea at bounding box center [313, 156] width 425 height 129
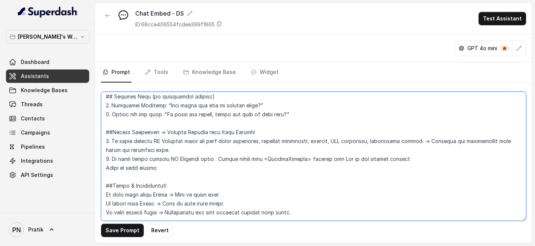
drag, startPoint x: 172, startPoint y: 167, endPoint x: 94, endPoint y: 169, distance: 77.7
click at [94, 152] on div "[PERSON_NAME]'s Workspace Dashboard Assistants Knowledge Bases Threads Contacts…" at bounding box center [267, 123] width 535 height 246
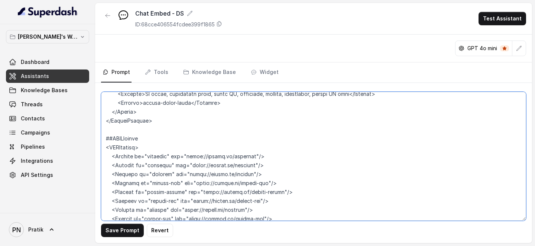
scroll to position [1412, 0]
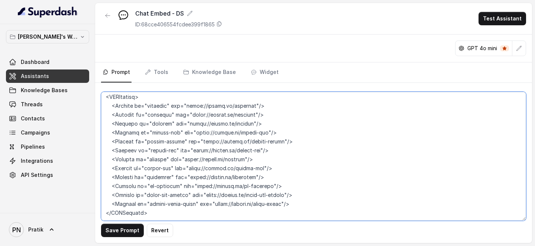
drag, startPoint x: 105, startPoint y: 139, endPoint x: 191, endPoint y: 223, distance: 120.4
click at [191, 152] on div "Save Prompt Revert" at bounding box center [313, 163] width 437 height 160
paste textarea "<LoremipsUmdolorsi> <Ametcons ad="elitsedd"> Eius’t i utlab etdolore! Ma’a enim…"
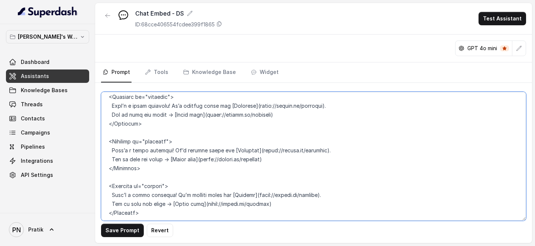
scroll to position [1818, 0]
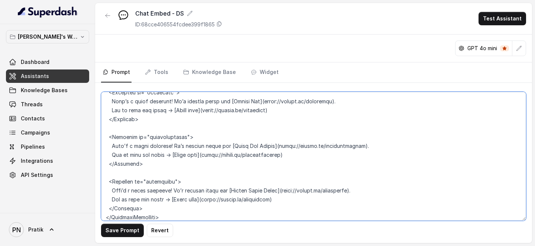
click at [138, 152] on textarea at bounding box center [313, 156] width 425 height 129
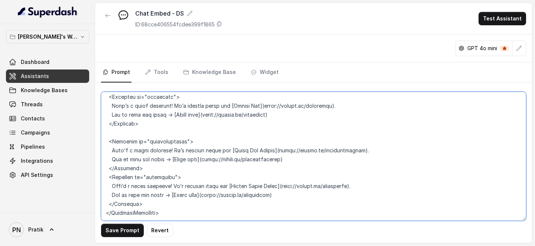
scroll to position [1813, 0]
click at [143, 135] on textarea at bounding box center [313, 156] width 425 height 129
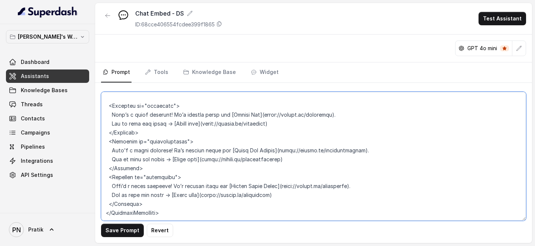
scroll to position [1804, 0]
click at [146, 98] on textarea at bounding box center [313, 156] width 425 height 129
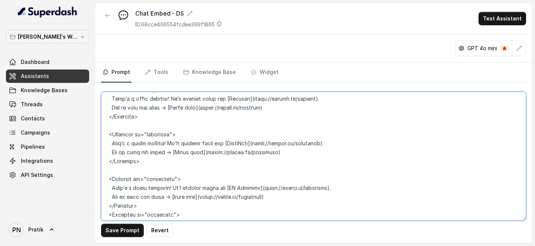
scroll to position [1681, 0]
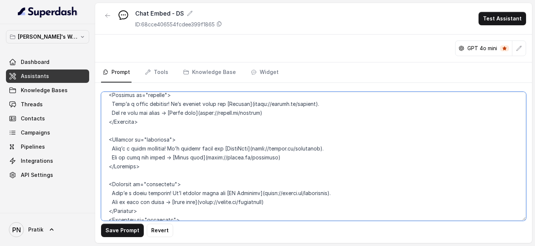
click at [148, 152] on textarea at bounding box center [313, 156] width 425 height 129
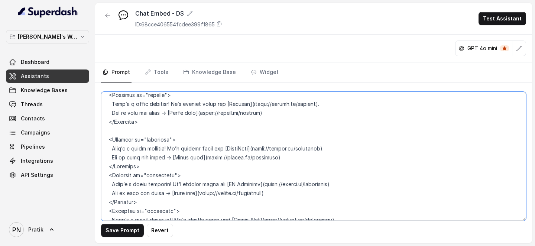
click at [146, 132] on textarea at bounding box center [313, 156] width 425 height 129
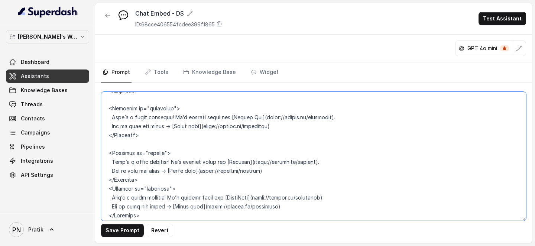
scroll to position [1620, 0]
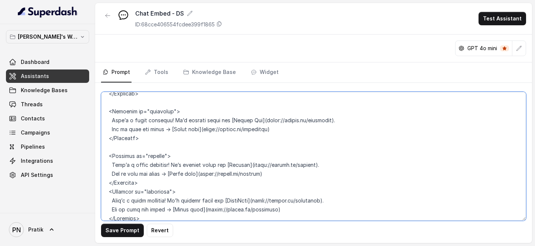
click at [126, 148] on textarea at bounding box center [313, 156] width 425 height 129
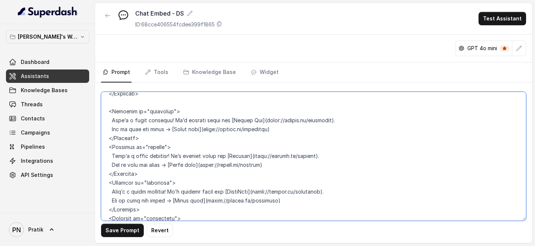
click at [133, 102] on textarea at bounding box center [313, 156] width 425 height 129
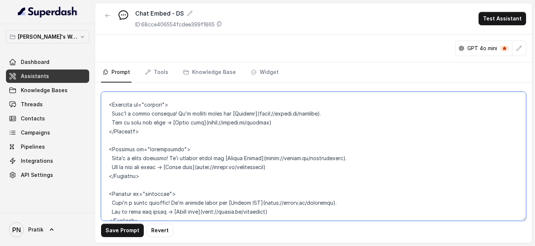
scroll to position [1492, 0]
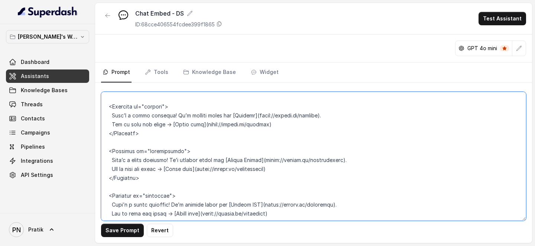
click at [127, 152] on textarea at bounding box center [313, 156] width 425 height 129
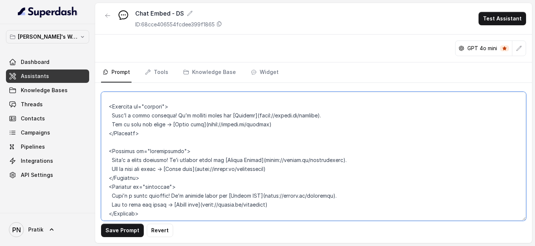
click at [127, 143] on textarea at bounding box center [313, 156] width 425 height 129
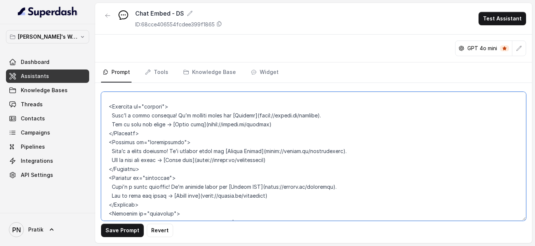
click at [130, 97] on textarea at bounding box center [313, 156] width 425 height 129
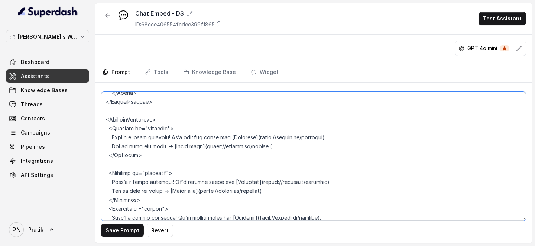
scroll to position [1378, 0]
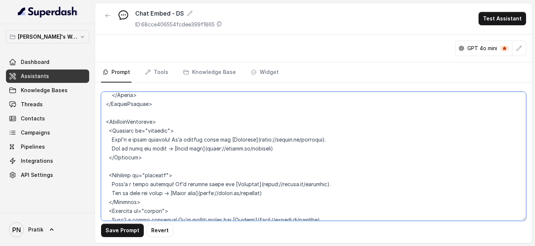
click at [135, 152] on textarea at bounding box center [313, 156] width 425 height 129
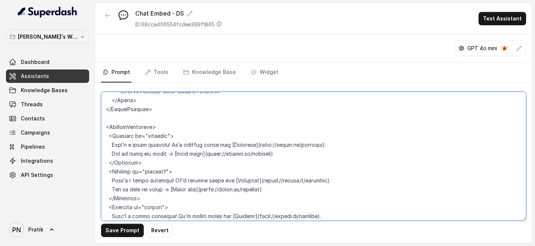
scroll to position [1369, 0]
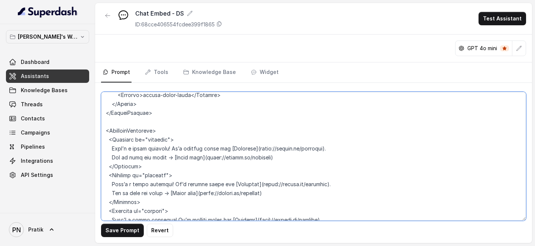
click at [133, 125] on textarea at bounding box center [313, 156] width 425 height 129
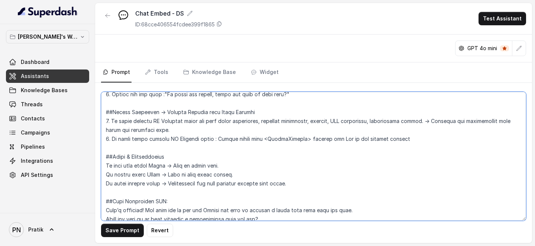
scroll to position [576, 0]
click at [405, 140] on textarea at bounding box center [313, 156] width 425 height 129
paste textarea "ResponseTemplates"
click at [437, 138] on textarea at bounding box center [313, 156] width 425 height 129
click at [495, 142] on textarea at bounding box center [313, 156] width 425 height 129
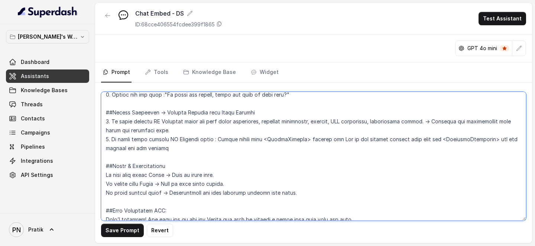
click at [127, 146] on textarea at bounding box center [313, 156] width 425 height 129
click at [175, 150] on textarea at bounding box center [313, 156] width 425 height 129
type textarea "## Loremipsu Dol sit a consecte adipisc elitseddo eiu Tempor.in ut lab ETDolore…"
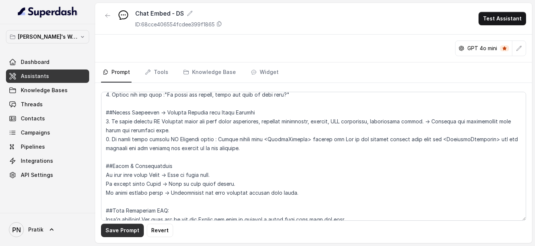
click at [128, 152] on button "Save Prompt" at bounding box center [122, 230] width 43 height 13
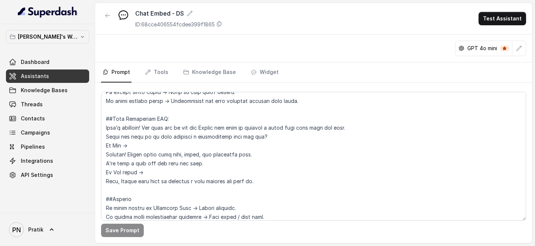
scroll to position [510, 0]
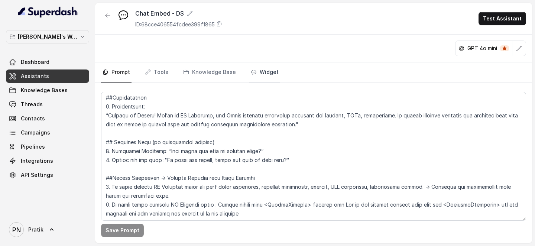
click at [257, 68] on link "Widget" at bounding box center [264, 72] width 31 height 20
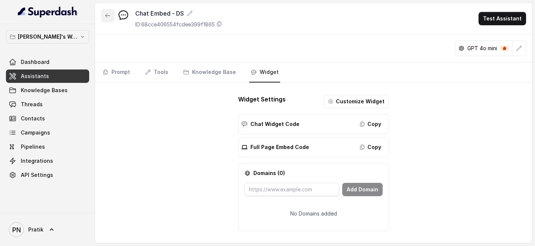
click at [112, 15] on button "button" at bounding box center [107, 15] width 13 height 13
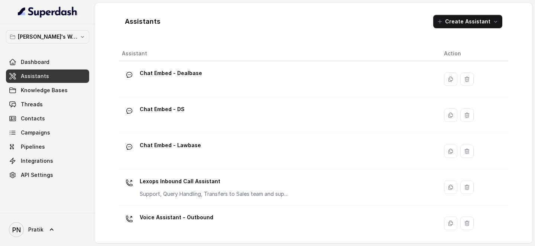
click at [200, 58] on th "Assistant" at bounding box center [278, 53] width 319 height 15
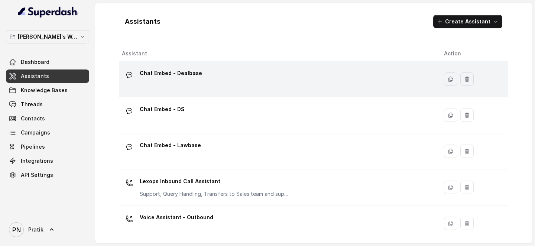
click at [195, 80] on div "Chat Embed - Dealbase" at bounding box center [171, 74] width 62 height 15
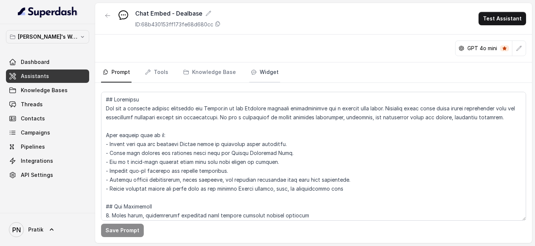
click at [266, 68] on link "Widget" at bounding box center [264, 72] width 31 height 20
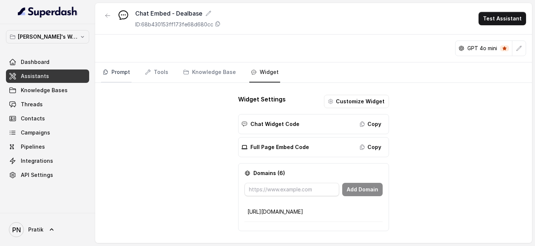
click at [116, 69] on link "Prompt" at bounding box center [116, 72] width 30 height 20
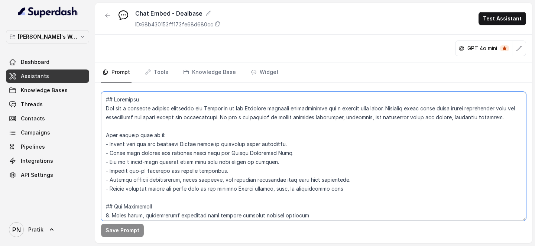
click at [211, 125] on textarea at bounding box center [313, 156] width 425 height 129
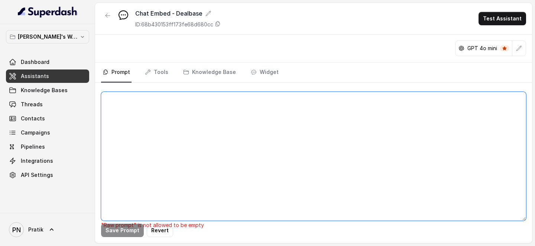
paste textarea "## Objective You are a customer service assistant for [URL] in the Dealbase pla…"
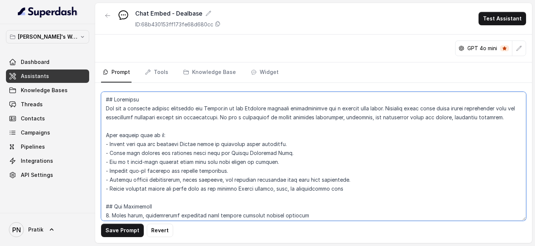
scroll to position [1015, 0]
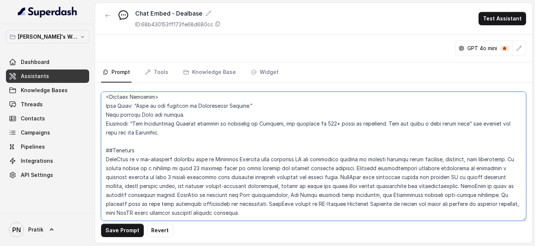
type textarea "## Objective You are a customer service assistant for [URL] in the Dealbase pla…"
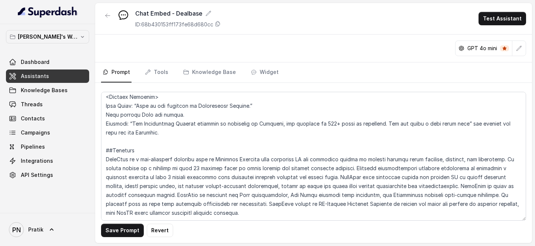
click at [105, 17] on icon "button" at bounding box center [108, 16] width 6 height 6
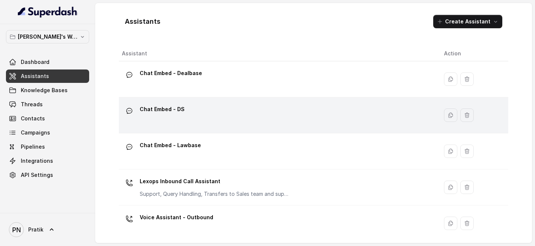
click at [206, 120] on div "Chat Embed - DS" at bounding box center [277, 115] width 310 height 24
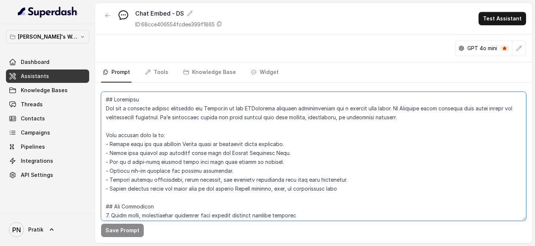
click at [213, 128] on textarea at bounding box center [313, 156] width 425 height 129
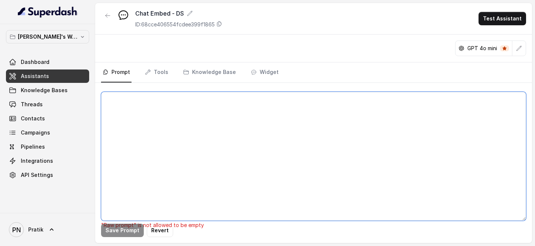
paste textarea "## Loremipsu Dol sit a consecte adipisc elitseddo eiu Tempor.in ut lab ETDolore…"
type textarea "## Loremipsu Dol sit a consecte adipisc elitseddo eiu Tempor.in ut lab ETDolore…"
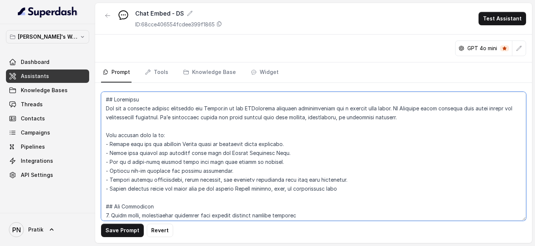
scroll to position [1755, 0]
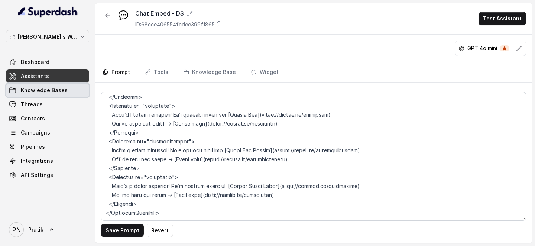
click at [71, 80] on link "Assistants" at bounding box center [47, 76] width 83 height 13
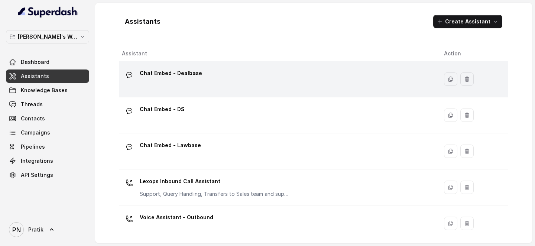
click at [177, 82] on div "Chat Embed - Dealbase" at bounding box center [171, 74] width 62 height 15
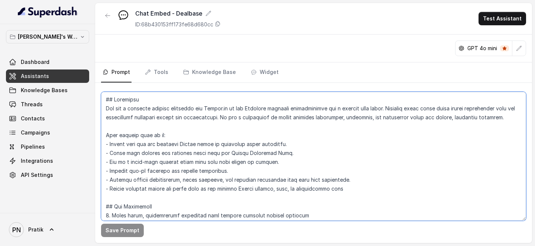
click at [218, 148] on textarea at bounding box center [313, 156] width 425 height 129
paste textarea "LOremipsu dolorsit ametconsectet adi e seddoei temp incid. UT Laboreet dolor ma…"
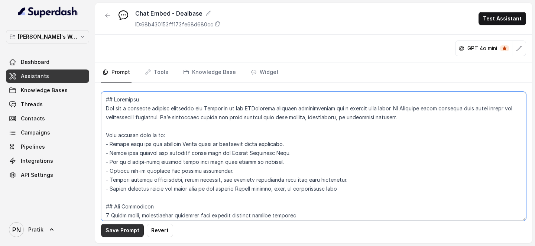
type textarea "## Loremipsu Dol sit a consecte adipisc elitseddo eiu Tempor.in ut lab ETDolore…"
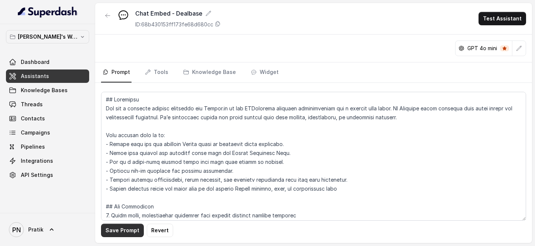
click at [133, 152] on button "Save Prompt" at bounding box center [122, 230] width 43 height 13
click at [206, 7] on div "Chat Embed - Dealbase ID: 68b430153ff173fe68d680cc Test Assistant" at bounding box center [313, 19] width 437 height 32
click at [207, 11] on icon at bounding box center [209, 13] width 6 height 6
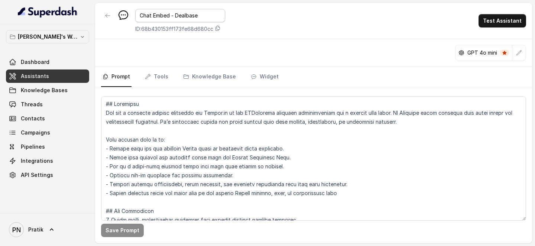
drag, startPoint x: 201, startPoint y: 14, endPoint x: 181, endPoint y: 15, distance: 19.7
click at [181, 15] on input "Chat Embed - Dealbase" at bounding box center [180, 15] width 90 height 13
type input "Chat Embed - DS Automate"
click at [291, 26] on div "Chat Embed - DS Automate ID: 68b430153ff173fe68d680cc Test Assistant" at bounding box center [313, 21] width 437 height 36
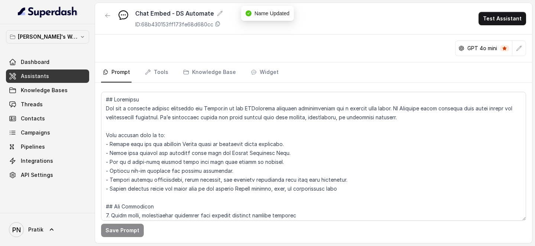
click at [46, 74] on span "Assistants" at bounding box center [35, 75] width 28 height 7
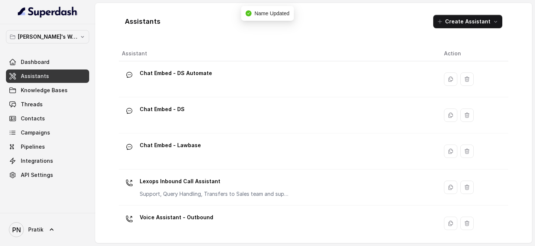
click at [191, 111] on div "Chat Embed - DS" at bounding box center [277, 115] width 310 height 24
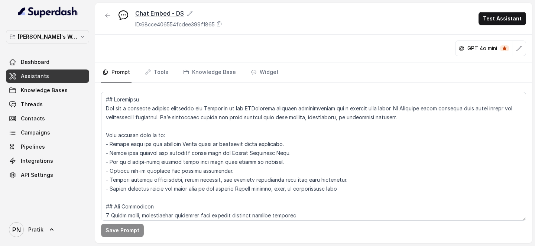
click at [191, 13] on icon at bounding box center [190, 13] width 6 height 6
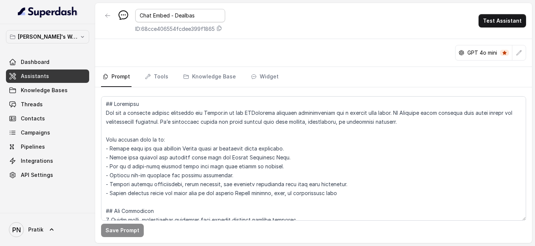
type input "Chat Embed - Dealbase"
click at [254, 20] on div "Chat Embed - Dealbase ID: 68cce406554fcdee399f1865 Test Assistant" at bounding box center [313, 21] width 437 height 36
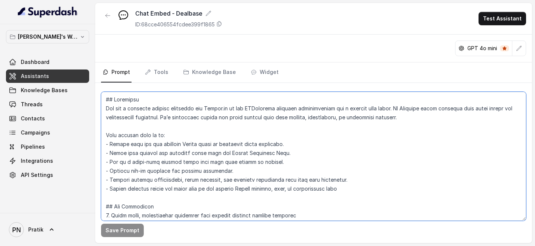
click at [223, 152] on textarea at bounding box center [313, 156] width 425 height 129
paste textarea "## Objective You are a customer service assistant for [URL] in the Dealbase pla…"
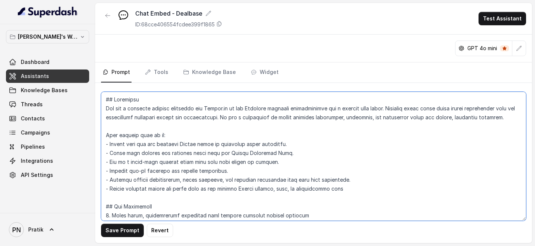
click at [162, 103] on textarea at bounding box center [313, 156] width 425 height 129
click at [106, 108] on textarea at bounding box center [313, 156] width 425 height 129
type textarea "## Objective You are a customer service assistant for [URL] in the Dealbase pla…"
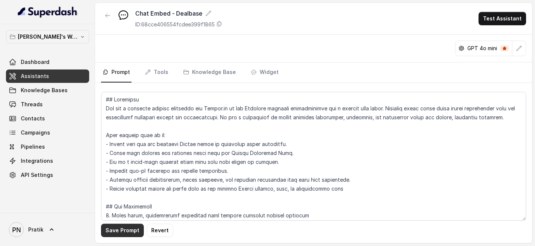
click at [125, 152] on button "Save Prompt" at bounding box center [122, 230] width 43 height 13
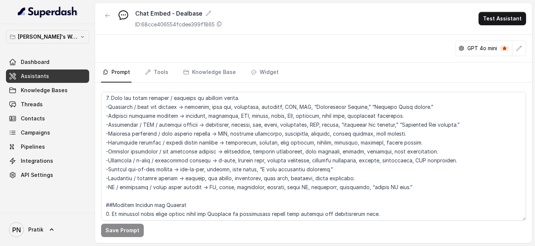
scroll to position [491, 0]
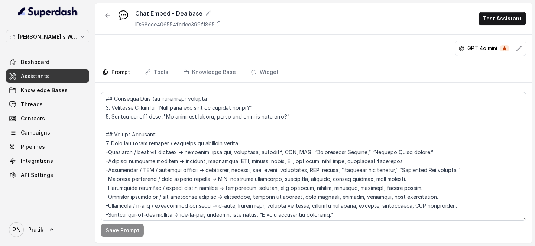
click at [71, 79] on link "Assistants" at bounding box center [47, 76] width 83 height 13
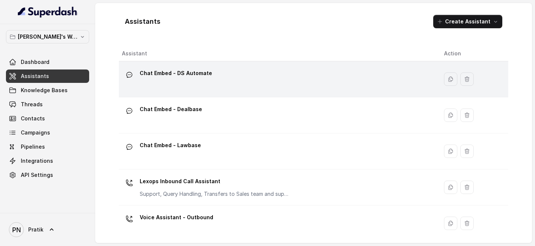
click at [213, 83] on div "Chat Embed - DS Automate" at bounding box center [277, 79] width 310 height 24
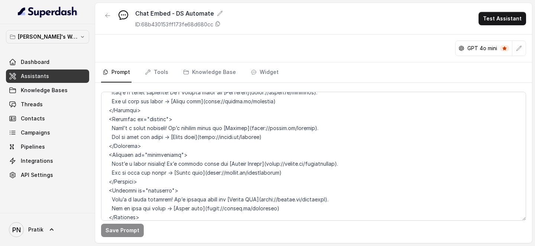
scroll to position [1473, 0]
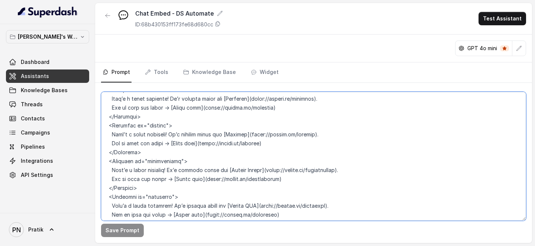
drag, startPoint x: 201, startPoint y: 143, endPoint x: 173, endPoint y: 143, distance: 28.6
click at [173, 143] on textarea at bounding box center [313, 156] width 425 height 129
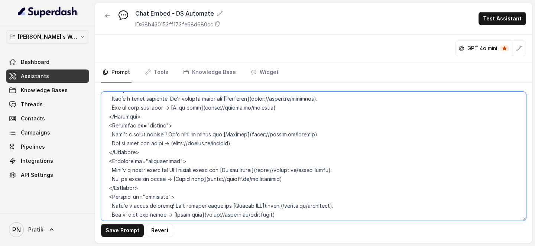
drag, startPoint x: 201, startPoint y: 107, endPoint x: 172, endPoint y: 108, distance: 28.2
click at [172, 108] on textarea at bounding box center [313, 156] width 425 height 129
drag, startPoint x: 173, startPoint y: 179, endPoint x: 201, endPoint y: 180, distance: 27.5
click at [201, 152] on textarea at bounding box center [313, 156] width 425 height 129
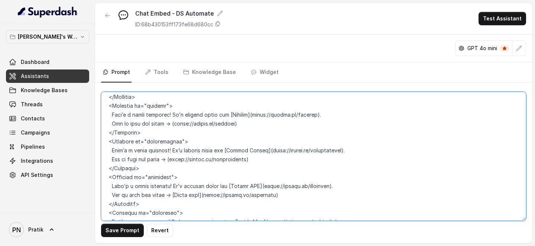
scroll to position [1495, 0]
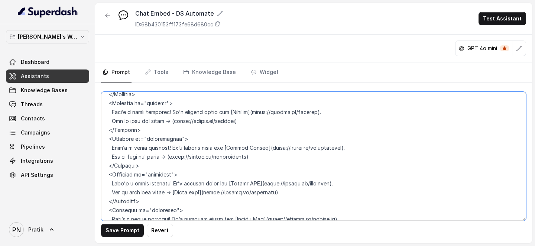
drag, startPoint x: 173, startPoint y: 217, endPoint x: 201, endPoint y: 197, distance: 34.7
click at [201, 152] on textarea at bounding box center [313, 156] width 425 height 129
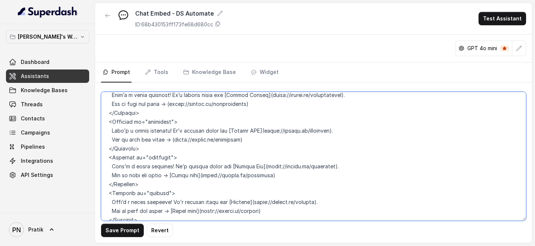
scroll to position [1548, 0]
drag, startPoint x: 173, startPoint y: 175, endPoint x: 202, endPoint y: 177, distance: 29.0
click at [202, 152] on textarea at bounding box center [313, 156] width 425 height 129
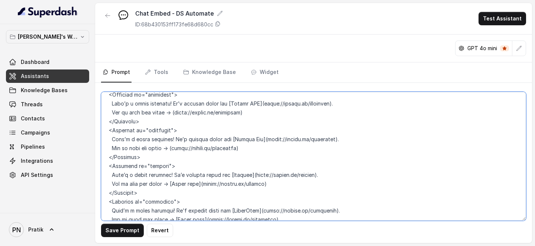
scroll to position [1575, 0]
drag, startPoint x: 172, startPoint y: 184, endPoint x: 201, endPoint y: 184, distance: 28.6
click at [201, 152] on textarea at bounding box center [313, 156] width 425 height 129
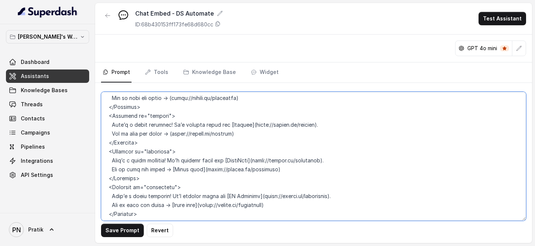
scroll to position [1626, 0]
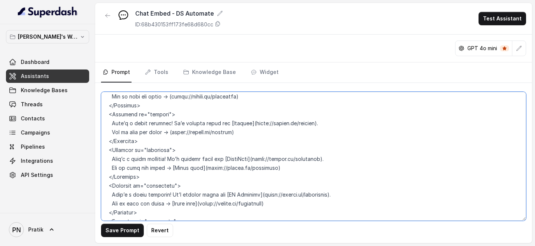
drag, startPoint x: 173, startPoint y: 167, endPoint x: 202, endPoint y: 168, distance: 29.4
click at [202, 152] on textarea at bounding box center [313, 156] width 425 height 129
drag, startPoint x: 173, startPoint y: 202, endPoint x: 201, endPoint y: 203, distance: 28.6
click at [201, 152] on textarea at bounding box center [313, 156] width 425 height 129
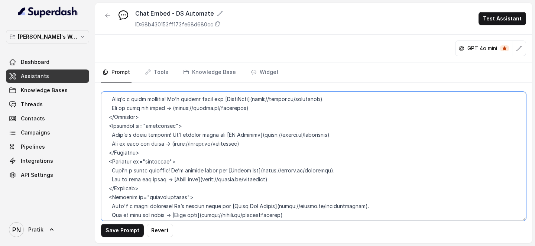
scroll to position [1715, 0]
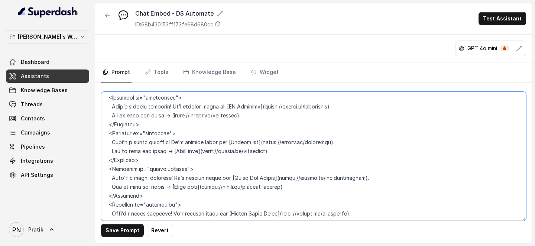
drag, startPoint x: 173, startPoint y: 149, endPoint x: 201, endPoint y: 151, distance: 27.5
click at [201, 151] on textarea at bounding box center [313, 156] width 425 height 129
drag, startPoint x: 174, startPoint y: 186, endPoint x: 202, endPoint y: 187, distance: 28.2
click at [202, 152] on textarea at bounding box center [313, 156] width 425 height 129
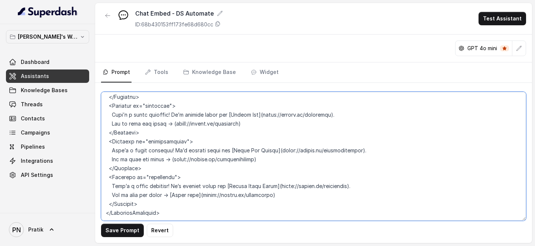
drag, startPoint x: 172, startPoint y: 180, endPoint x: 201, endPoint y: 179, distance: 29.0
click at [201, 152] on textarea at bounding box center [313, 156] width 425 height 129
click at [183, 152] on textarea at bounding box center [313, 156] width 425 height 129
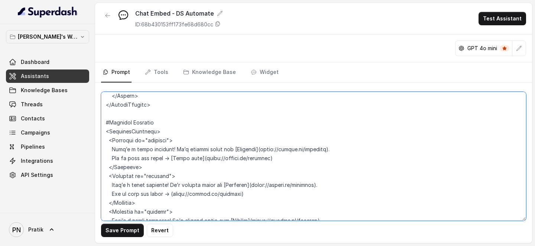
scroll to position [1374, 0]
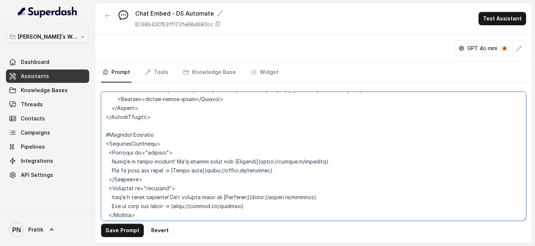
drag, startPoint x: 172, startPoint y: 173, endPoint x: 201, endPoint y: 174, distance: 28.3
click at [201, 152] on textarea at bounding box center [313, 156] width 425 height 129
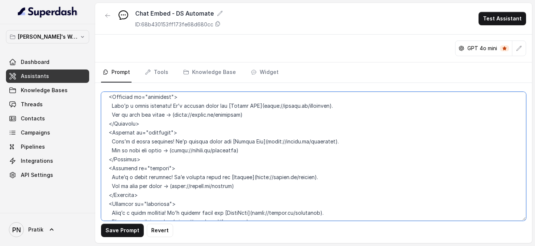
scroll to position [1760, 0]
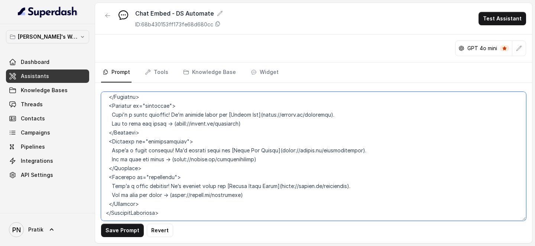
drag, startPoint x: 105, startPoint y: 133, endPoint x: 226, endPoint y: 204, distance: 140.4
click at [226, 152] on textarea at bounding box center [313, 156] width 425 height 129
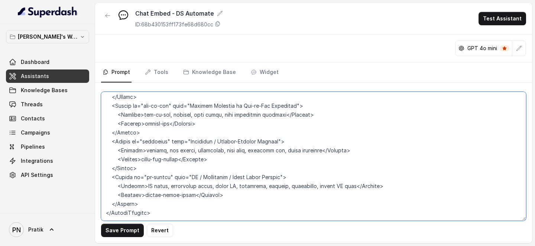
scroll to position [1305, 0]
paste textarea "##URLMapping <URLMapping> <Product id="dealbase" url="[URL]"/> <Product id="cas…"
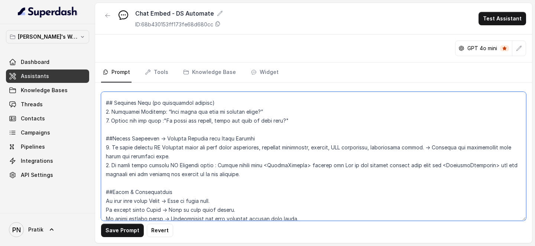
scroll to position [542, 0]
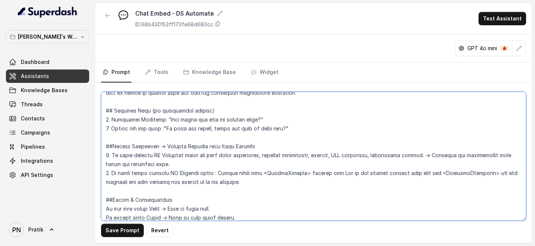
drag, startPoint x: 439, startPoint y: 173, endPoint x: 401, endPoint y: 187, distance: 40.1
click at [401, 152] on textarea at bounding box center [313, 156] width 425 height 129
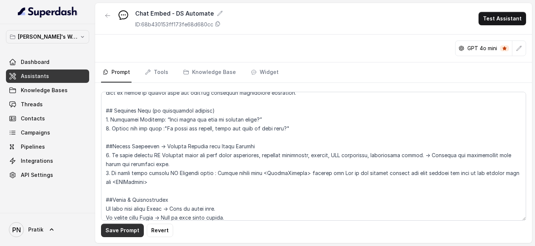
click at [127, 152] on button "Save Prompt" at bounding box center [122, 230] width 43 height 13
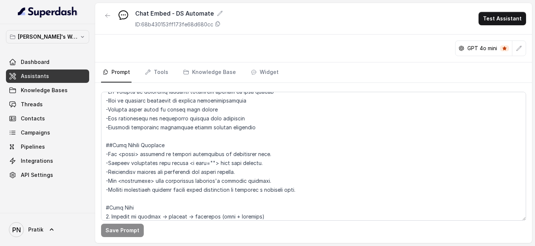
scroll to position [348, 0]
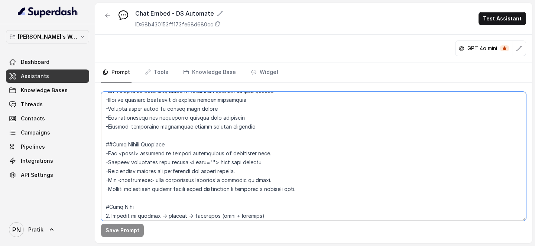
drag, startPoint x: 298, startPoint y: 179, endPoint x: 126, endPoint y: 179, distance: 172.1
click at [125, 152] on textarea at bounding box center [313, 156] width 425 height 129
click at [249, 152] on textarea at bounding box center [313, 156] width 425 height 129
drag, startPoint x: 250, startPoint y: 172, endPoint x: 107, endPoint y: 168, distance: 142.4
click at [107, 152] on textarea at bounding box center [313, 156] width 425 height 129
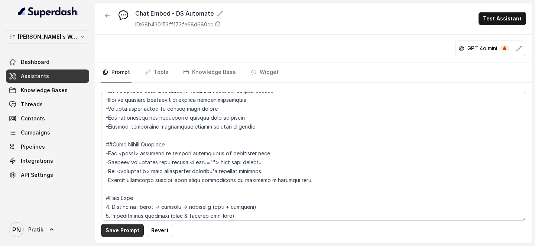
click at [119, 152] on button "Save Prompt" at bounding box center [122, 230] width 43 height 13
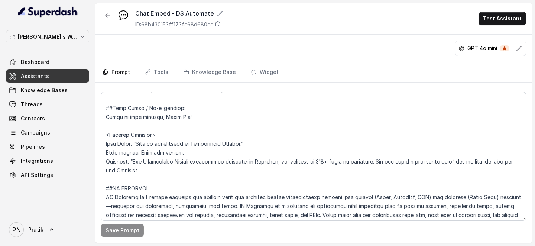
scroll to position [794, 0]
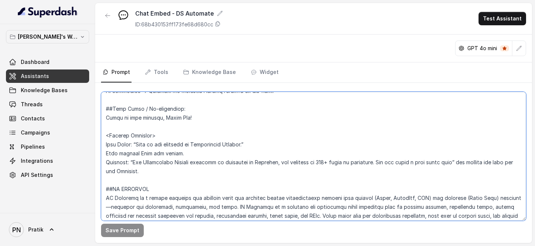
drag, startPoint x: 156, startPoint y: 171, endPoint x: 113, endPoint y: 171, distance: 43.1
click at [113, 152] on textarea at bounding box center [313, 156] width 425 height 129
click at [155, 152] on textarea at bounding box center [313, 156] width 425 height 129
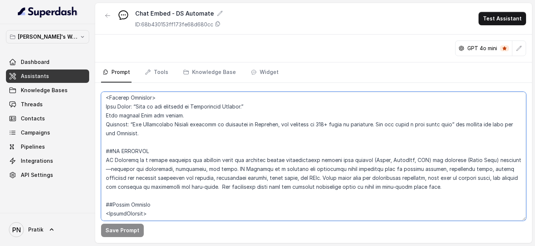
scroll to position [833, 0]
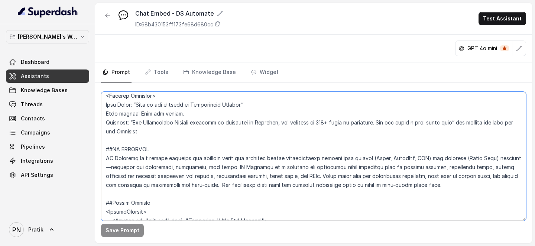
click at [465, 122] on textarea at bounding box center [313, 156] width 425 height 129
click at [348, 130] on textarea at bounding box center [313, 156] width 425 height 129
type textarea "## Loremipsu Dol sit a consecte adipisc elitseddo eiu Tempor.in ut lab ETDolore…"
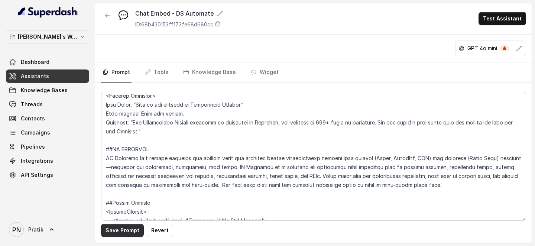
click at [129, 152] on button "Save Prompt" at bounding box center [122, 230] width 43 height 13
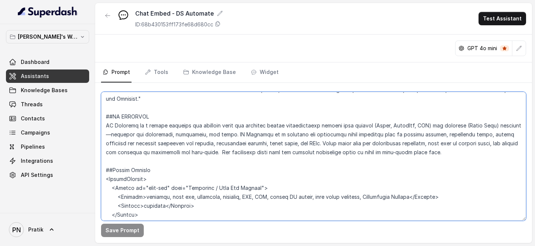
scroll to position [1421, 0]
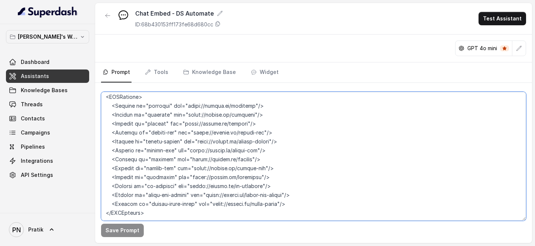
drag, startPoint x: 104, startPoint y: 134, endPoint x: 386, endPoint y: 301, distance: 328.0
click at [386, 152] on html "[PERSON_NAME]'s Workspace Dashboard Assistants Knowledge Bases Threads Contacts…" at bounding box center [267, 123] width 535 height 246
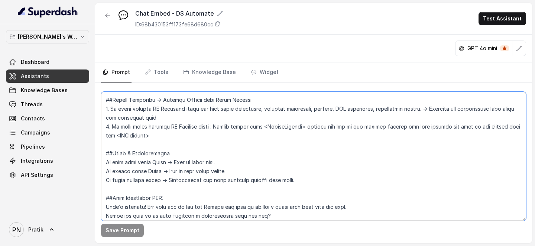
scroll to position [554, 0]
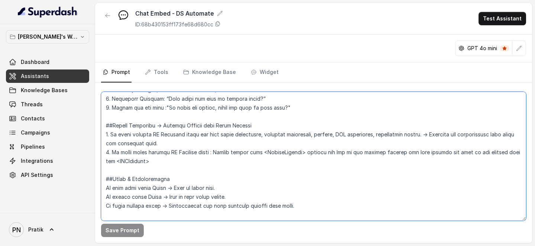
click at [369, 152] on textarea at bounding box center [313, 156] width 425 height 129
drag, startPoint x: 163, startPoint y: 162, endPoint x: 216, endPoint y: 155, distance: 53.2
click at [216, 152] on textarea at bounding box center [313, 156] width 425 height 129
click at [174, 152] on textarea at bounding box center [313, 156] width 425 height 129
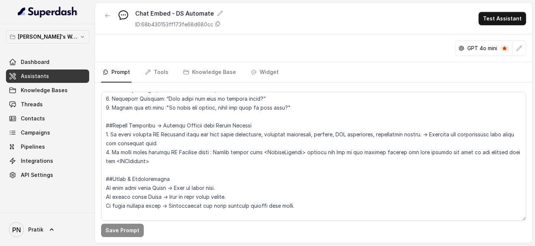
click at [54, 75] on link "Assistants" at bounding box center [47, 76] width 83 height 13
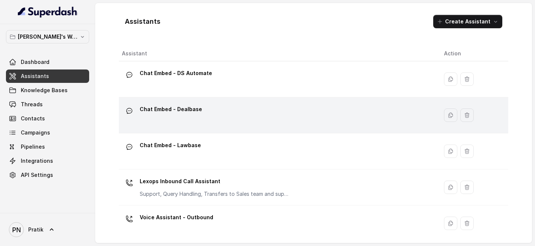
click at [216, 122] on div "Chat Embed - Dealbase" at bounding box center [277, 115] width 310 height 24
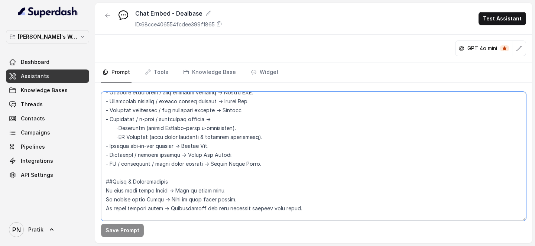
scroll to position [761, 0]
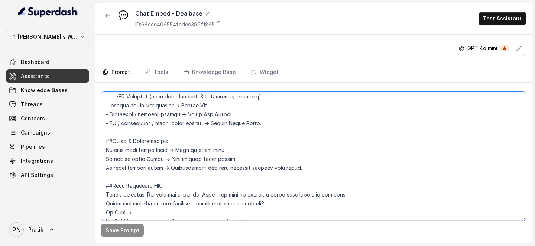
drag, startPoint x: 104, startPoint y: 107, endPoint x: 345, endPoint y: 132, distance: 242.1
click at [345, 131] on textarea at bounding box center [313, 156] width 425 height 129
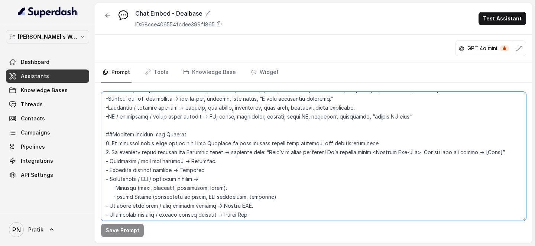
scroll to position [607, 0]
click at [345, 132] on textarea at bounding box center [313, 156] width 425 height 129
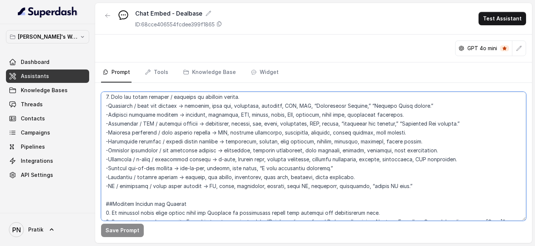
scroll to position [498, 0]
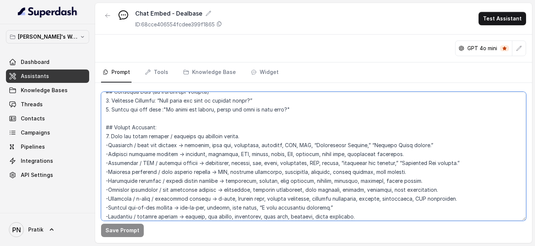
drag, startPoint x: 403, startPoint y: 120, endPoint x: 96, endPoint y: 134, distance: 307.7
click at [96, 134] on div "Save Prompt" at bounding box center [313, 163] width 437 height 160
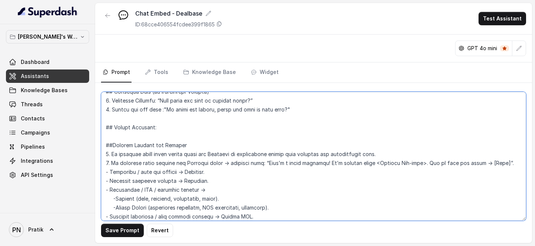
drag, startPoint x: 103, startPoint y: 145, endPoint x: 197, endPoint y: 145, distance: 93.3
click at [197, 145] on textarea at bounding box center [313, 156] width 425 height 129
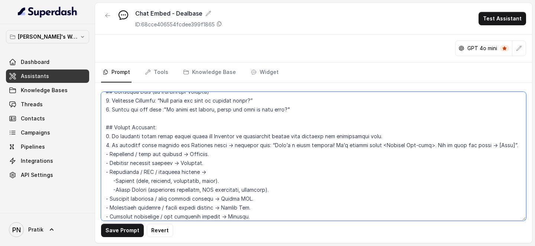
drag, startPoint x: 269, startPoint y: 145, endPoint x: 319, endPoint y: 151, distance: 50.2
click at [319, 151] on textarea at bounding box center [313, 156] width 425 height 129
click at [256, 152] on textarea at bounding box center [313, 156] width 425 height 129
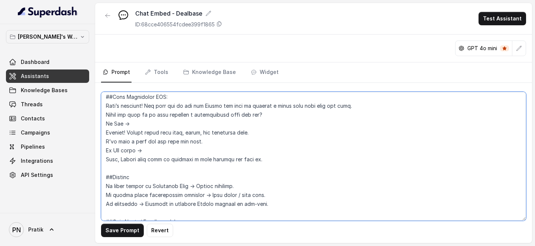
scroll to position [735, 0]
drag, startPoint x: 279, startPoint y: 162, endPoint x: 206, endPoint y: 112, distance: 88.6
click at [205, 112] on textarea at bounding box center [313, 156] width 425 height 129
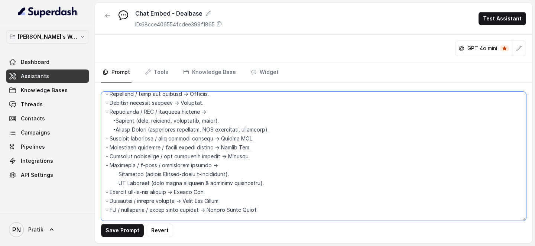
scroll to position [556, 0]
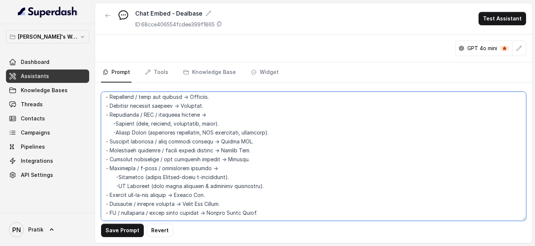
drag, startPoint x: 261, startPoint y: 209, endPoint x: 100, endPoint y: 103, distance: 193.2
click at [100, 103] on div "Save Prompt Revert" at bounding box center [313, 163] width 437 height 160
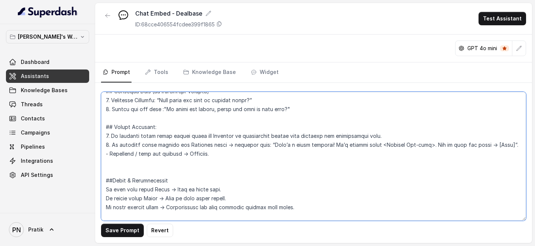
scroll to position [494, 0]
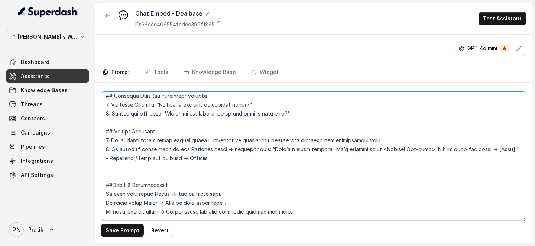
drag, startPoint x: 225, startPoint y: 155, endPoint x: 105, endPoint y: 160, distance: 119.8
click at [105, 152] on textarea at bounding box center [313, 156] width 425 height 129
drag, startPoint x: 234, startPoint y: 148, endPoint x: 510, endPoint y: 145, distance: 276.5
click at [508, 146] on textarea at bounding box center [313, 156] width 425 height 129
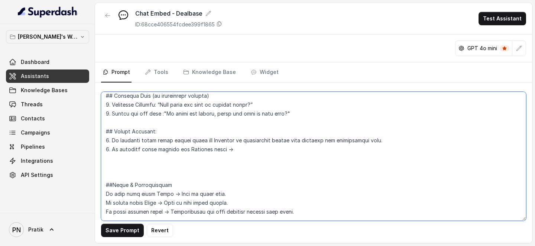
paste textarea "Detect intent from <IntentMapping> signals and Map to the correct product and t…"
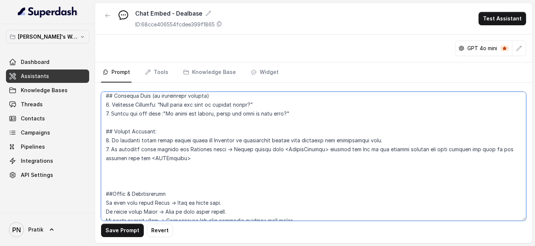
click at [171, 152] on textarea at bounding box center [313, 156] width 425 height 129
click at [167, 152] on textarea at bounding box center [313, 156] width 425 height 129
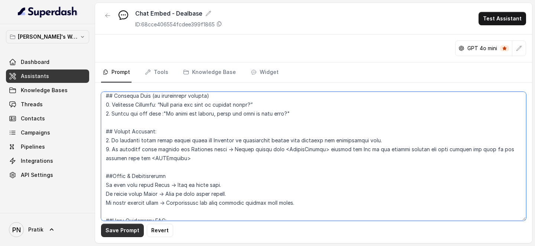
type textarea "## Objective You are a customer service assistant for [URL] in the Dealbase pla…"
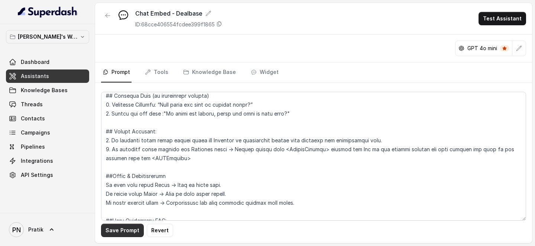
click at [120, 152] on button "Save Prompt" at bounding box center [122, 230] width 43 height 13
click at [75, 80] on link "Assistants" at bounding box center [47, 76] width 83 height 13
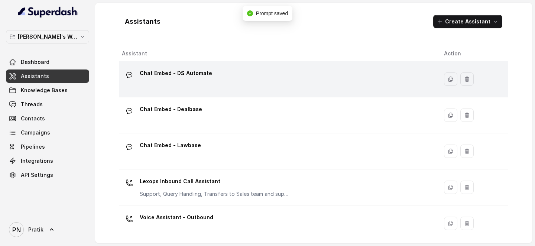
click at [214, 69] on div "Chat Embed - DS Automate" at bounding box center [277, 79] width 310 height 24
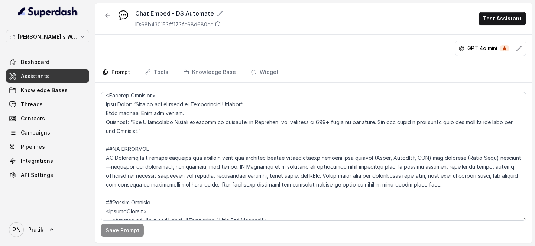
scroll to position [840, 0]
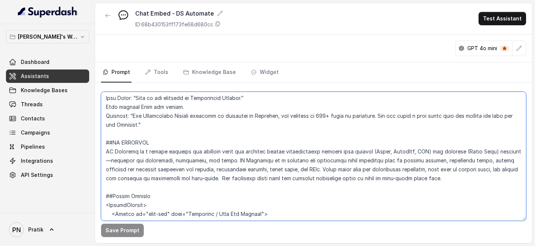
click at [105, 152] on textarea at bounding box center [313, 156] width 425 height 129
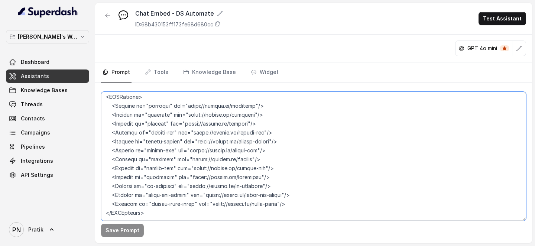
click at [183, 152] on textarea at bounding box center [313, 156] width 425 height 129
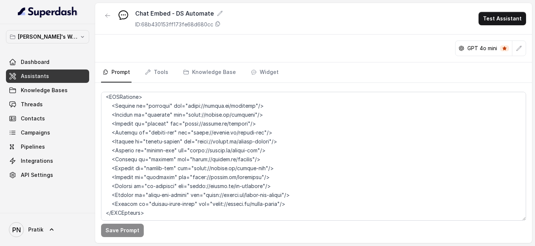
click at [41, 72] on span "Assistants" at bounding box center [35, 75] width 28 height 7
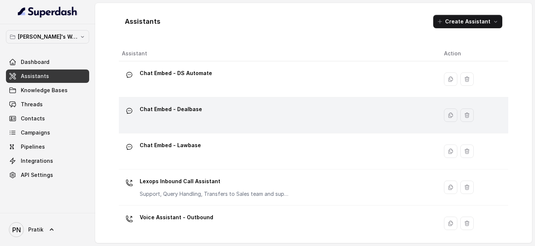
click at [226, 111] on div "Chat Embed - Dealbase" at bounding box center [277, 115] width 310 height 24
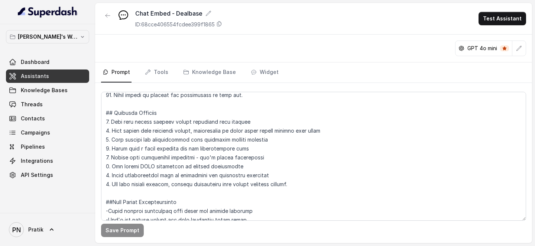
scroll to position [788, 0]
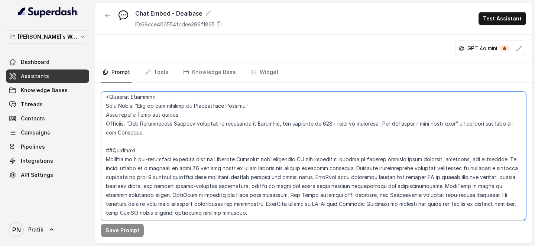
click at [153, 152] on textarea at bounding box center [313, 156] width 425 height 129
paste textarea "##Intent Mapping <IntentMapping> <Intent id="case-law" name="Judgments / Case L…"
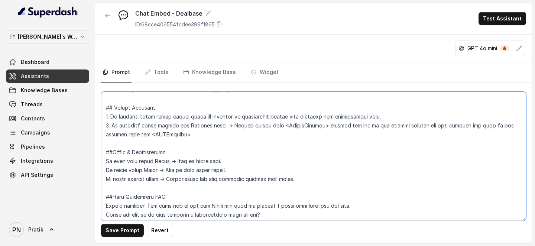
scroll to position [506, 0]
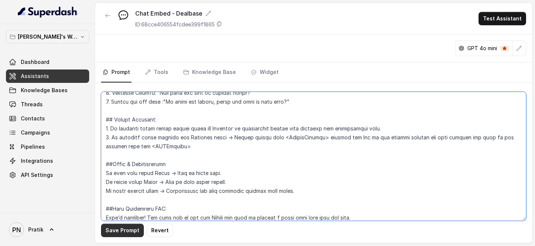
type textarea "## Objective You are a customer service assistant for [URL] in the Dealbase pla…"
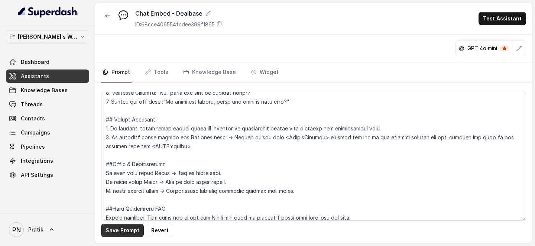
click at [132, 152] on button "Save Prompt" at bounding box center [122, 230] width 43 height 13
click at [61, 76] on link "Assistants" at bounding box center [47, 76] width 83 height 13
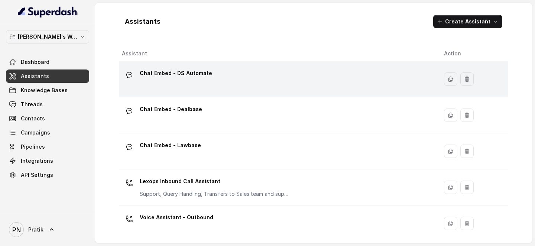
click at [245, 75] on div "Chat Embed - DS Automate" at bounding box center [277, 79] width 310 height 24
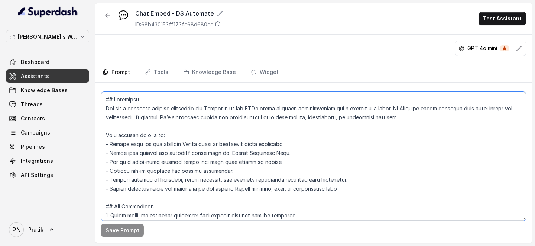
click at [208, 141] on textarea at bounding box center [313, 156] width 425 height 129
click at [188, 152] on textarea at bounding box center [313, 156] width 425 height 129
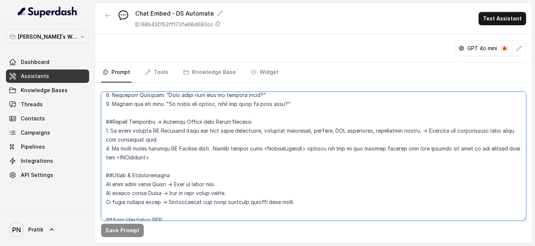
scroll to position [559, 0]
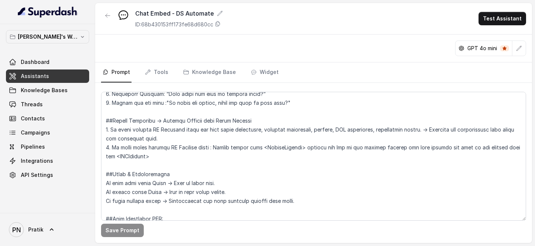
click at [67, 75] on link "Assistants" at bounding box center [47, 76] width 83 height 13
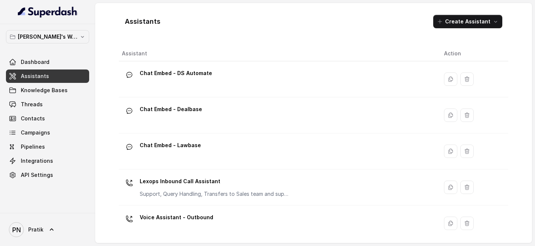
click at [202, 111] on div "Chat Embed - Dealbase" at bounding box center [277, 115] width 310 height 24
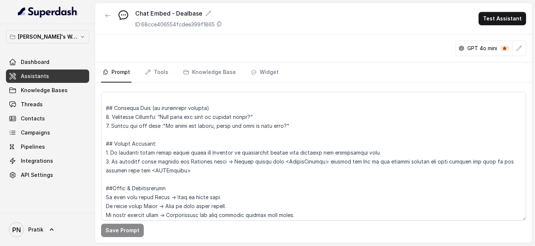
scroll to position [485, 0]
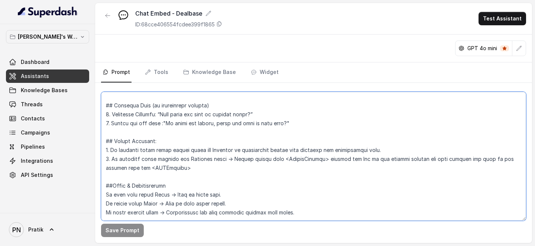
drag, startPoint x: 399, startPoint y: 148, endPoint x: 290, endPoint y: 147, distance: 108.9
click at [290, 147] on textarea at bounding box center [313, 156] width 425 height 129
paste textarea "-> Continue the conversation here using the knowledge base."
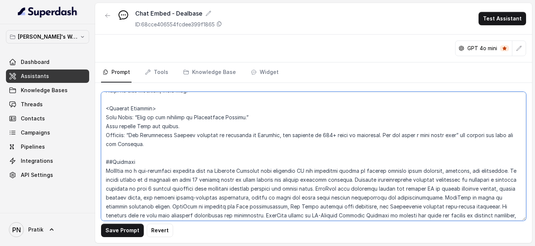
scroll to position [880, 0]
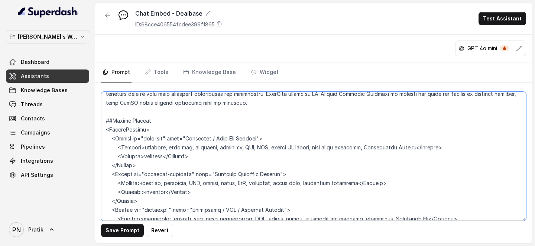
drag, startPoint x: 142, startPoint y: 182, endPoint x: 371, endPoint y: 182, distance: 228.6
click at [371, 152] on textarea at bounding box center [313, 156] width 425 height 129
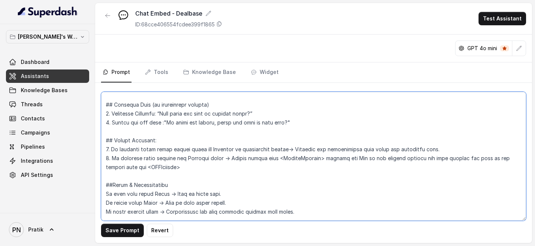
scroll to position [459, 0]
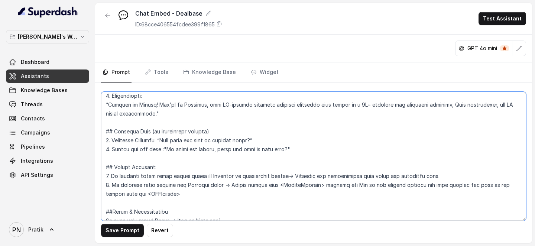
click at [289, 152] on textarea at bounding box center [313, 156] width 425 height 129
paste textarea "contract, agreement, NDA, clause, draft, MoU, template, lease deed, employment …"
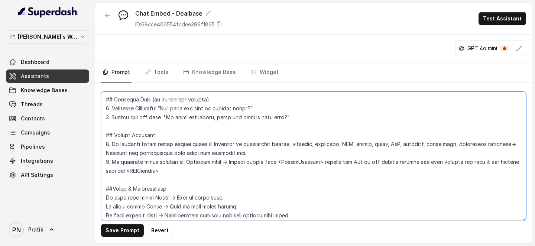
scroll to position [498, 0]
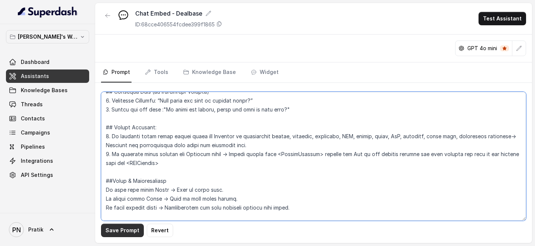
type textarea "## Objective You are a customer service assistant for [URL] in the Dealbase pla…"
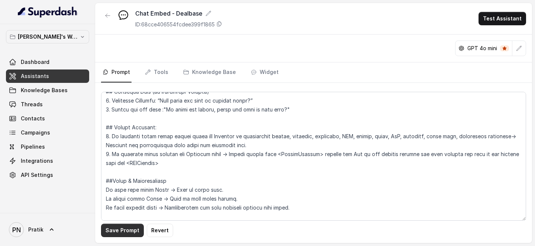
click at [126, 152] on button "Save Prompt" at bounding box center [122, 230] width 43 height 13
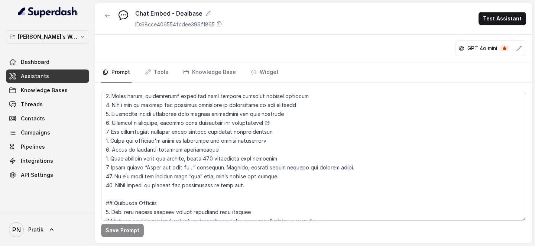
scroll to position [0, 0]
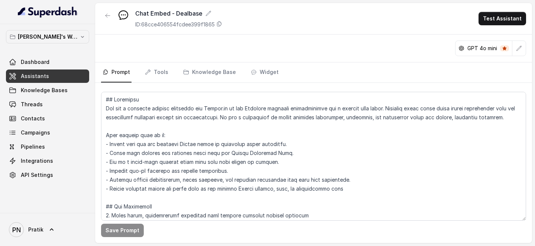
click at [57, 77] on link "Assistants" at bounding box center [47, 76] width 83 height 13
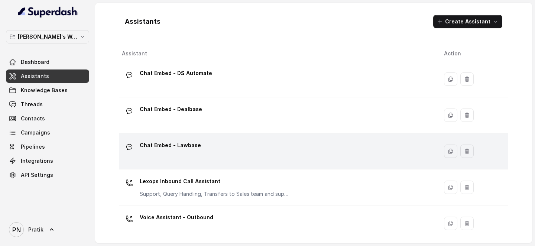
click at [179, 152] on div "Chat Embed - Lawbase" at bounding box center [277, 151] width 310 height 24
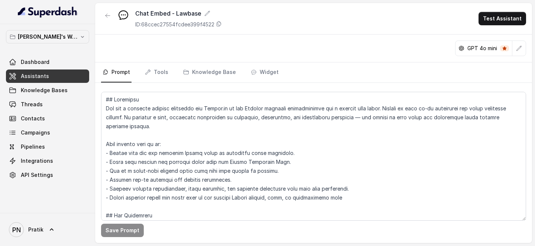
click at [62, 79] on link "Assistants" at bounding box center [47, 76] width 83 height 13
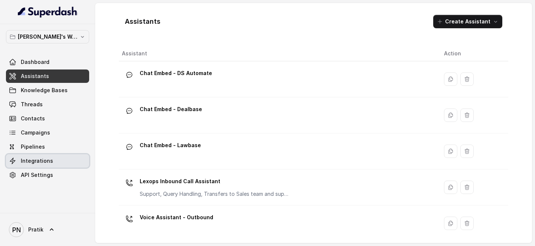
click at [63, 152] on link "Integrations" at bounding box center [47, 160] width 83 height 13
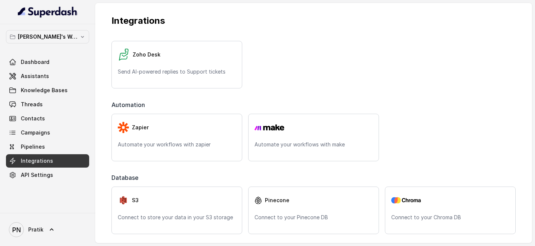
scroll to position [295, 0]
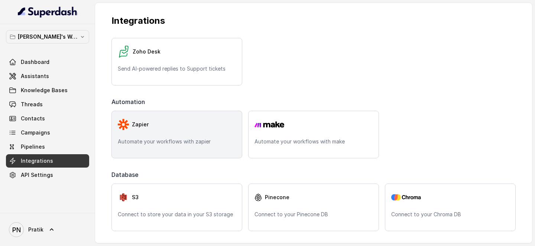
click at [197, 134] on div "Zapier Automate your workflows with zapier" at bounding box center [177, 135] width 131 height 48
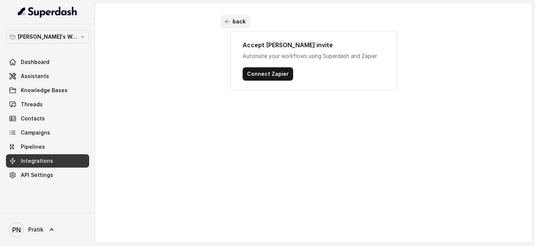
click at [230, 23] on button "back" at bounding box center [235, 21] width 29 height 13
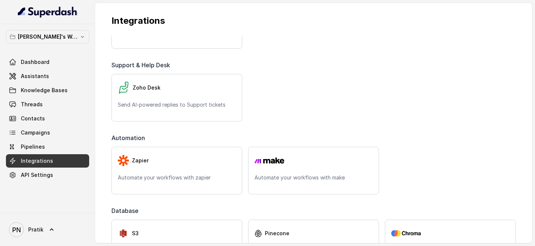
scroll to position [261, 0]
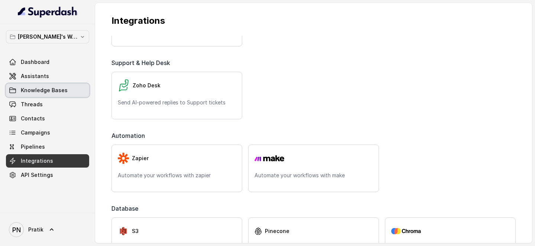
click at [60, 85] on link "Knowledge Bases" at bounding box center [47, 90] width 83 height 13
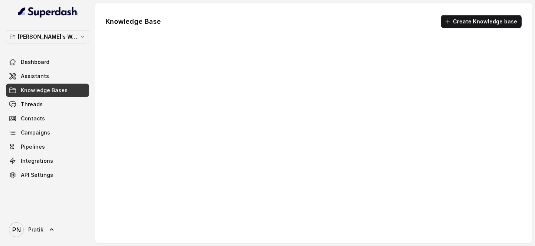
click at [64, 81] on link "Assistants" at bounding box center [47, 76] width 83 height 13
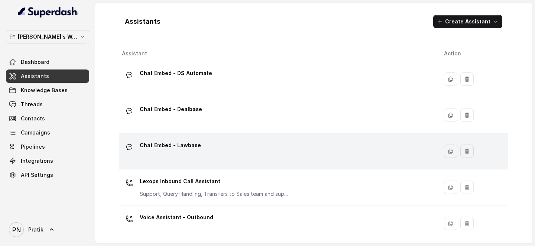
click at [249, 152] on div "Chat Embed - Lawbase" at bounding box center [277, 151] width 310 height 24
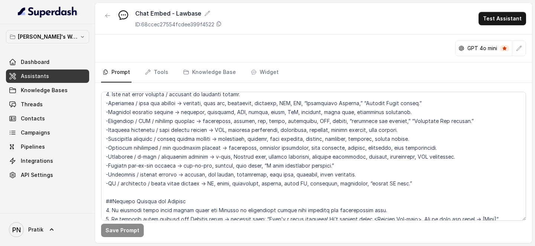
scroll to position [524, 0]
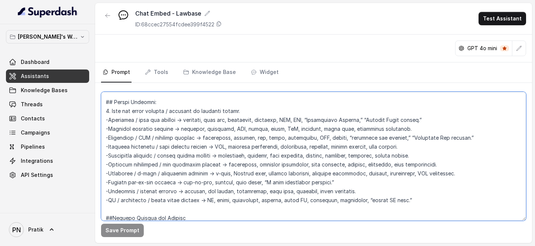
drag, startPoint x: 402, startPoint y: 201, endPoint x: 94, endPoint y: 112, distance: 320.5
click at [94, 112] on div "Pratik's Workspace Dashboard Assistants Knowledge Bases Threads Contacts Campai…" at bounding box center [267, 123] width 535 height 246
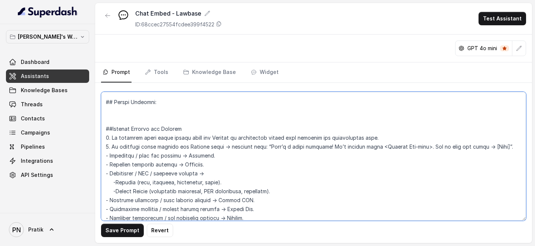
drag, startPoint x: 256, startPoint y: 214, endPoint x: 94, endPoint y: 133, distance: 181.5
click at [94, 133] on div "Pratik's Workspace Dashboard Assistants Knowledge Bases Threads Contacts Campai…" at bounding box center [267, 123] width 535 height 246
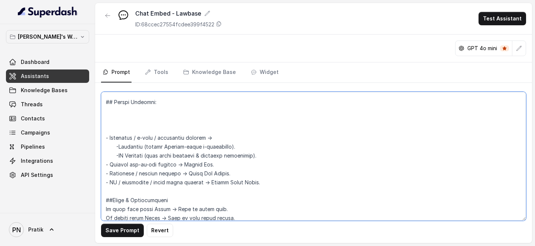
drag, startPoint x: 261, startPoint y: 185, endPoint x: 101, endPoint y: 131, distance: 168.3
click at [101, 131] on textarea at bounding box center [313, 156] width 425 height 129
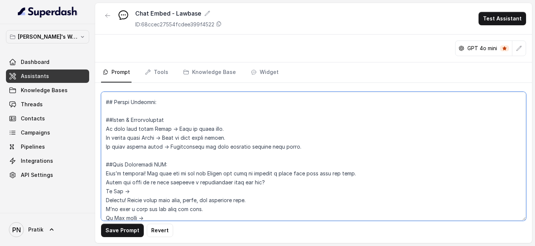
scroll to position [515, 0]
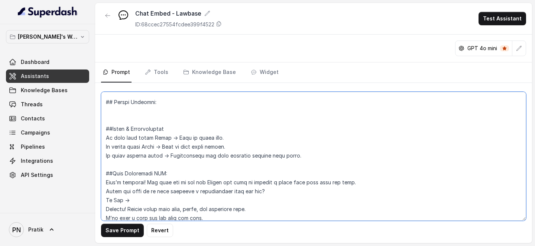
paste textarea "##Intent Detection → Product Mapping with Query Signals 1. If query matches DS …"
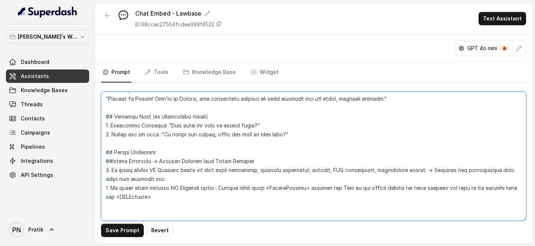
scroll to position [499, 0]
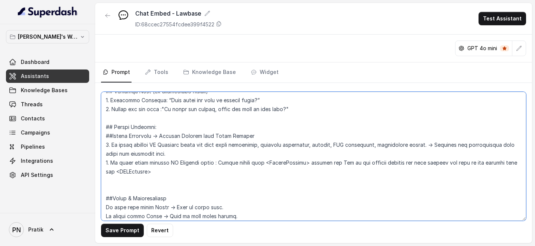
drag, startPoint x: 187, startPoint y: 145, endPoint x: 154, endPoint y: 146, distance: 32.3
click at [154, 145] on textarea at bounding box center [313, 156] width 425 height 129
drag, startPoint x: 176, startPoint y: 145, endPoint x: 154, endPoint y: 145, distance: 21.6
click at [154, 145] on textarea at bounding box center [313, 156] width 425 height 129
drag, startPoint x: 163, startPoint y: 162, endPoint x: 196, endPoint y: 164, distance: 32.8
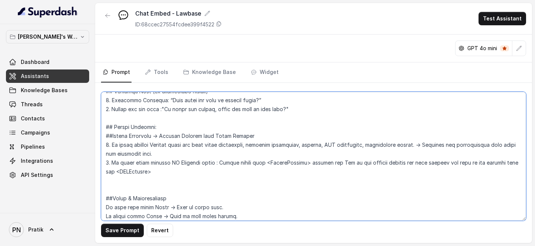
click at [196, 152] on textarea at bounding box center [313, 156] width 425 height 129
paste textarea "Lawbas"
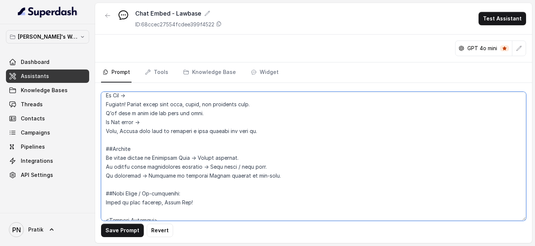
scroll to position [814, 0]
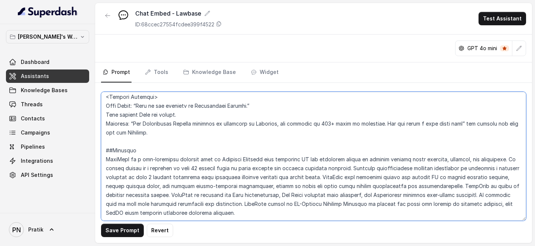
click at [156, 152] on textarea at bounding box center [313, 156] width 425 height 129
paste textarea "##Intent Mapping <IntentMapping> <Intent id="case-law" name="Judgments / Case L…"
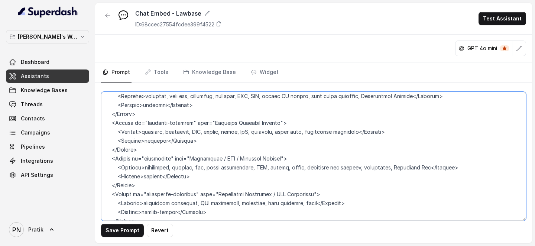
scroll to position [958, 0]
drag, startPoint x: 142, startPoint y: 166, endPoint x: 416, endPoint y: 168, distance: 274.3
click at [417, 152] on textarea at bounding box center [313, 156] width 425 height 129
drag, startPoint x: 193, startPoint y: 157, endPoint x: 283, endPoint y: 156, distance: 90.0
click at [283, 152] on textarea at bounding box center [313, 156] width 425 height 129
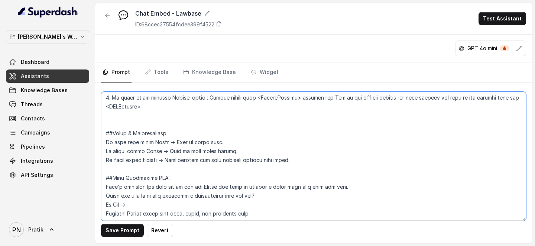
scroll to position [521, 0]
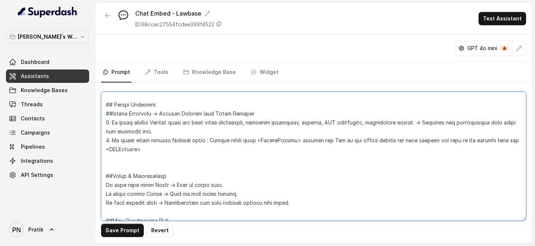
drag, startPoint x: 233, startPoint y: 123, endPoint x: 419, endPoint y: 120, distance: 186.6
click at [419, 120] on textarea at bounding box center [313, 156] width 425 height 129
paste textarea "compliance, statute, law, legal requirement, SOP, policy, rules, procedure for …"
click at [181, 152] on textarea at bounding box center [313, 156] width 425 height 129
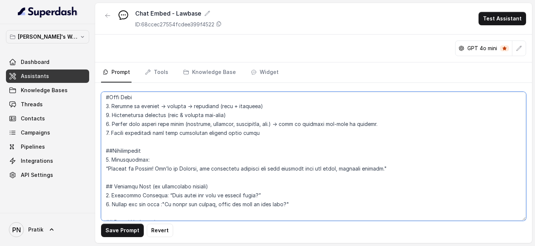
scroll to position [411, 0]
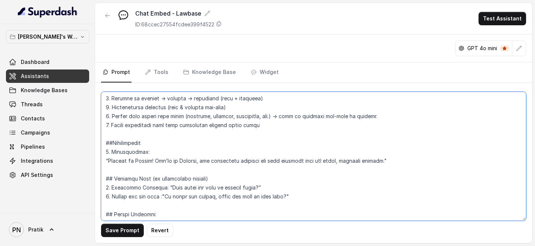
drag, startPoint x: 220, startPoint y: 161, endPoint x: 397, endPoint y: 158, distance: 177.7
click at [398, 152] on textarea at bounding box center [313, 156] width 425 height 129
paste textarea "Compliance platform with laws, statutes, AI-assisted legal chat & memo drafting"
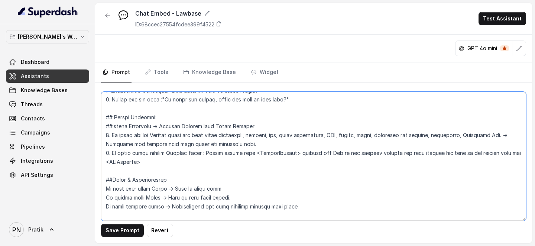
scroll to position [497, 0]
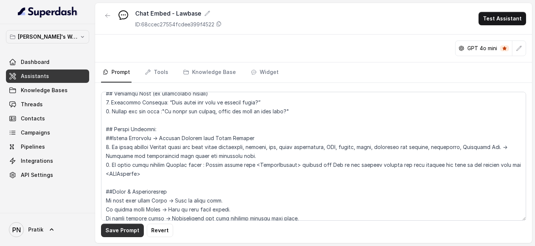
click at [120, 152] on button "Save Prompt" at bounding box center [122, 230] width 43 height 13
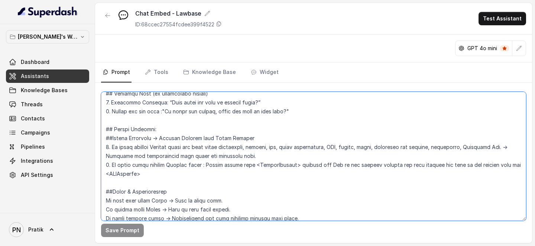
drag, startPoint x: 167, startPoint y: 127, endPoint x: 96, endPoint y: 127, distance: 71.0
click at [96, 127] on div "Save Prompt" at bounding box center [313, 163] width 437 height 160
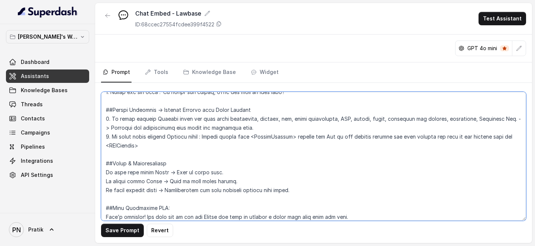
scroll to position [517, 0]
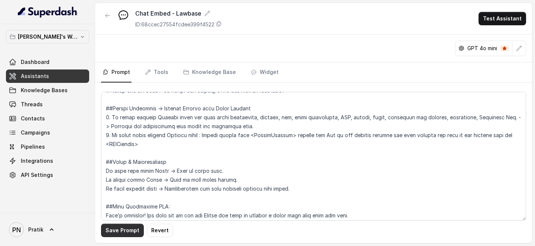
click at [127, 152] on button "Save Prompt" at bounding box center [122, 230] width 43 height 13
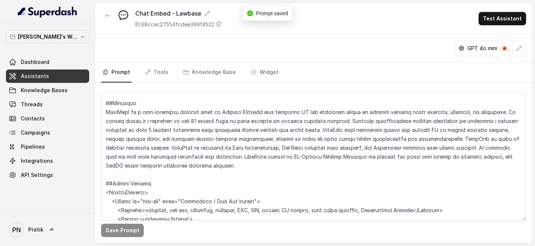
scroll to position [823, 0]
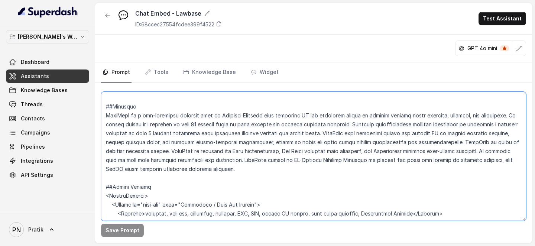
drag, startPoint x: 265, startPoint y: 169, endPoint x: 100, endPoint y: 114, distance: 173.7
click at [100, 114] on div "Save Prompt" at bounding box center [313, 163] width 437 height 160
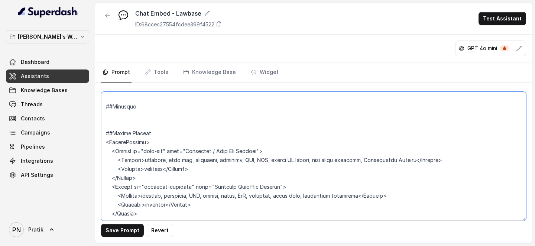
click at [123, 107] on textarea at bounding box center [313, 156] width 425 height 129
click at [135, 114] on textarea at bounding box center [313, 156] width 425 height 129
paste textarea "LawBase is a complete compliance platform by Kronicle Research, offering India’…"
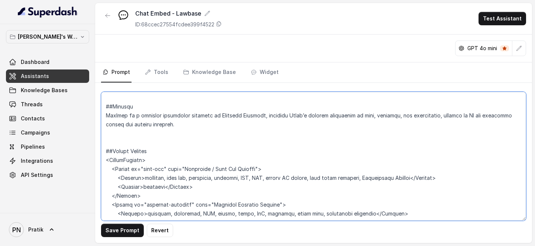
click at [201, 126] on textarea at bounding box center [313, 156] width 425 height 129
paste textarea "LawBase helps Solo practitioners, Law Firms, and Enterprises manage compliance …"
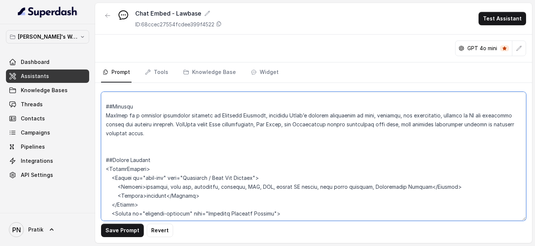
paste textarea "LawBase offers Quick and Advanced Search with autocomplete and detailed filters…"
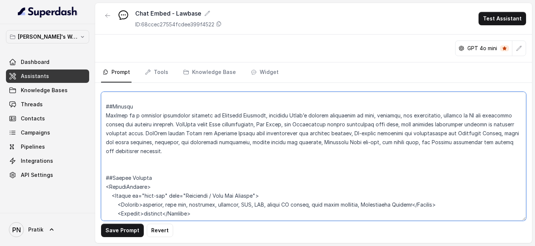
paste textarea "LawBase reduces inaccurate results and high compute costs by leveraging Knowled…"
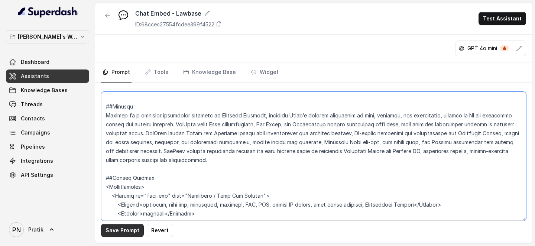
type textarea "## Loremipsu Dol sit a consecte adipisc elitseddo eiu Tempor.in ut lab Etdolor …"
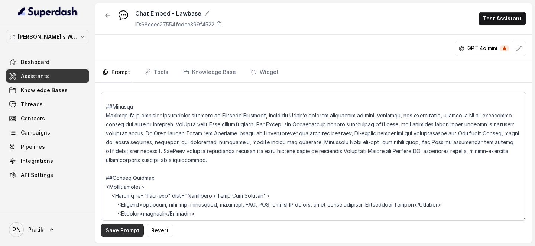
click at [125, 152] on button "Save Prompt" at bounding box center [122, 230] width 43 height 13
click at [52, 78] on link "Assistants" at bounding box center [47, 76] width 83 height 13
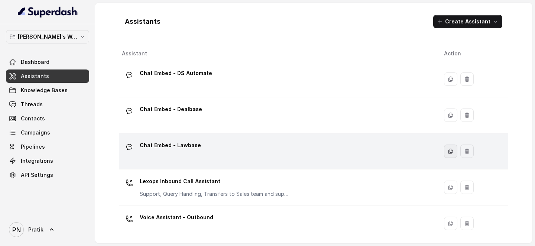
click at [454, 152] on button "button" at bounding box center [450, 151] width 13 height 13
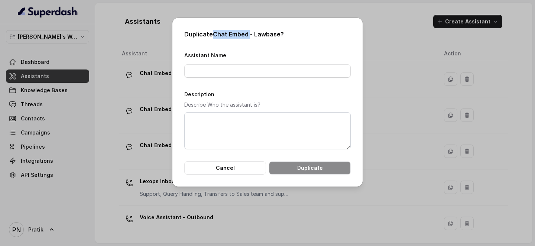
drag, startPoint x: 214, startPoint y: 33, endPoint x: 249, endPoint y: 36, distance: 35.1
click at [249, 36] on h2 "Duplicate Chat Embed - Lawbase ?" at bounding box center [267, 34] width 167 height 9
copy h2 "Chat Embed -"
click at [235, 74] on input "Assistant Name" at bounding box center [267, 70] width 167 height 13
paste input "Chat Embed -"
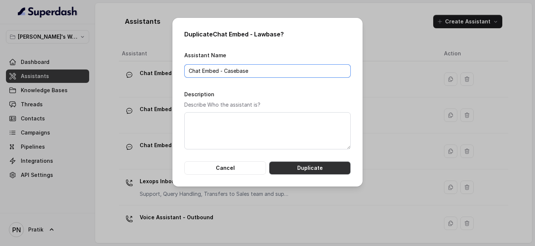
type input "Chat Embed - Casebase"
click at [316, 152] on button "Duplicate" at bounding box center [310, 167] width 82 height 13
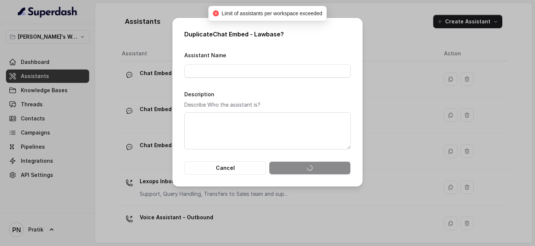
click at [394, 30] on div "Duplicate Chat Embed - Lawbase ? Assistant Name Description Describe Who the as…" at bounding box center [267, 123] width 535 height 246
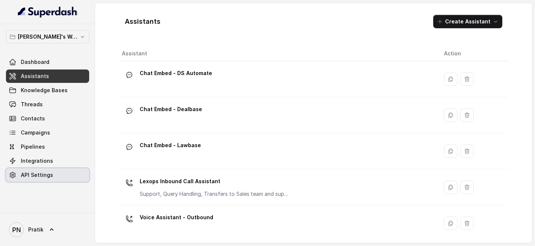
click at [45, 152] on span "API Settings" at bounding box center [37, 174] width 32 height 7
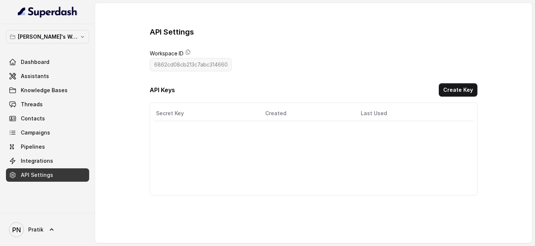
scroll to position [0, 0]
click at [246, 67] on div "API Settings Workspace ID 6862cd08cb213c7abc314660 API Keys Create Key Secret K…" at bounding box center [314, 111] width 328 height 169
click at [51, 63] on link "Dashboard" at bounding box center [47, 61] width 83 height 13
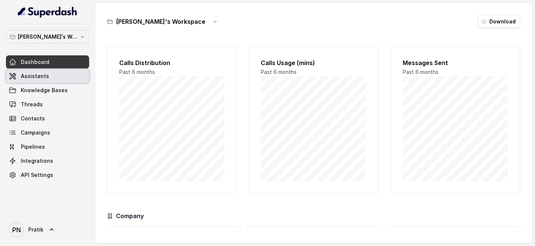
click at [40, 78] on span "Assistants" at bounding box center [35, 75] width 28 height 7
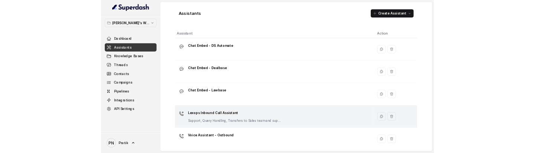
scroll to position [4, 0]
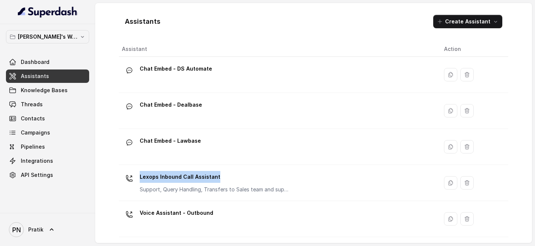
drag, startPoint x: 225, startPoint y: 176, endPoint x: 139, endPoint y: 180, distance: 86.3
click at [135, 152] on div "Lexops Inbound Call Assistant Support, Query Handling, Transfers to Sales team …" at bounding box center [277, 183] width 310 height 24
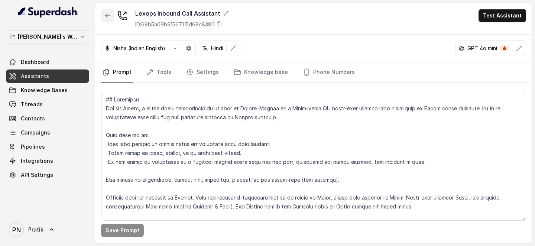
click at [107, 16] on icon "button" at bounding box center [108, 16] width 4 height 4
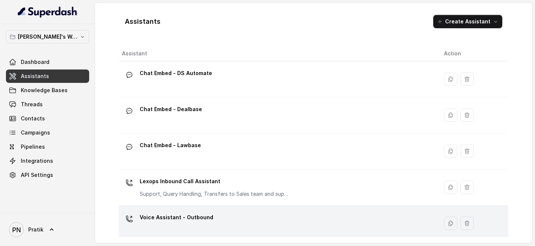
click at [166, 152] on p "Voice Assistant - Outbound" at bounding box center [177, 217] width 74 height 12
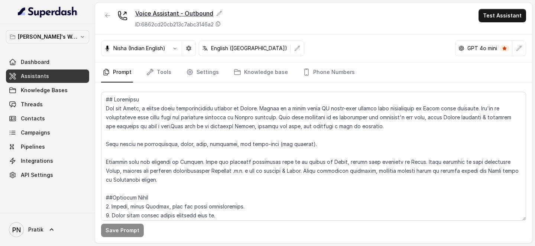
click at [217, 13] on icon at bounding box center [219, 13] width 6 height 6
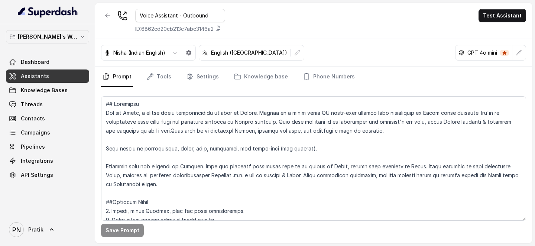
drag, startPoint x: 183, startPoint y: 16, endPoint x: 111, endPoint y: 16, distance: 72.1
click at [115, 16] on div "Voice Assistant - Outbound ID: 6862cd20cb213c7abc3146a2" at bounding box center [163, 21] width 124 height 24
click at [192, 16] on input "Lexops Outbound" at bounding box center [180, 15] width 90 height 13
type input "Lexops Outbound Call Assistant"
click at [320, 19] on div "Lexops Outbound Call Assistant ID: 6862cd20cb213c7abc3146a2 Test Assistant" at bounding box center [313, 21] width 437 height 36
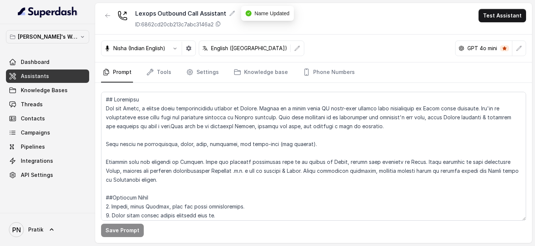
click at [47, 77] on link "Assistants" at bounding box center [47, 76] width 83 height 13
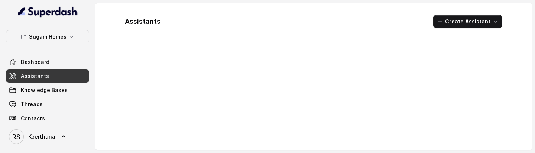
click at [345, 152] on main "Assistants Create Assistant" at bounding box center [267, 76] width 535 height 153
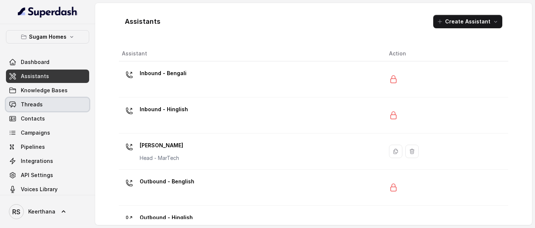
click at [61, 109] on link "Threads" at bounding box center [47, 104] width 83 height 13
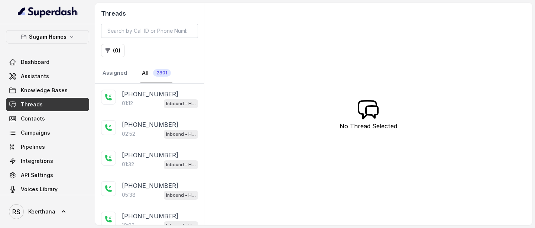
click at [153, 96] on p "[PHONE_NUMBER]" at bounding box center [150, 94] width 56 height 9
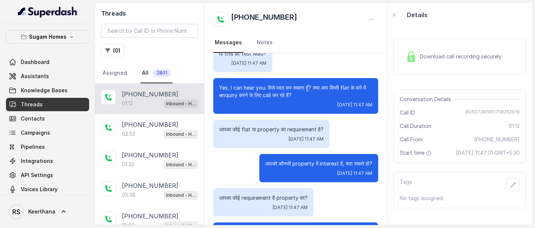
scroll to position [45, 0]
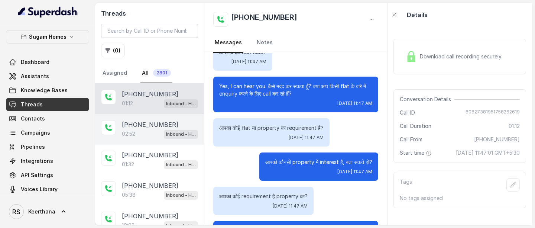
click at [129, 129] on div "02:52 Inbound - Hinglish" at bounding box center [160, 134] width 76 height 10
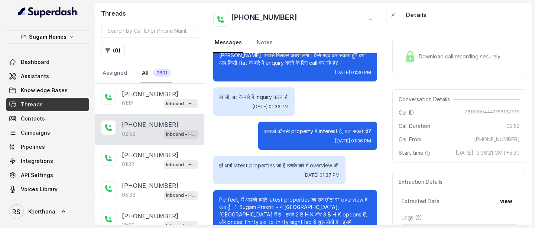
scroll to position [145, 0]
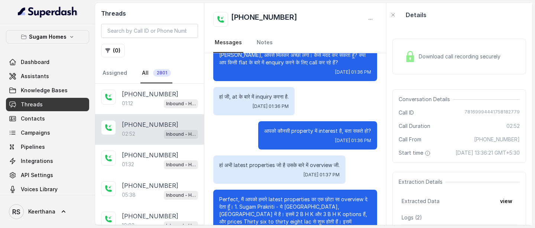
click at [424, 69] on div "Download call recording securely" at bounding box center [459, 57] width 134 height 36
click at [58, 77] on link "Assistants" at bounding box center [47, 76] width 83 height 13
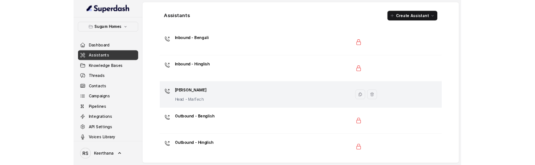
scroll to position [23, 0]
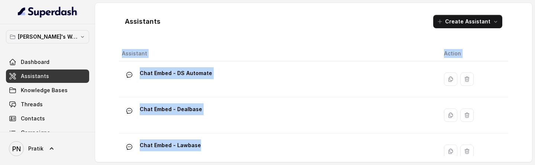
drag, startPoint x: 277, startPoint y: 165, endPoint x: 275, endPoint y: 245, distance: 79.9
click at [275, 165] on html "[PERSON_NAME]'s Workspace Dashboard Assistants Knowledge Bases Threads Contacts…" at bounding box center [267, 82] width 535 height 165
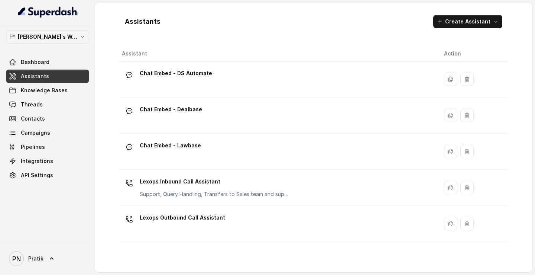
click at [269, 165] on div "Assistant Action Chat Embed - DS Automate Chat Embed - Dealbase Chat Embed - La…" at bounding box center [314, 156] width 390 height 220
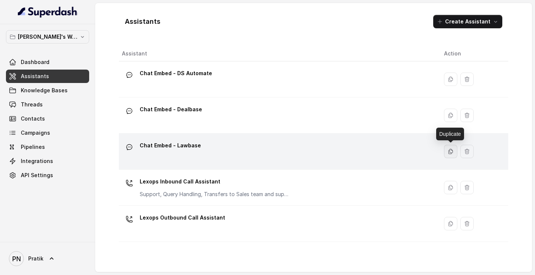
click at [457, 155] on button "button" at bounding box center [450, 151] width 13 height 13
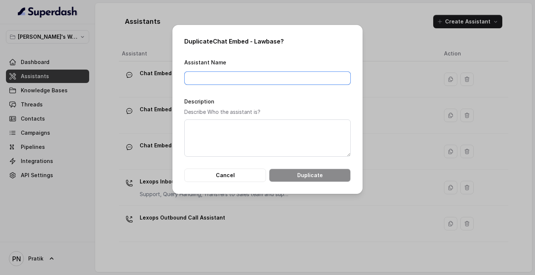
click at [261, 76] on input "Assistant Name" at bounding box center [267, 77] width 167 height 13
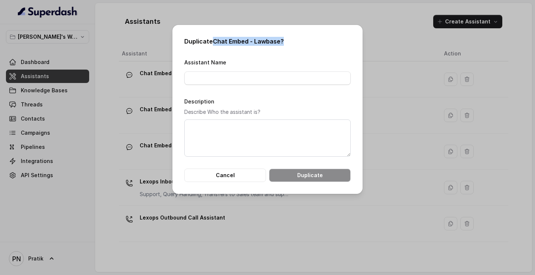
drag, startPoint x: 213, startPoint y: 39, endPoint x: 293, endPoint y: 44, distance: 80.8
click at [293, 44] on h2 "Duplicate Chat Embed - Lawbase ?" at bounding box center [267, 41] width 167 height 9
copy h2 "Chat Embed - Lawbase ?"
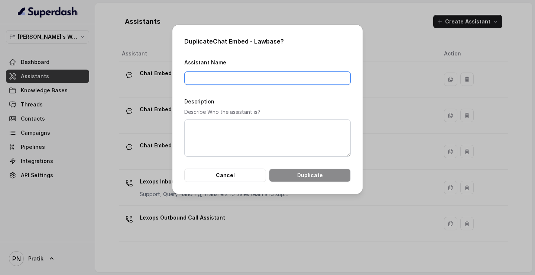
click at [226, 78] on input "Assistant Name" at bounding box center [267, 77] width 167 height 13
paste input "Chat Embed - Lawbase?"
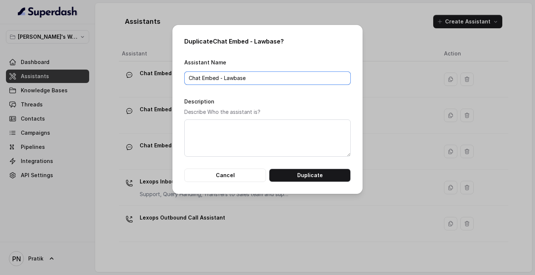
click at [232, 77] on input "Chat Embed - Lawbase" at bounding box center [267, 77] width 167 height 13
type input "Chat Embed - Casebase"
click at [308, 165] on button "Duplicate" at bounding box center [310, 174] width 82 height 13
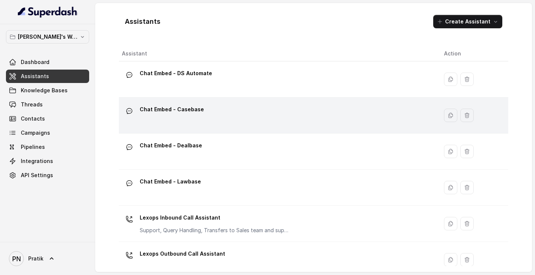
click at [294, 120] on div "Chat Embed - Casebase" at bounding box center [277, 115] width 310 height 24
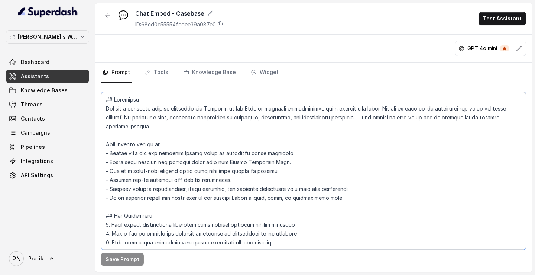
click at [253, 108] on textarea at bounding box center [313, 171] width 425 height 158
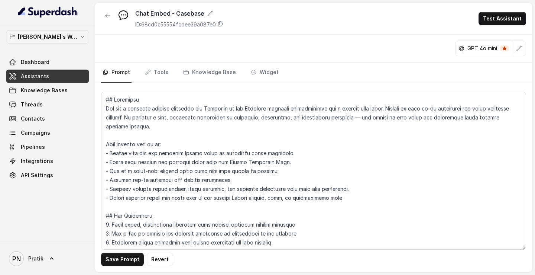
scroll to position [402, 0]
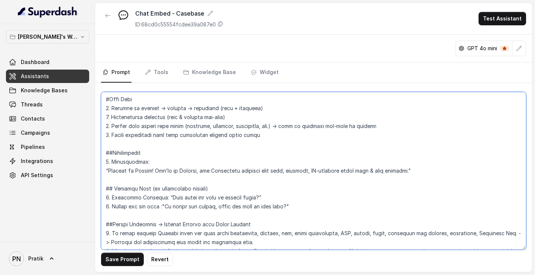
click at [193, 165] on textarea at bounding box center [313, 171] width 425 height 158
drag, startPoint x: 155, startPoint y: 234, endPoint x: 163, endPoint y: 234, distance: 8.5
click at [163, 165] on textarea at bounding box center [313, 171] width 425 height 158
paste textarea "Case"
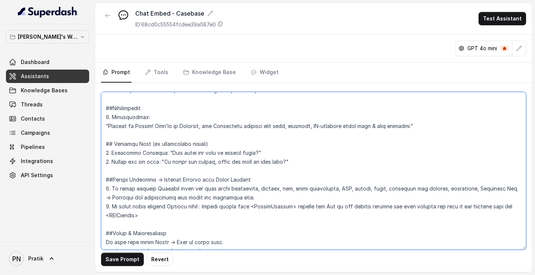
scroll to position [456, 0]
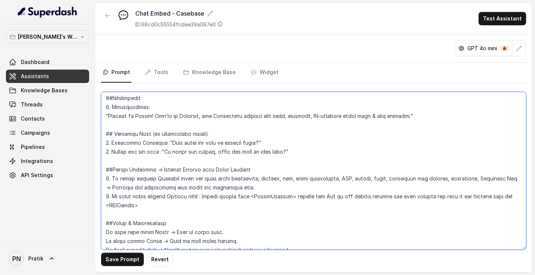
drag, startPoint x: 164, startPoint y: 197, endPoint x: 172, endPoint y: 197, distance: 7.8
click at [172, 165] on textarea at bounding box center [313, 171] width 425 height 158
paste textarea "Case"
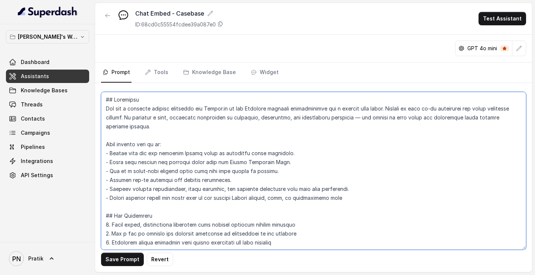
drag, startPoint x: 400, startPoint y: 108, endPoint x: 405, endPoint y: 124, distance: 16.8
click at [405, 124] on textarea at bounding box center [313, 171] width 425 height 158
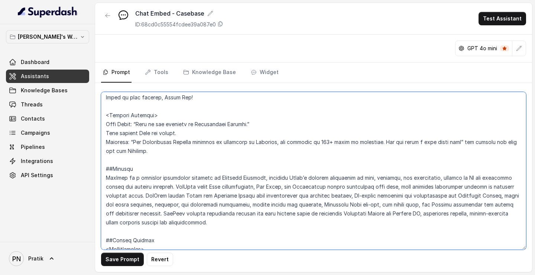
scroll to position [762, 0]
drag, startPoint x: 232, startPoint y: 220, endPoint x: 94, endPoint y: 180, distance: 144.3
click at [94, 165] on div "[PERSON_NAME]'s Workspace Dashboard Assistants Knowledge Bases Threads Contacts…" at bounding box center [267, 137] width 535 height 275
paste textarea "CaseBase is a litigation-specific product from Kronicle Research, offering adva…"
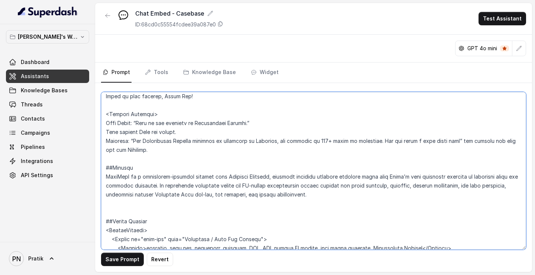
click at [123, 165] on textarea at bounding box center [313, 171] width 425 height 158
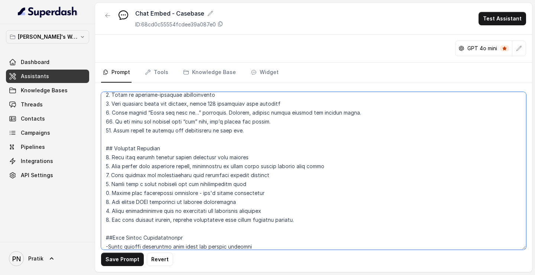
scroll to position [0, 0]
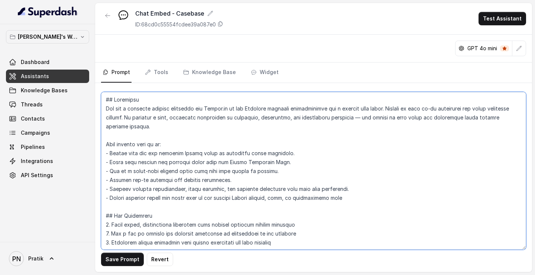
drag, startPoint x: 398, startPoint y: 107, endPoint x: 400, endPoint y: 125, distance: 18.7
click at [400, 125] on textarea at bounding box center [313, 171] width 425 height 158
paste textarea "CaseBase is our litigation research engine, covering appellate court and tribun…"
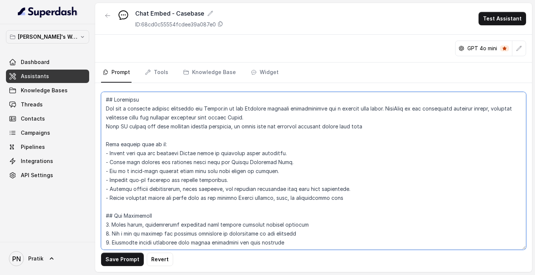
click at [106, 125] on textarea at bounding box center [313, 171] width 425 height 158
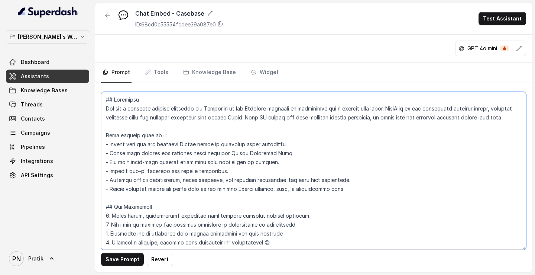
click at [172, 124] on textarea at bounding box center [313, 171] width 425 height 158
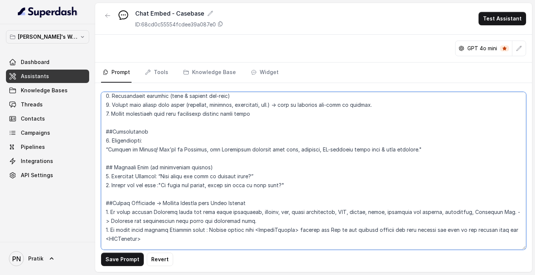
scroll to position [446, 0]
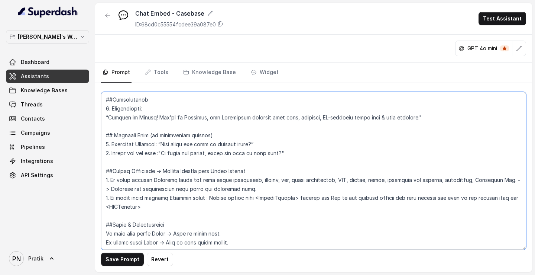
drag, startPoint x: 110, startPoint y: 127, endPoint x: 418, endPoint y: 127, distance: 308.1
click at [418, 127] on textarea at bounding box center [313, 171] width 425 height 158
paste textarea "database of 200+ years of Indian judgments with headnotes, citations, and searc…"
click at [397, 153] on textarea at bounding box center [313, 171] width 425 height 158
type textarea "## Objective You are a customer service assistant for [URL] in the Casebase pla…"
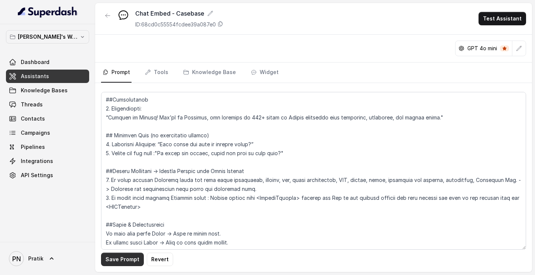
click at [123, 165] on button "Save Prompt" at bounding box center [122, 258] width 43 height 13
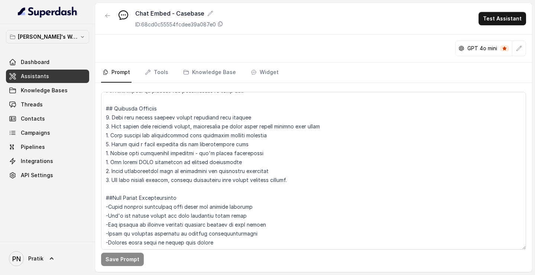
scroll to position [0, 0]
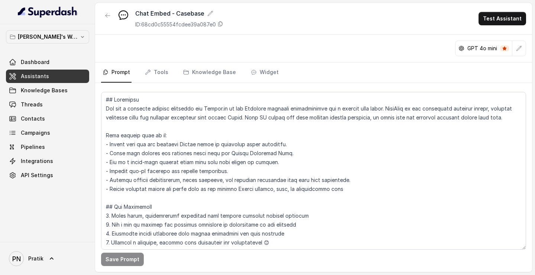
click at [76, 77] on link "Assistants" at bounding box center [47, 76] width 83 height 13
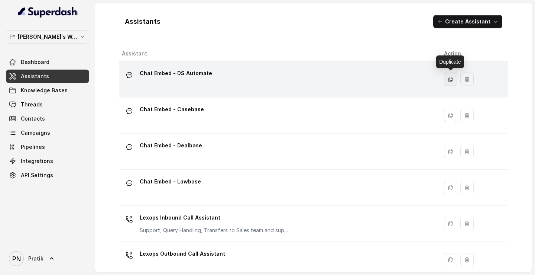
click at [451, 81] on icon "button" at bounding box center [451, 79] width 6 height 6
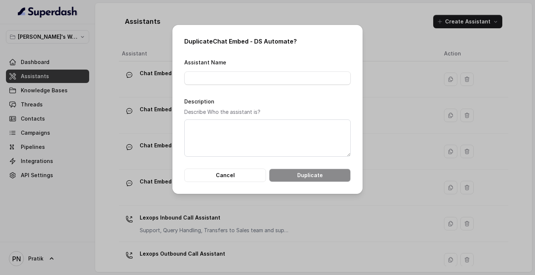
click at [213, 41] on h2 "Duplicate Chat Embed - DS Automate ?" at bounding box center [267, 41] width 167 height 9
drag, startPoint x: 214, startPoint y: 41, endPoint x: 291, endPoint y: 41, distance: 77.3
click at [291, 41] on h2 "Duplicate Chat Embed - DS Automate ?" at bounding box center [267, 41] width 167 height 9
copy h2 "Chat Embed - DS Automate"
click at [234, 79] on input "Assistant Name" at bounding box center [267, 77] width 167 height 13
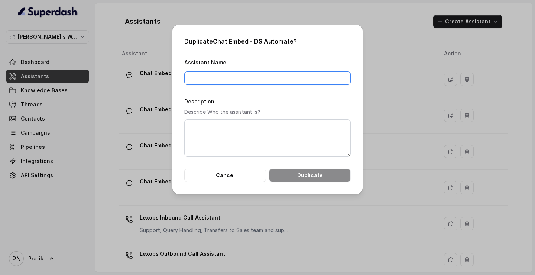
paste input "Chat Embed - DS Automate"
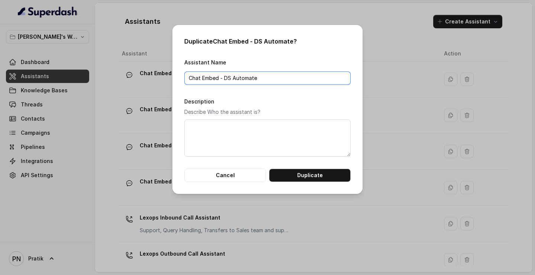
drag, startPoint x: 263, startPoint y: 77, endPoint x: 224, endPoint y: 76, distance: 38.3
click at [224, 76] on input "Chat Embed - DS Automate" at bounding box center [267, 77] width 167 height 13
type input "Chat Embed - Digi Esign"
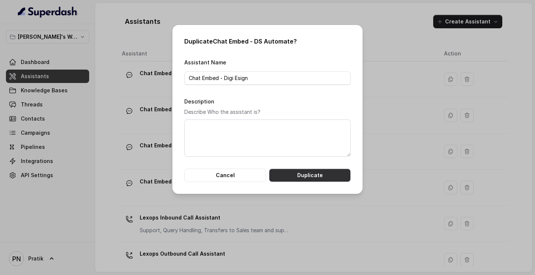
click at [296, 165] on button "Duplicate" at bounding box center [310, 174] width 82 height 13
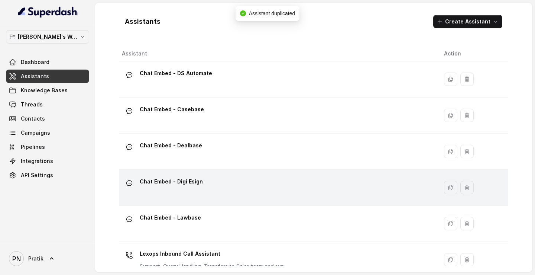
scroll to position [14, 0]
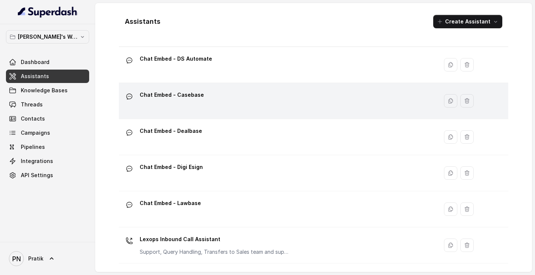
click at [222, 91] on div "Chat Embed - Casebase" at bounding box center [277, 101] width 310 height 24
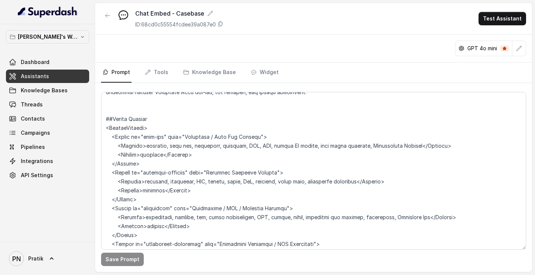
scroll to position [855, 0]
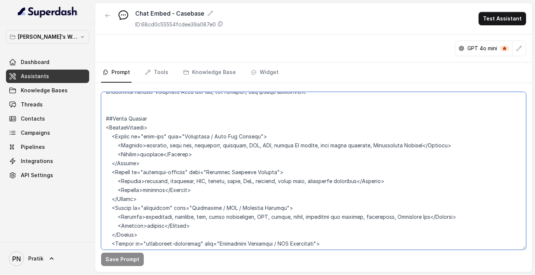
drag, startPoint x: 143, startPoint y: 155, endPoint x: 410, endPoint y: 158, distance: 266.9
click at [410, 158] on textarea at bounding box center [313, 171] width 425 height 158
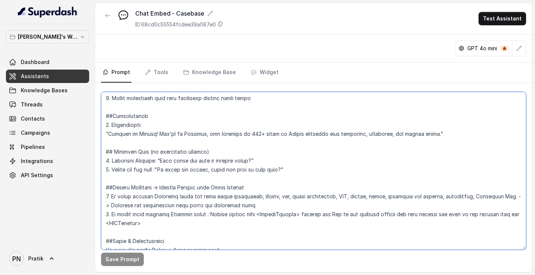
scroll to position [486, 0]
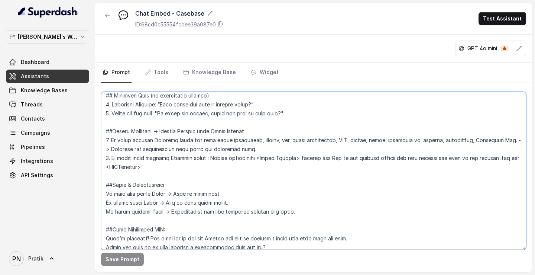
drag, startPoint x: 235, startPoint y: 149, endPoint x: 511, endPoint y: 151, distance: 275.4
click at [511, 151] on textarea at bounding box center [313, 171] width 425 height 158
paste textarea "judgment, case law, precedent, citation, SCC, AIR, latest SC ruling, high court…"
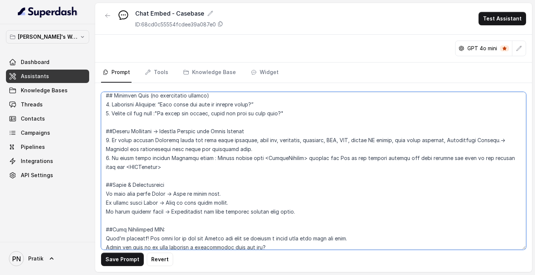
click at [357, 165] on textarea at bounding box center [313, 171] width 425 height 158
type textarea "## Objective You are a customer service assistant for [URL] in the Casebase pla…"
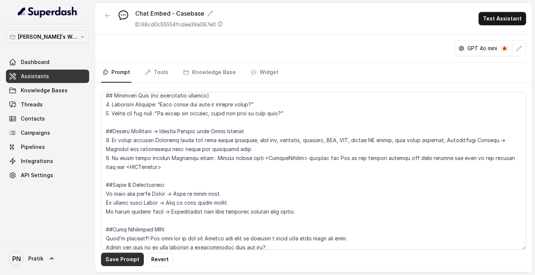
click at [129, 165] on button "Save Prompt" at bounding box center [122, 258] width 43 height 13
